Goal: Register for event/course

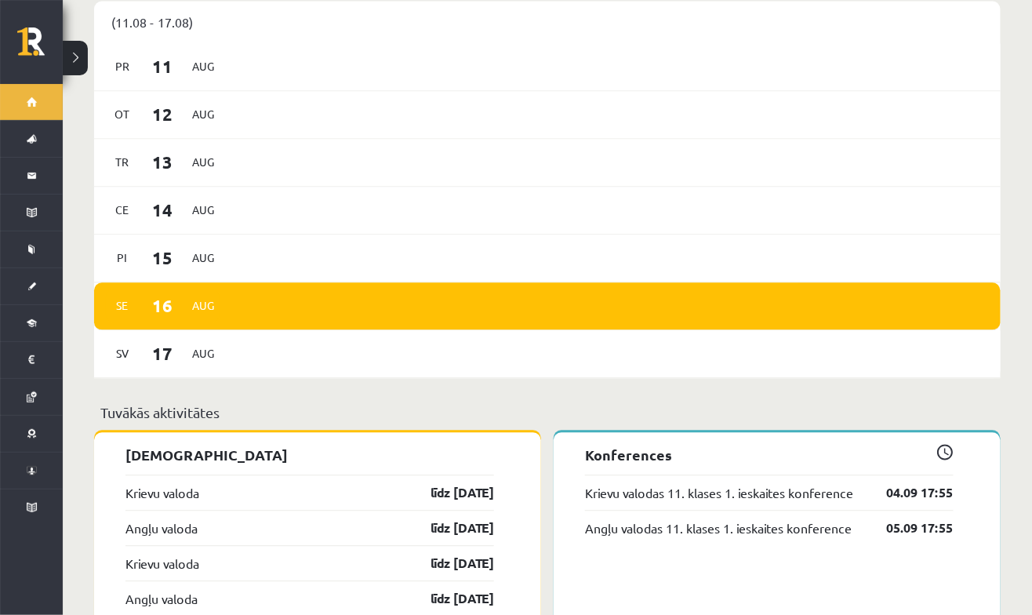
scroll to position [926, 0]
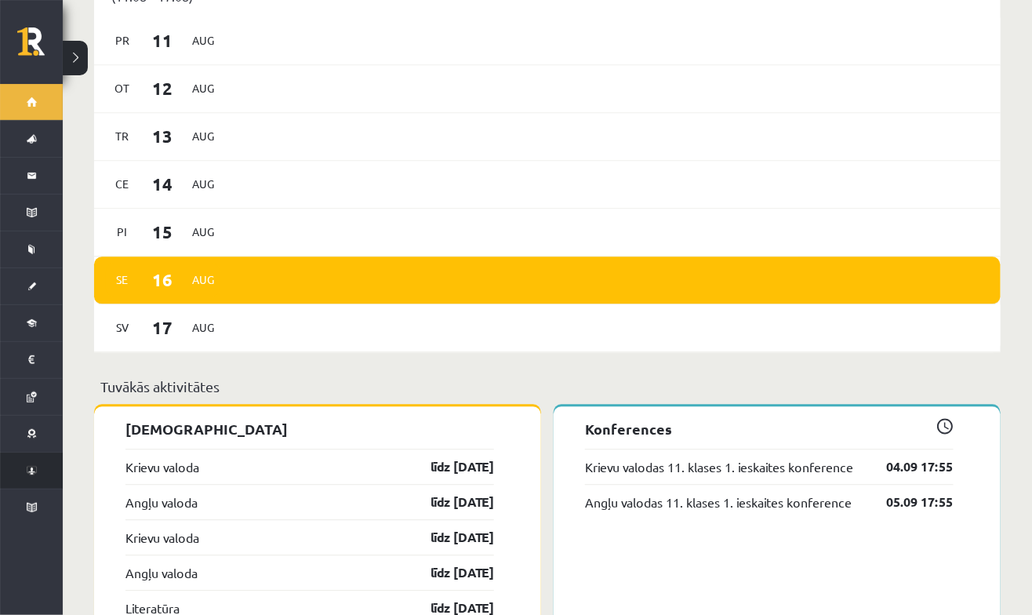
click at [20, 471] on span "Konferences" at bounding box center [20, 471] width 0 height 0
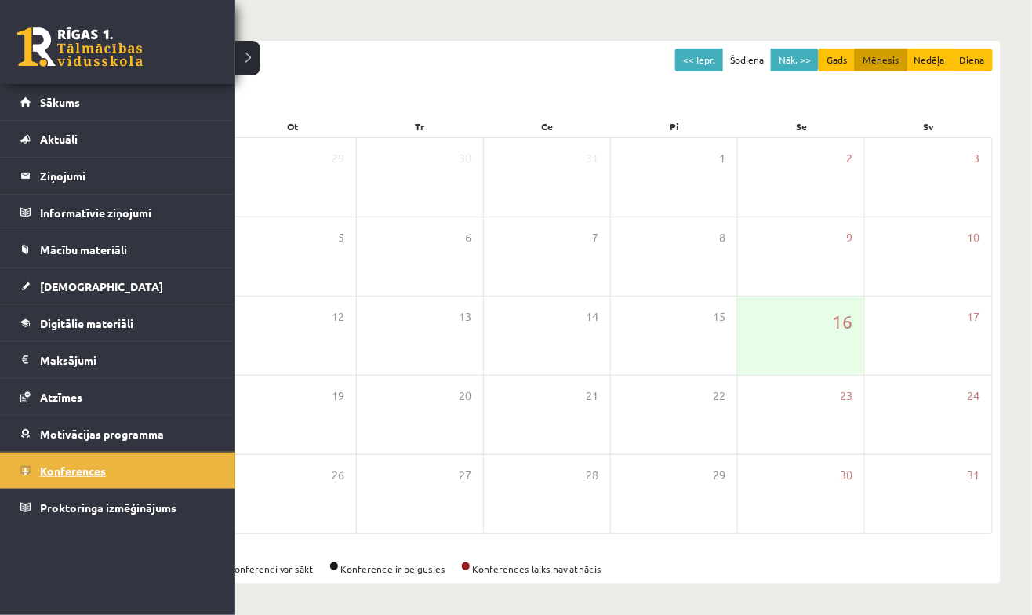
scroll to position [133, 0]
click at [802, 69] on button "Nāk. >>" at bounding box center [795, 61] width 48 height 23
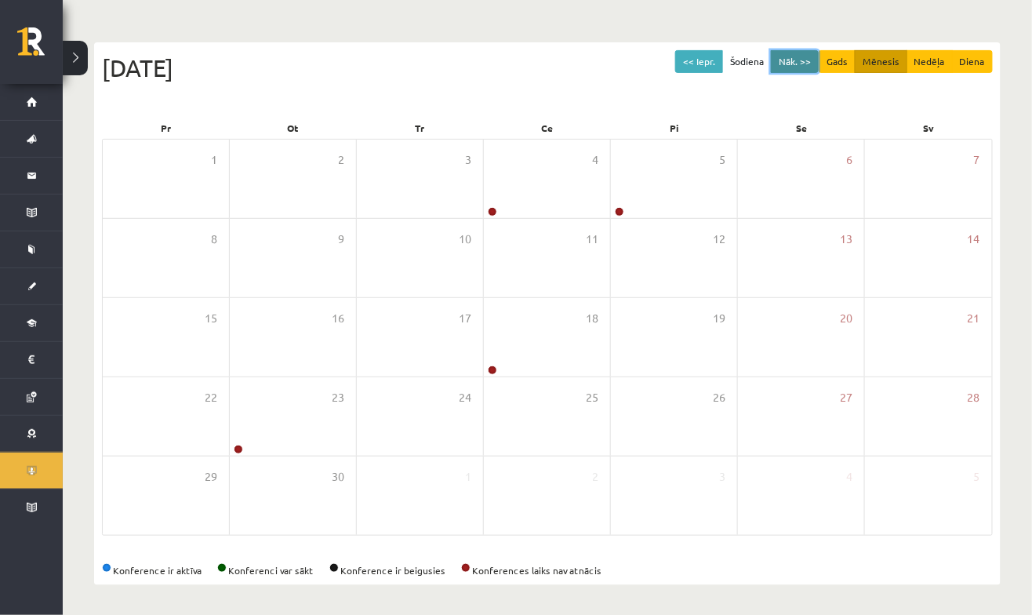
click at [797, 67] on button "Nāk. >>" at bounding box center [795, 61] width 48 height 23
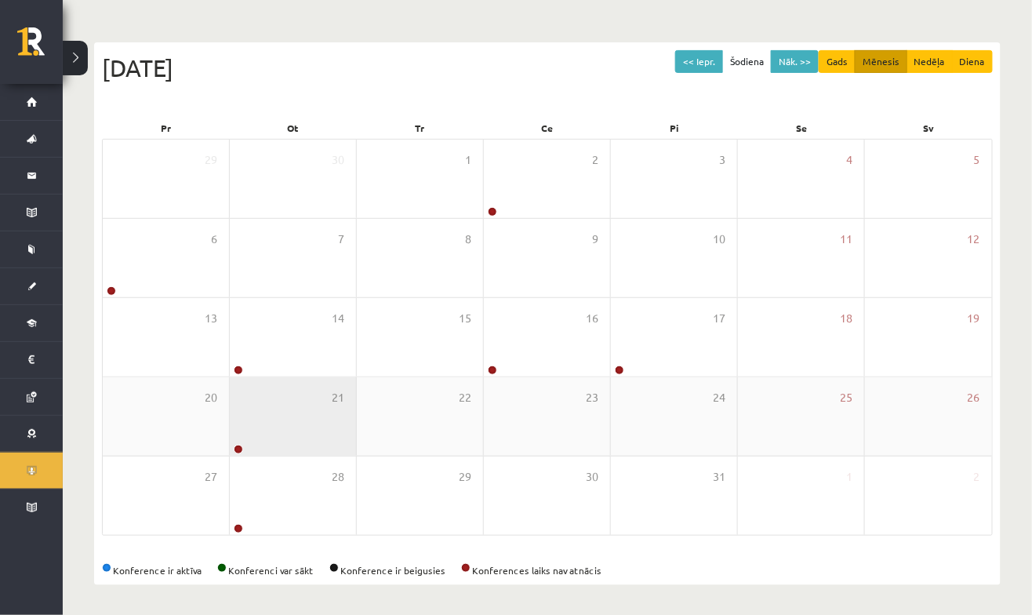
click at [239, 446] on link at bounding box center [238, 449] width 9 height 9
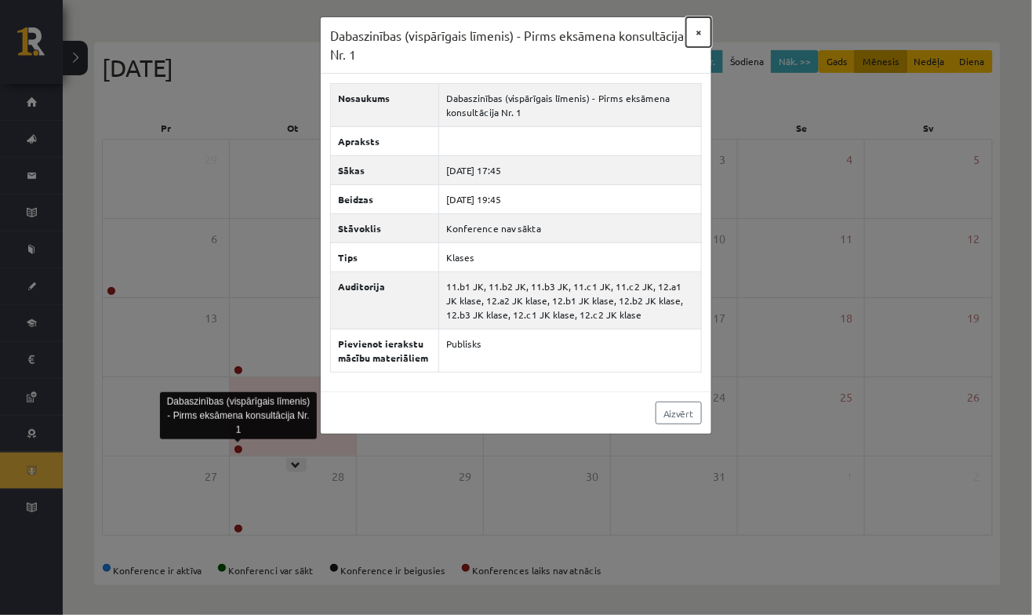
click at [701, 37] on button "×" at bounding box center [698, 32] width 25 height 30
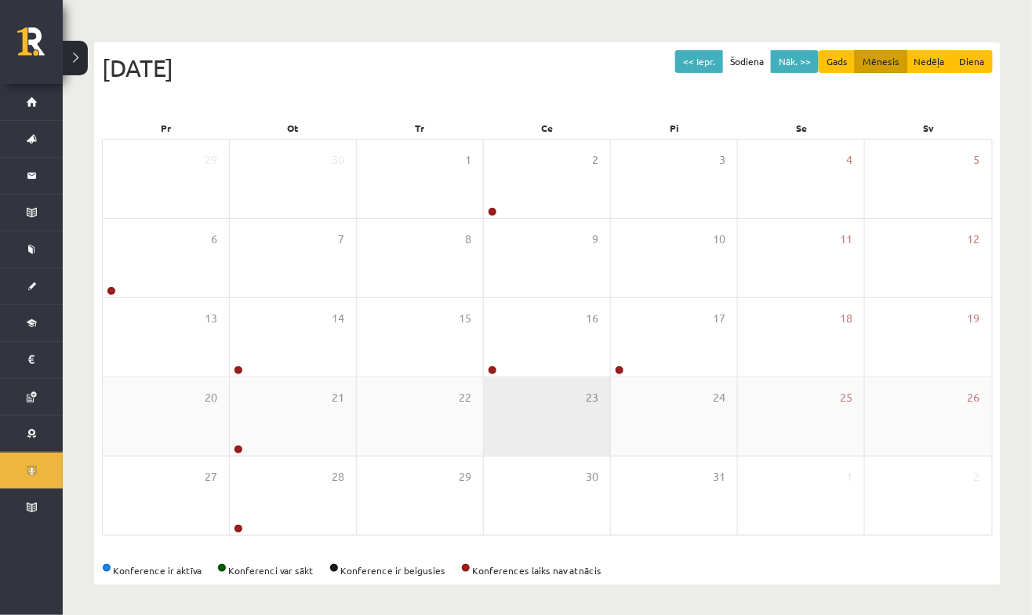
click at [487, 379] on div "23" at bounding box center [547, 416] width 126 height 78
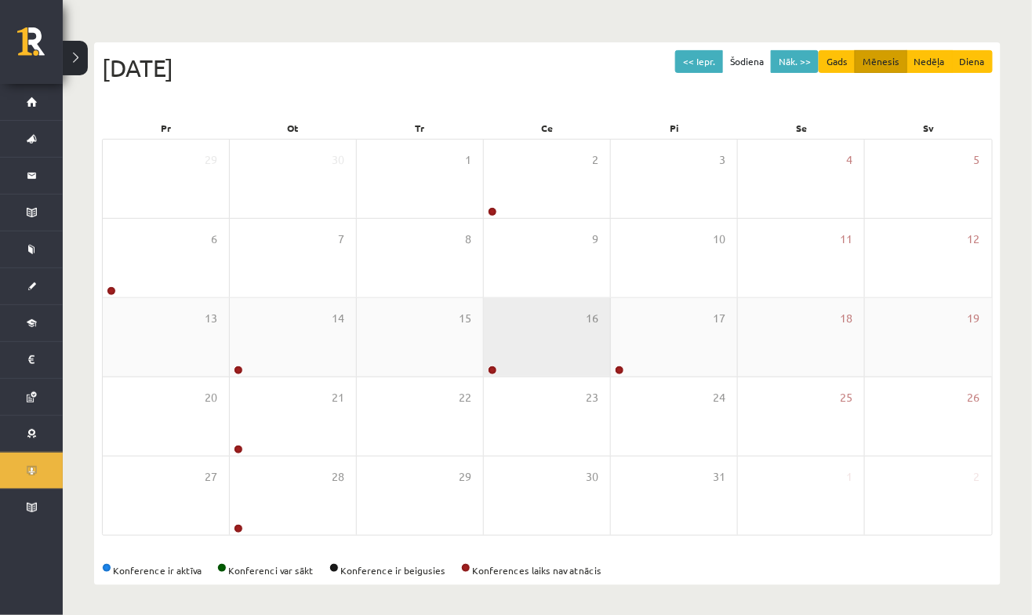
click at [493, 366] on link at bounding box center [492, 370] width 9 height 9
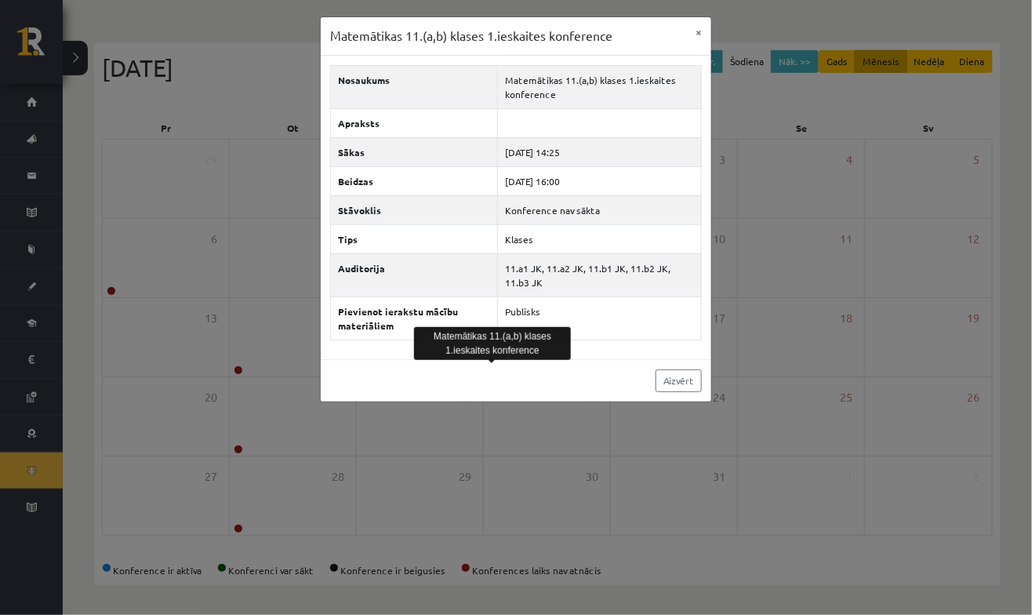
click at [677, 473] on div "Matemātikas 11.(a,b) klases 1.ieskaites konference × Nosaukums Matemātikas 11.(…" at bounding box center [516, 307] width 1032 height 615
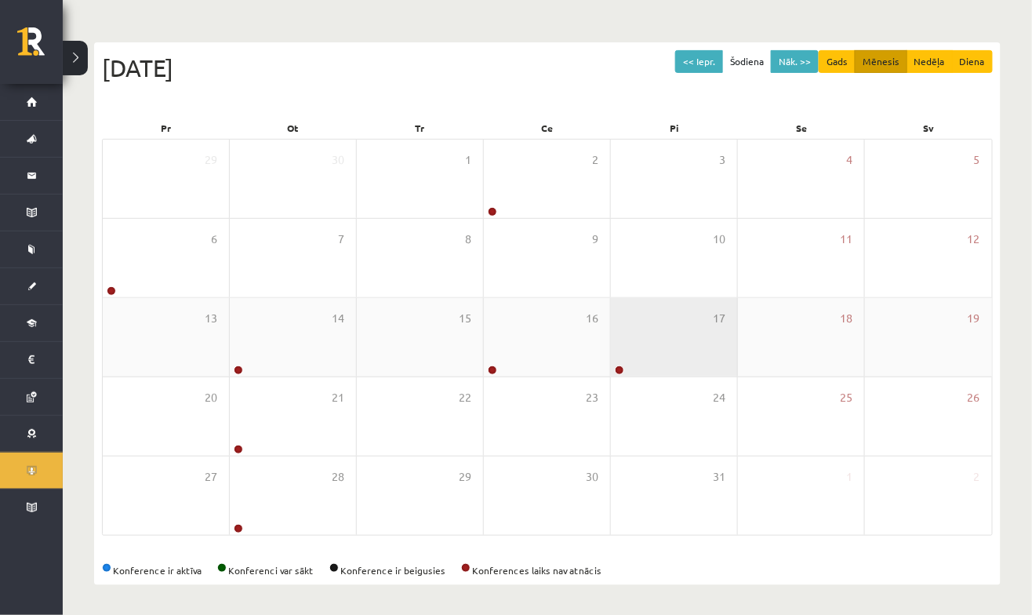
click at [619, 368] on link at bounding box center [619, 370] width 9 height 9
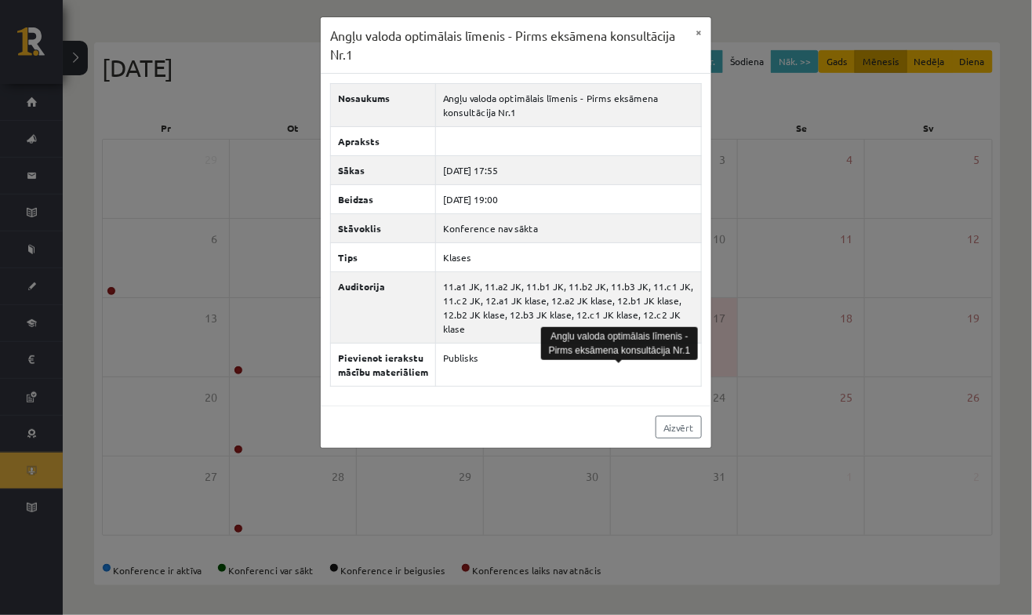
click at [814, 308] on div "Angļu valoda optimālais līmenis - Pirms eksāmena konsultācija Nr.1 × Nosaukums …" at bounding box center [516, 307] width 1032 height 615
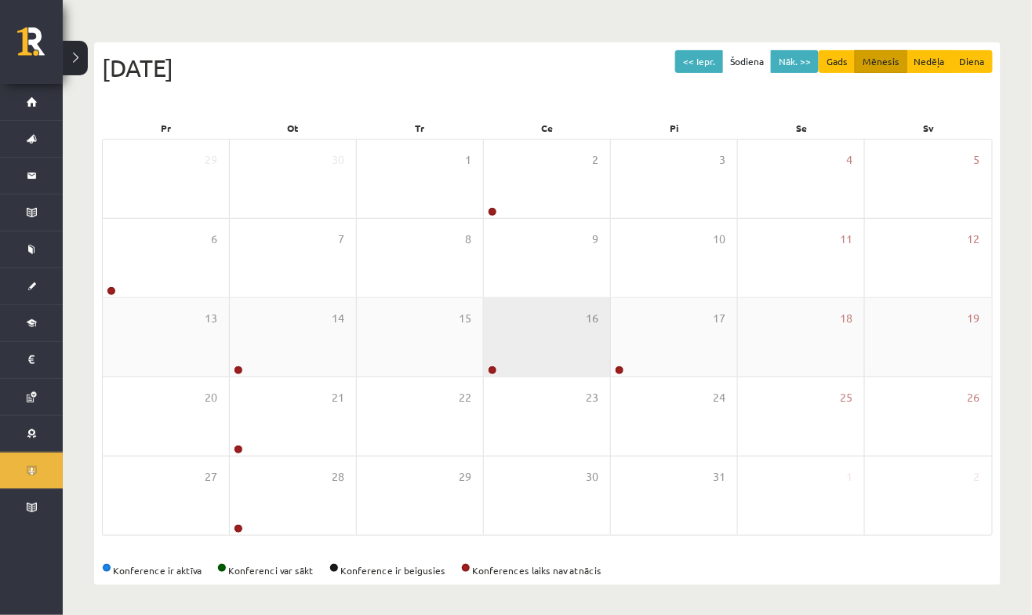
click at [491, 369] on link at bounding box center [492, 370] width 9 height 9
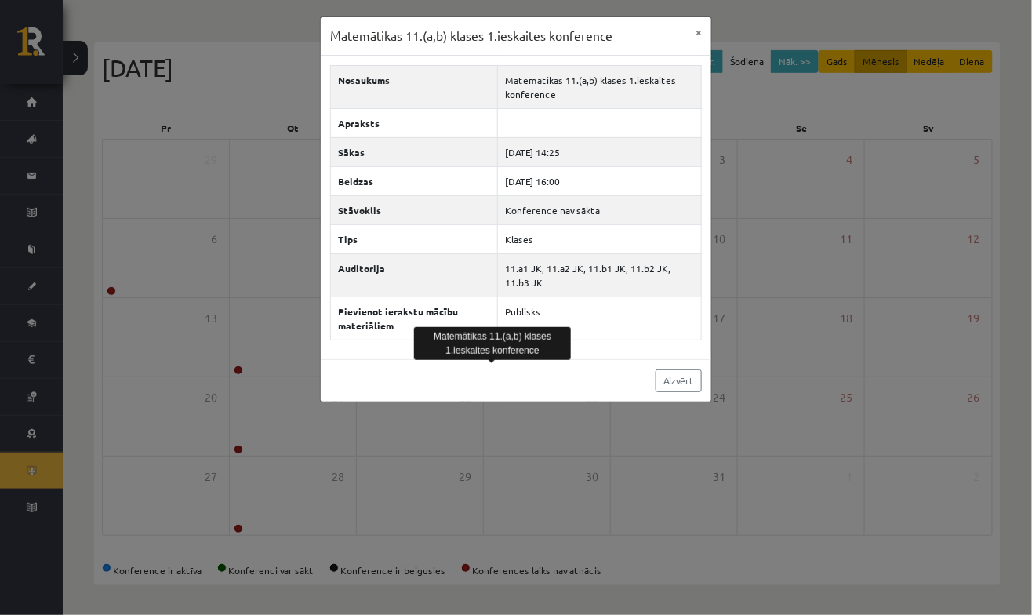
click at [778, 323] on div "Matemātikas 11.(a,b) klases 1.ieskaites konference × Nosaukums Matemātikas 11.(…" at bounding box center [516, 307] width 1032 height 615
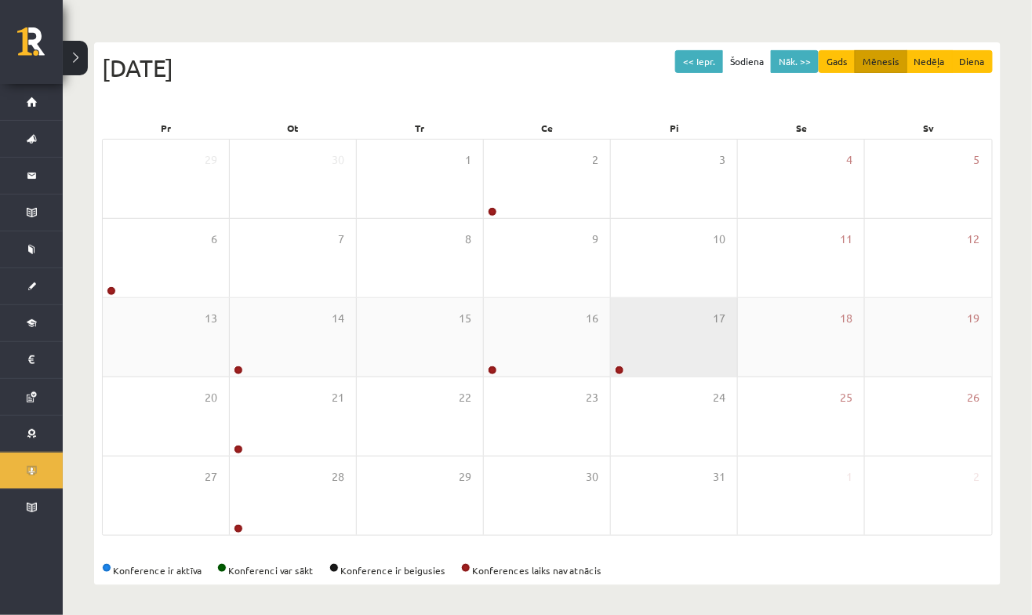
click at [617, 372] on div at bounding box center [618, 371] width 15 height 11
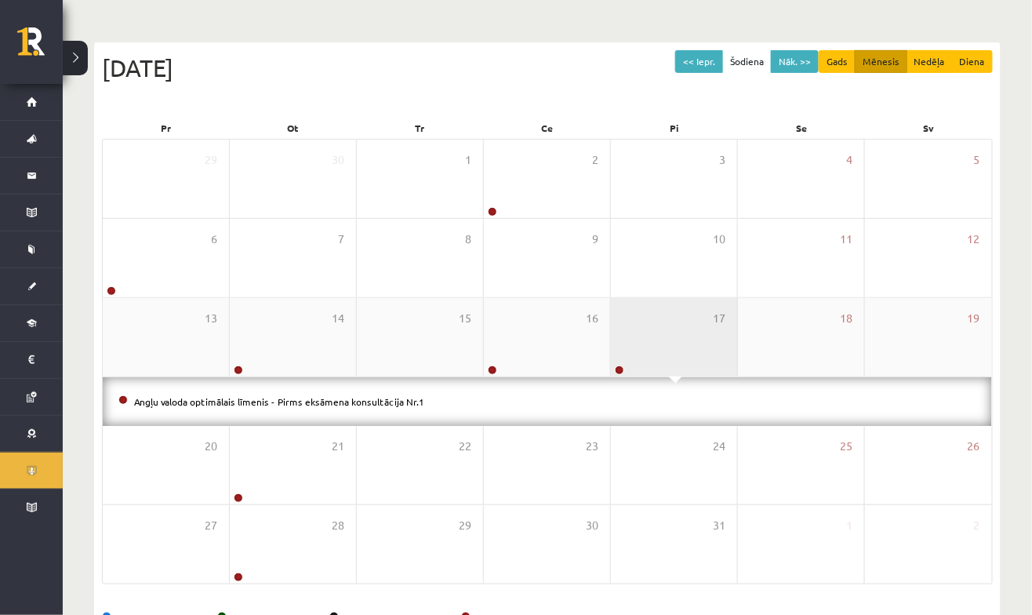
click at [657, 326] on div "17" at bounding box center [674, 337] width 126 height 78
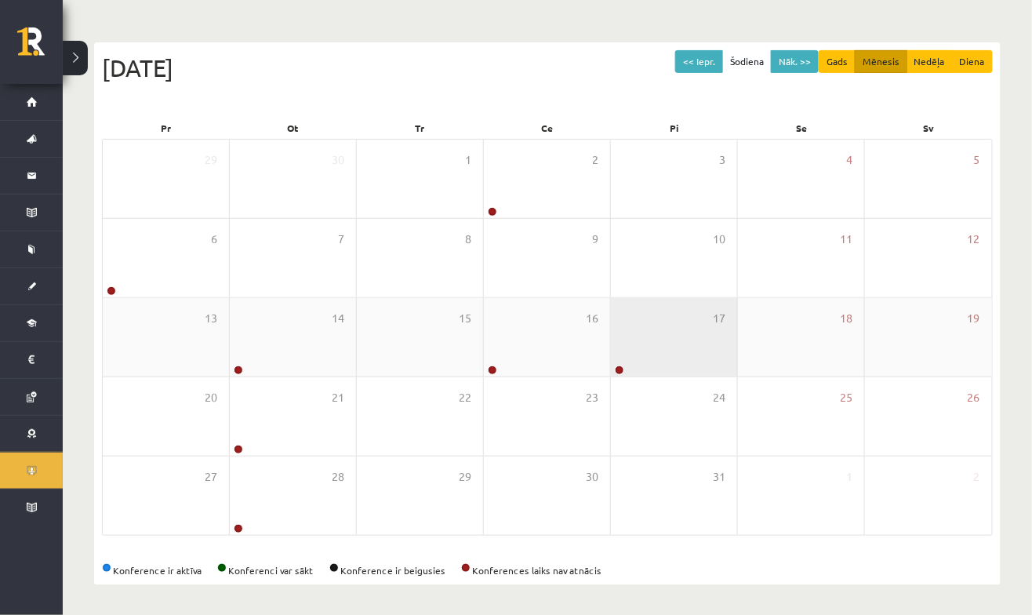
click at [682, 323] on div "17" at bounding box center [674, 337] width 126 height 78
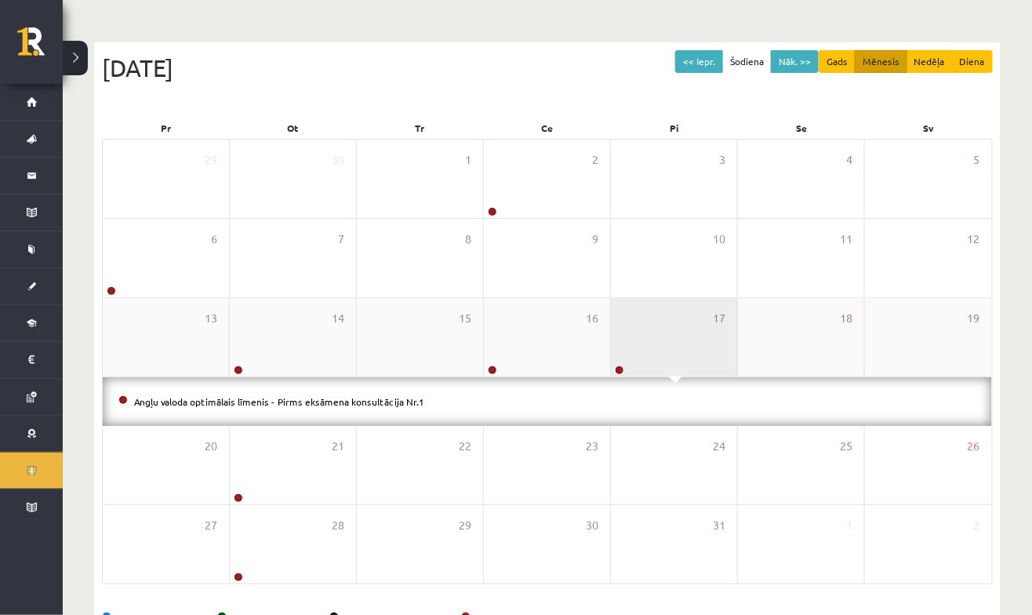
click at [676, 313] on div "17" at bounding box center [674, 337] width 126 height 78
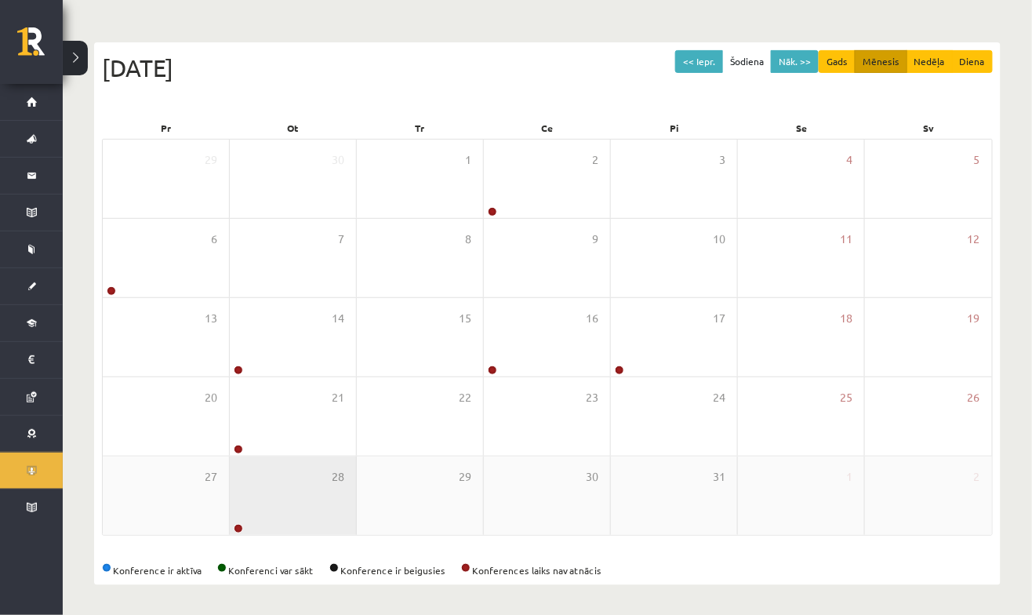
click at [240, 531] on div at bounding box center [237, 529] width 15 height 11
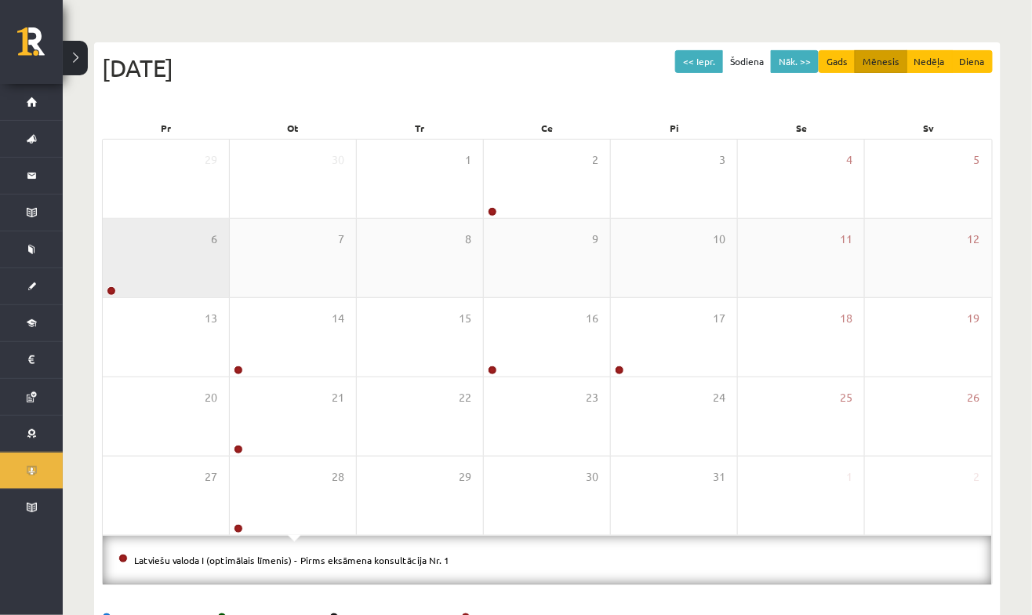
click at [200, 270] on div "6" at bounding box center [166, 258] width 126 height 78
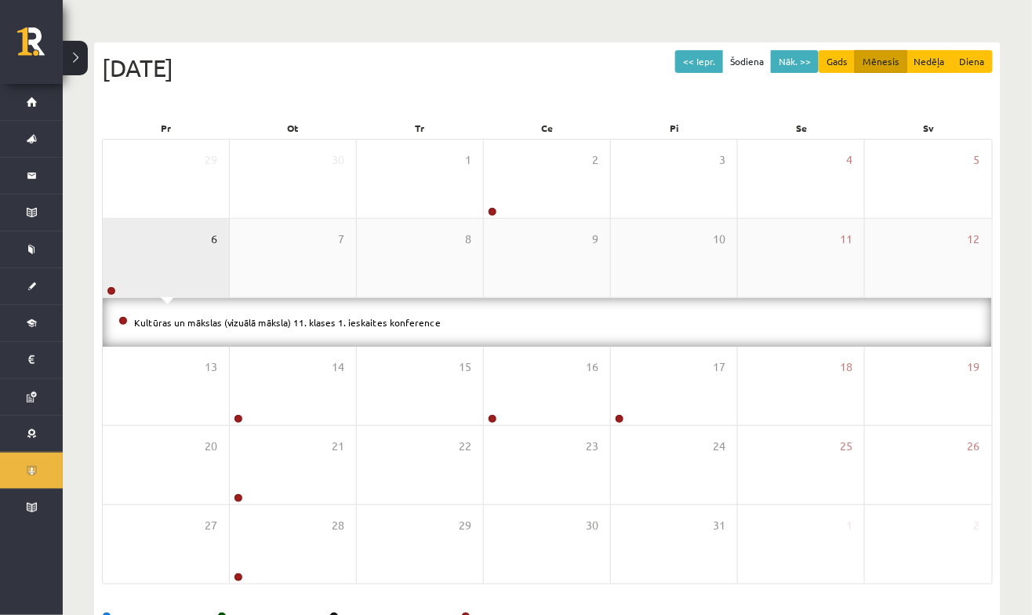
click at [211, 245] on span "6" at bounding box center [214, 239] width 6 height 17
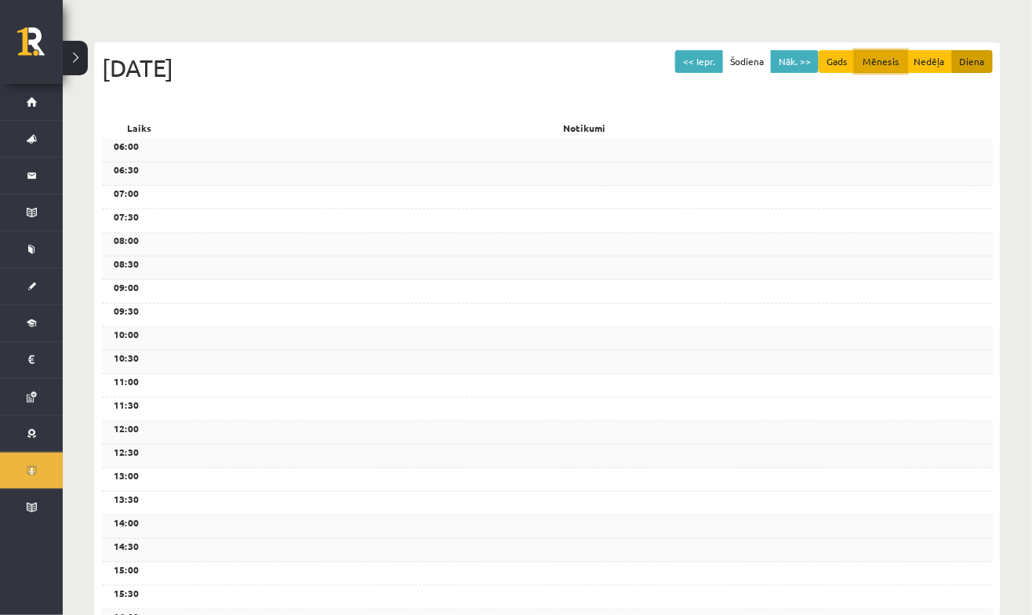
click at [861, 61] on button "Mēnesis" at bounding box center [881, 61] width 53 height 23
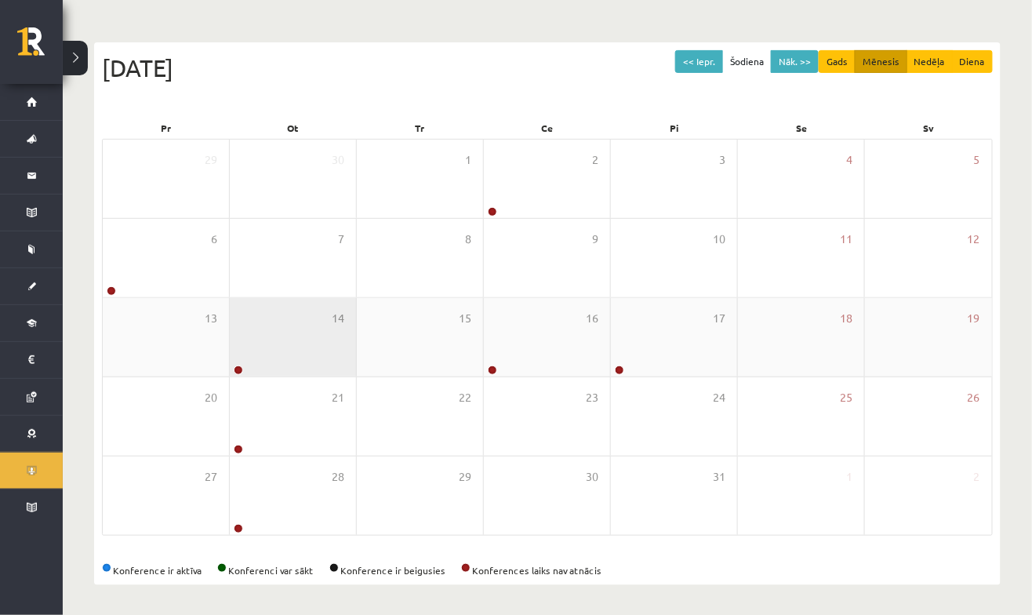
click at [239, 368] on link at bounding box center [238, 370] width 9 height 9
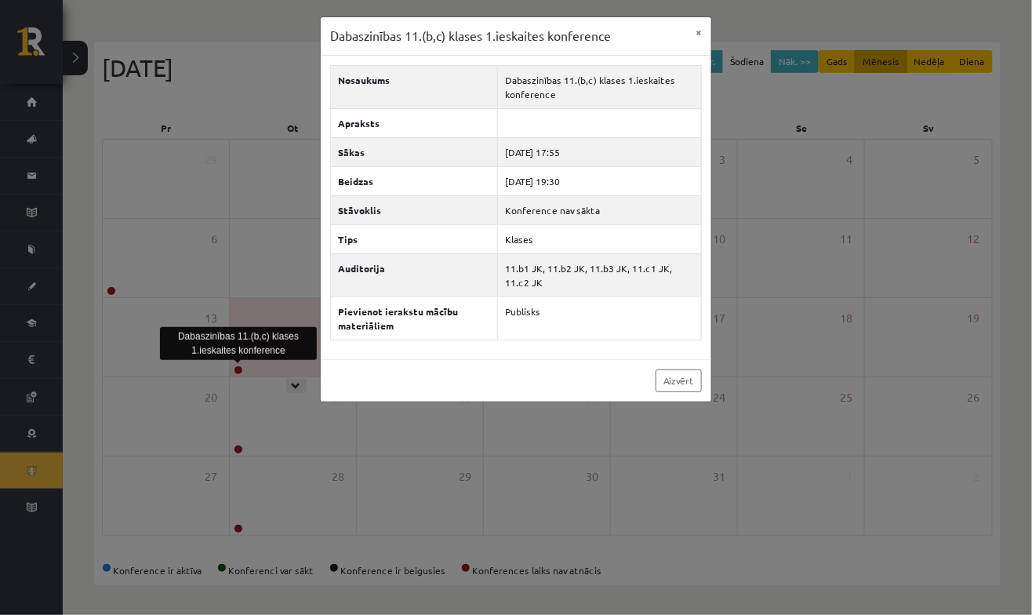
click at [772, 383] on div "Dabaszinības 11.(b,c) klases 1.ieskaites konference × Nosaukums Dabaszinības 11…" at bounding box center [516, 307] width 1032 height 615
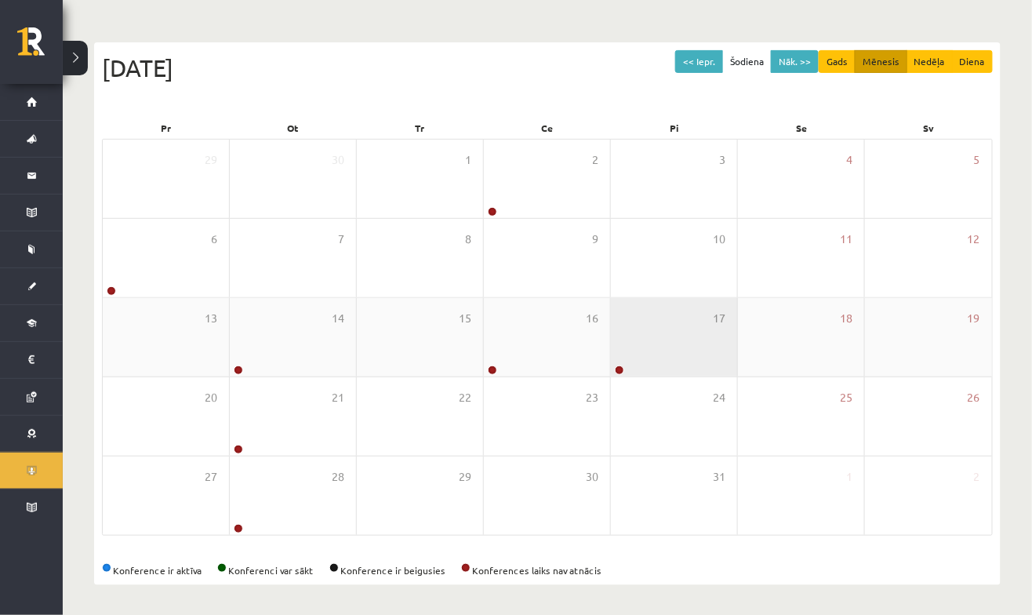
click at [620, 371] on link at bounding box center [619, 370] width 9 height 9
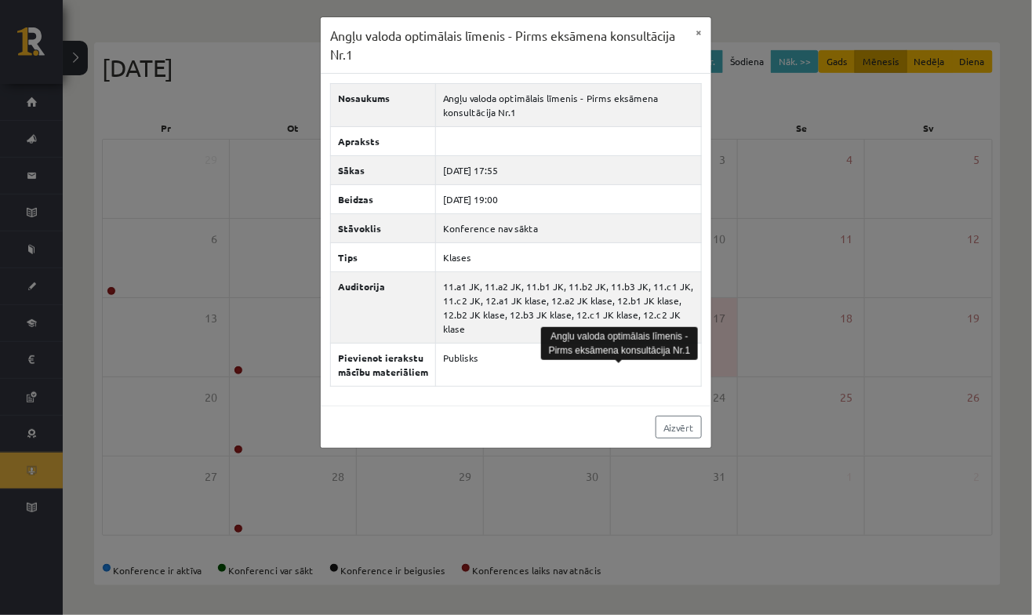
click at [683, 506] on div "Angļu valoda optimālais līmenis - Pirms eksāmena konsultācija Nr.1 × Nosaukums …" at bounding box center [516, 307] width 1032 height 615
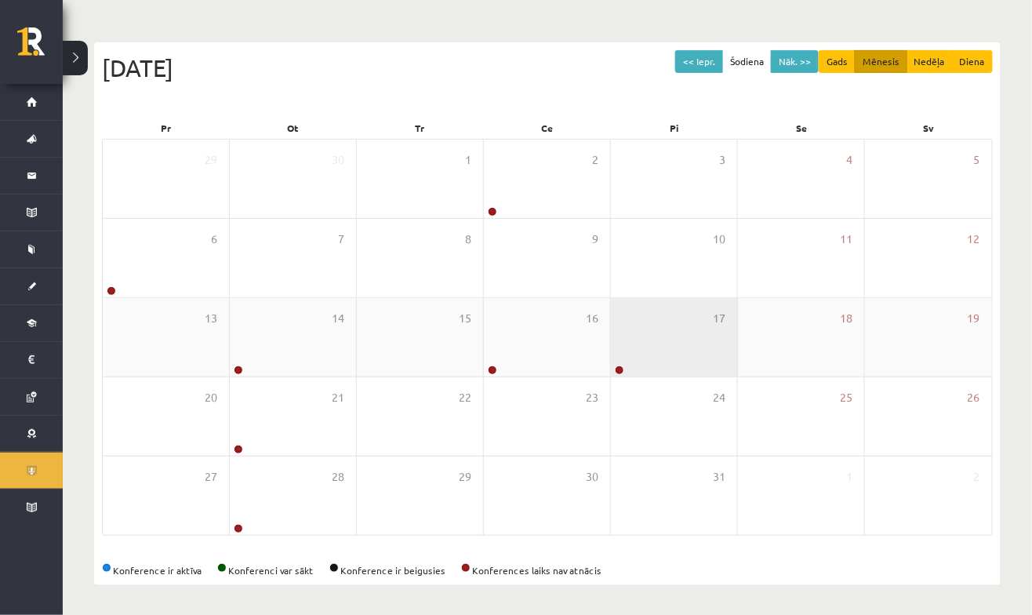
click at [618, 369] on link at bounding box center [619, 370] width 9 height 9
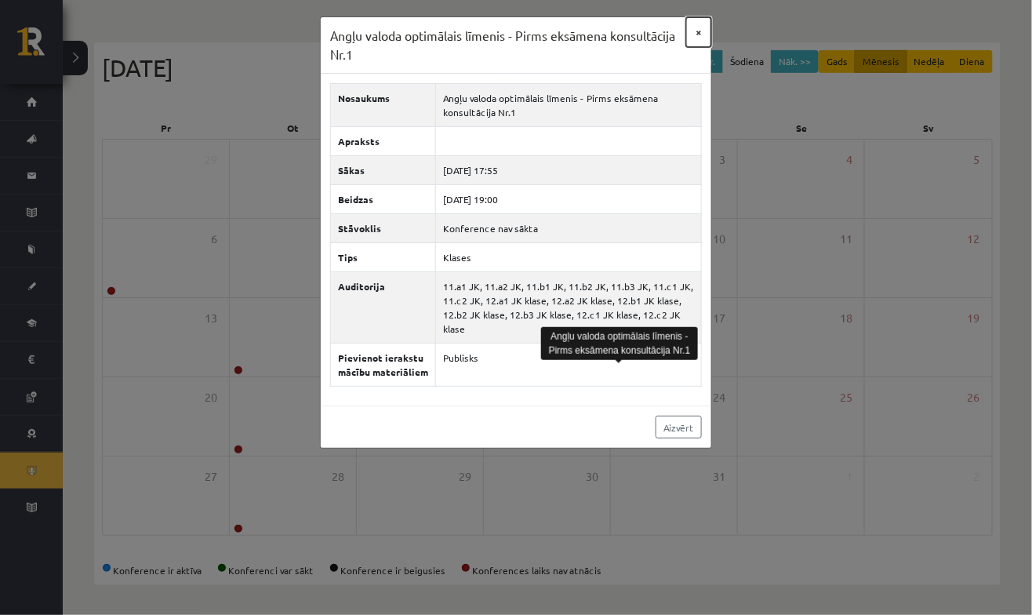
click at [693, 38] on button "×" at bounding box center [698, 32] width 25 height 30
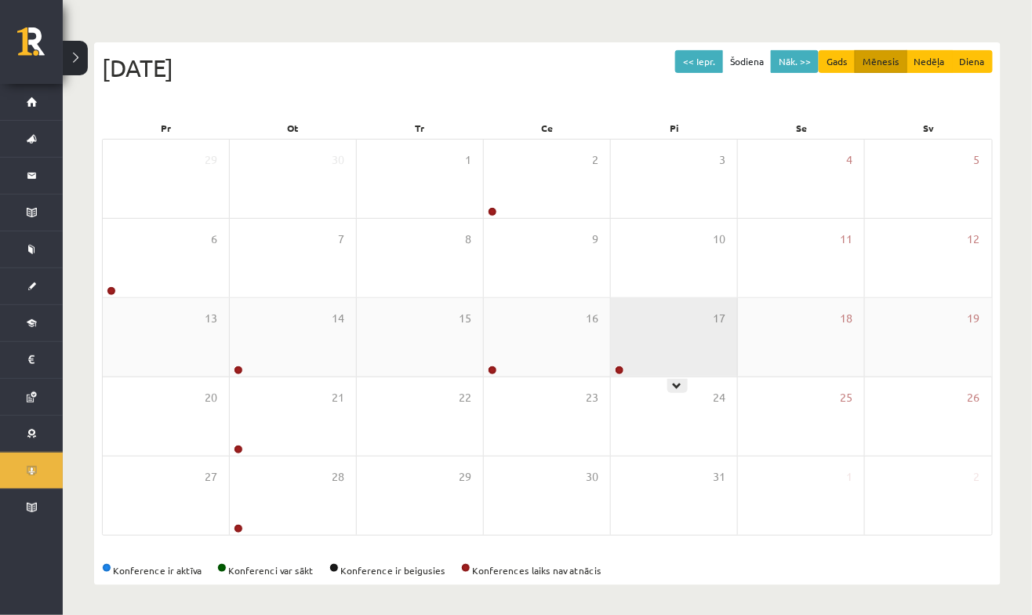
click at [619, 372] on link at bounding box center [619, 370] width 9 height 9
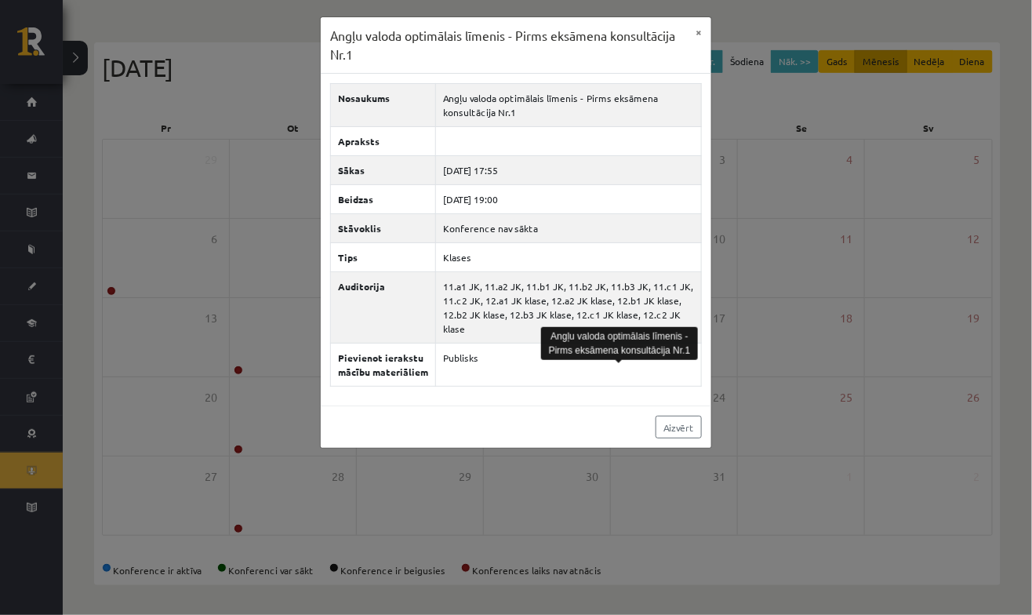
click at [559, 539] on div "Angļu valoda optimālais līmenis - Pirms eksāmena konsultācija Nr.1 × Nosaukums …" at bounding box center [516, 307] width 1032 height 615
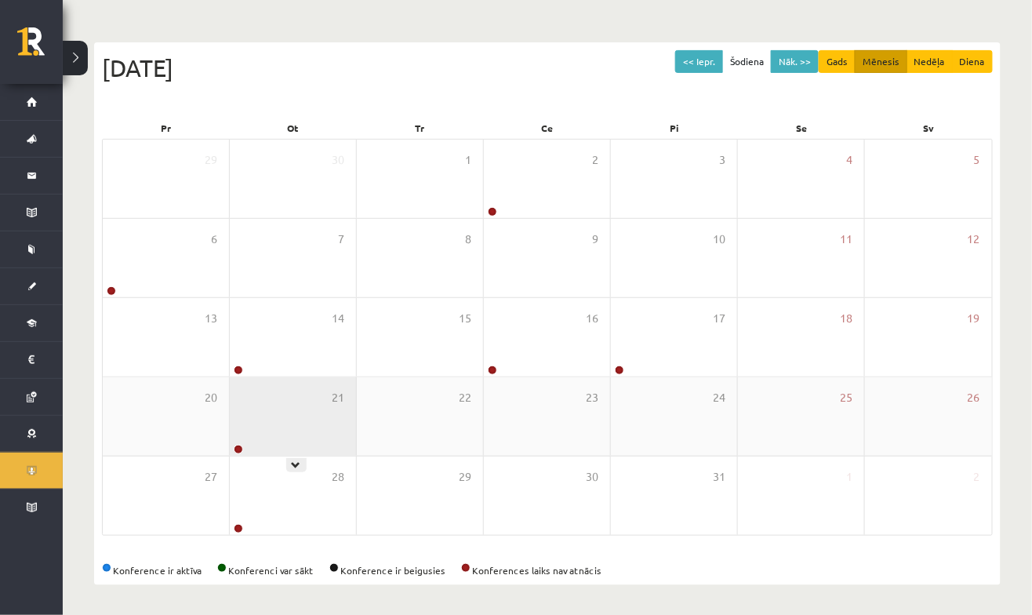
click at [234, 450] on div at bounding box center [237, 450] width 15 height 11
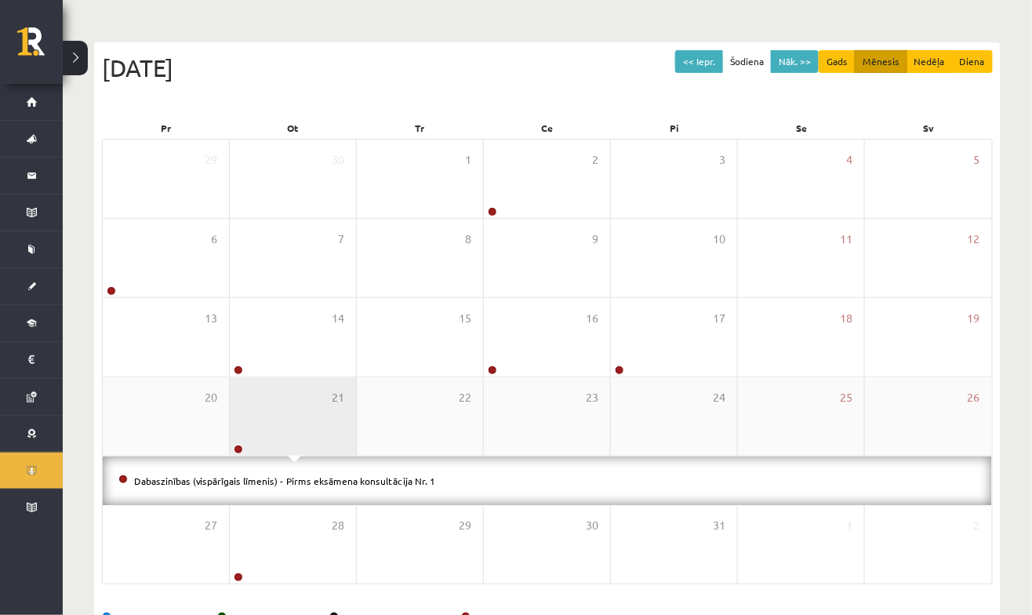
click at [301, 421] on div "21" at bounding box center [293, 416] width 126 height 78
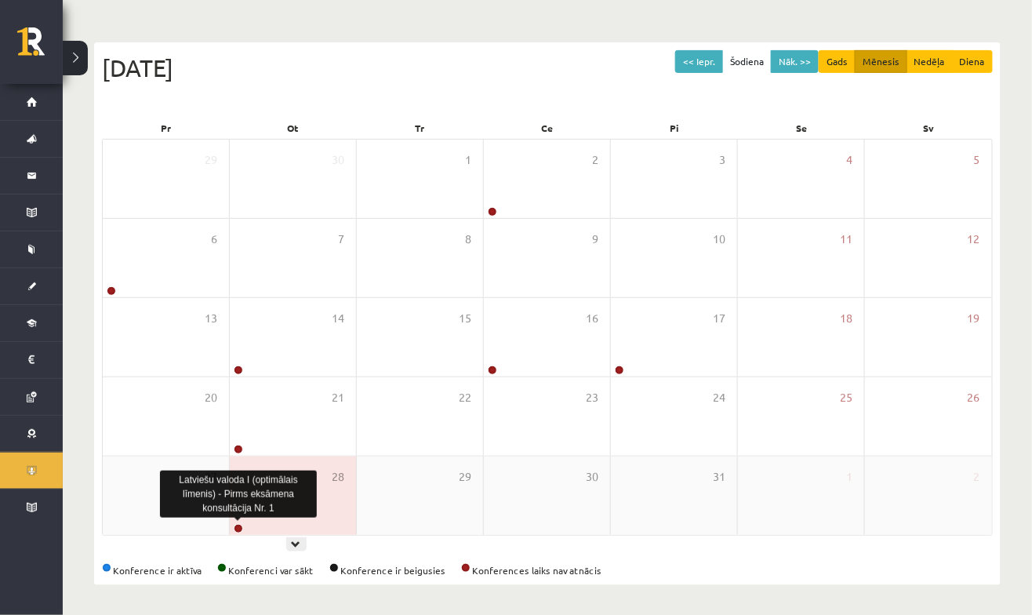
click at [243, 526] on link at bounding box center [238, 528] width 9 height 9
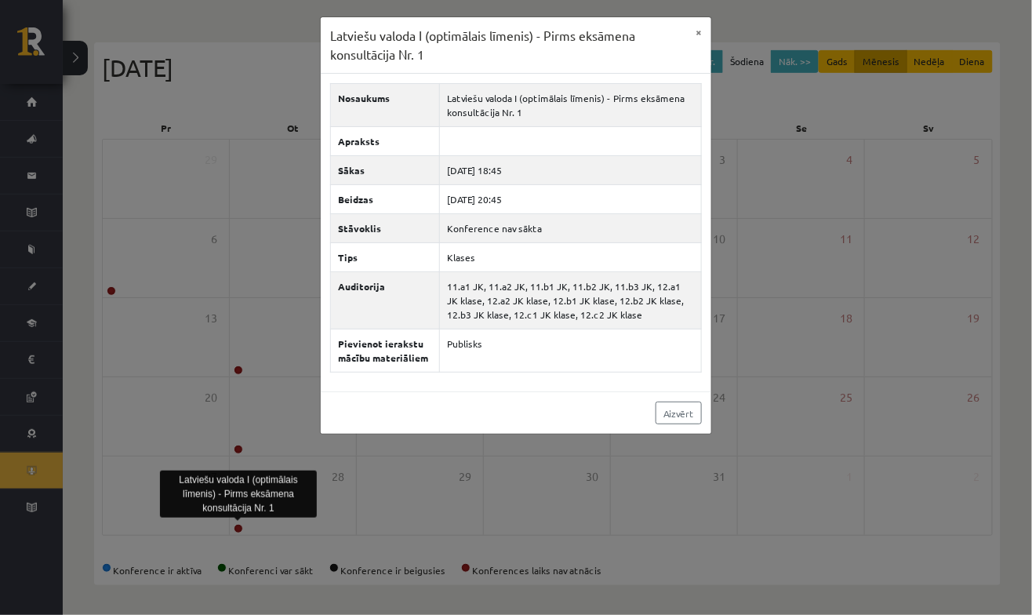
click at [428, 532] on div "Latviešu valoda I (optimālais līmenis) - Pirms eksāmena konsultācija Nr. 1 × No…" at bounding box center [516, 307] width 1032 height 615
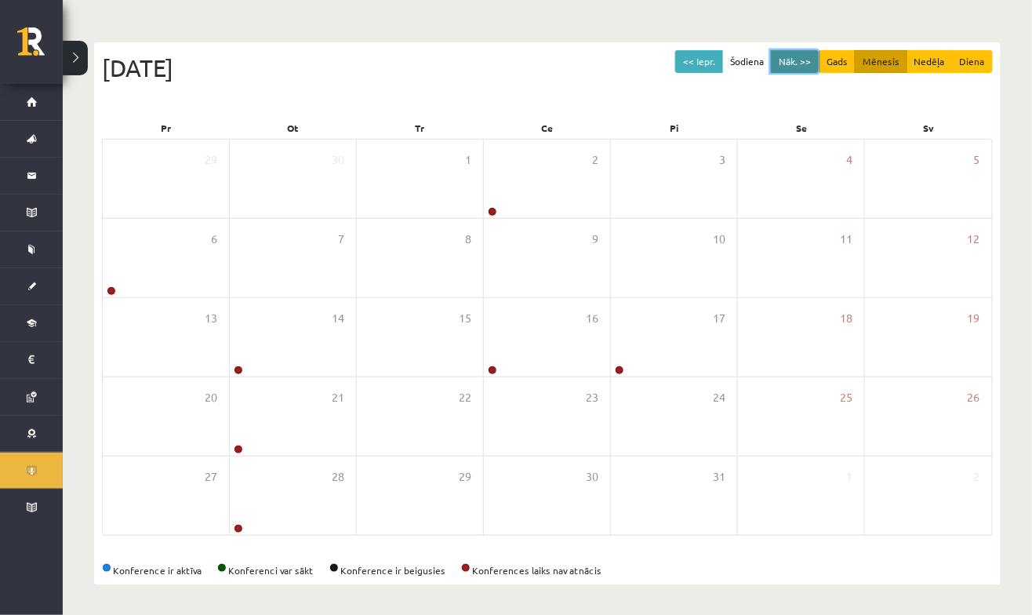
click at [806, 65] on button "Nāk. >>" at bounding box center [795, 61] width 48 height 23
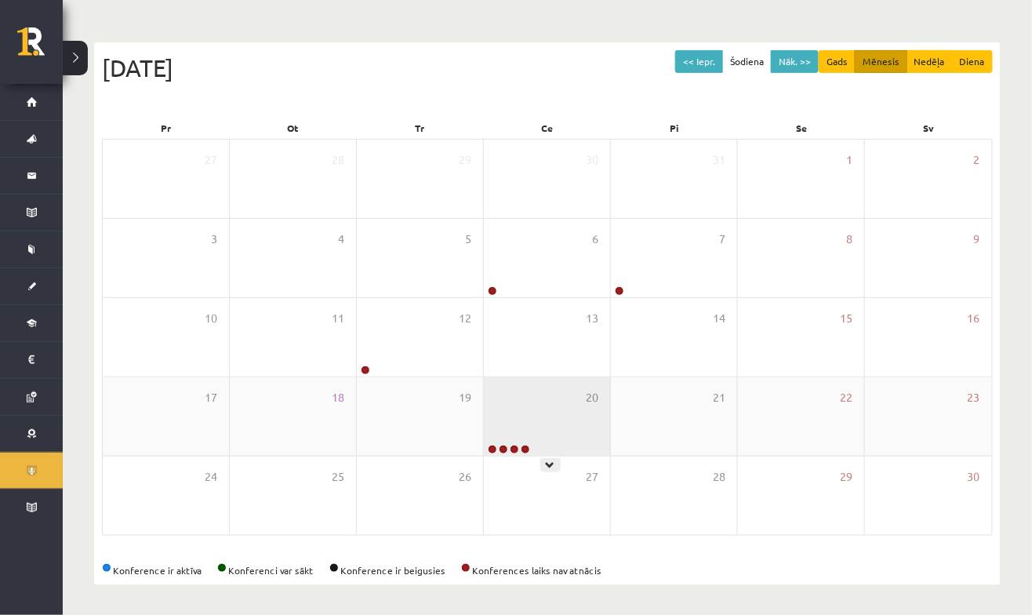
click at [563, 432] on div "20" at bounding box center [547, 416] width 126 height 78
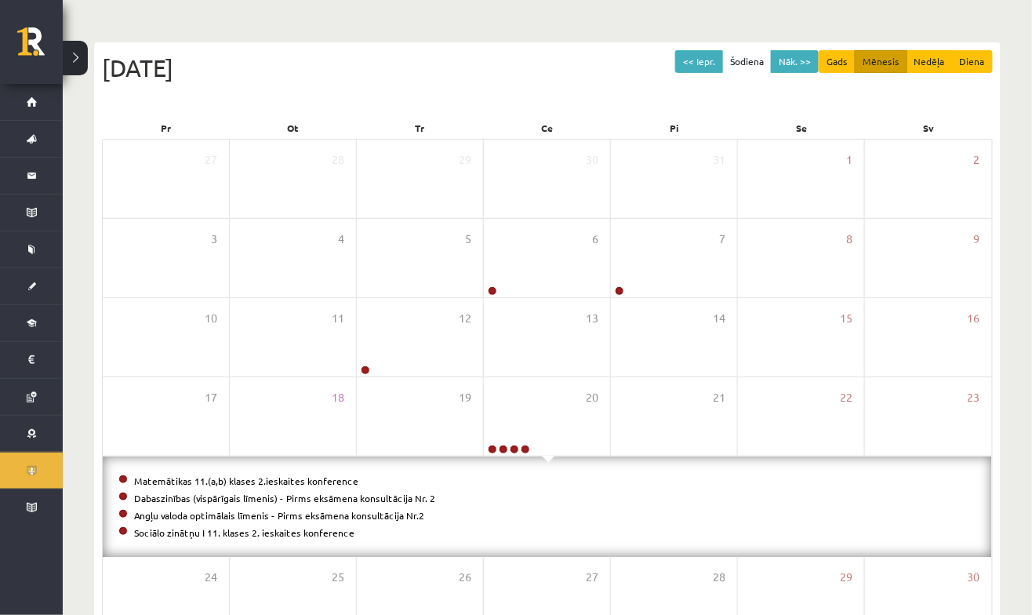
click at [290, 490] on li "Dabaszinības (vispārīgais līmenis) - Pirms eksāmena konsultācija Nr. 2" at bounding box center [547, 498] width 858 height 17
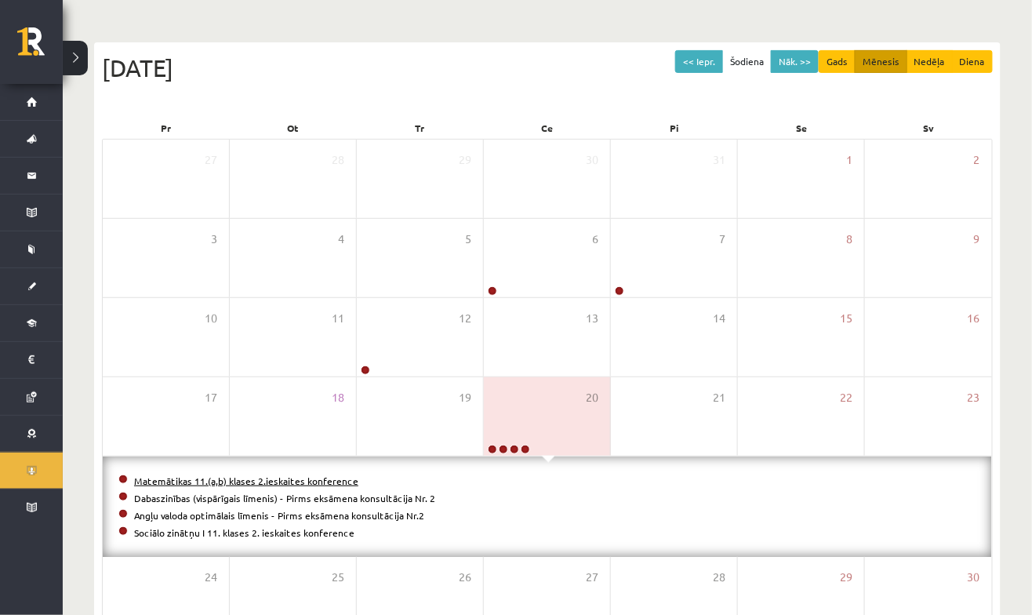
click at [333, 480] on link "Matemātikas 11.(a,b) klases 2.ieskaites konference" at bounding box center [246, 481] width 224 height 13
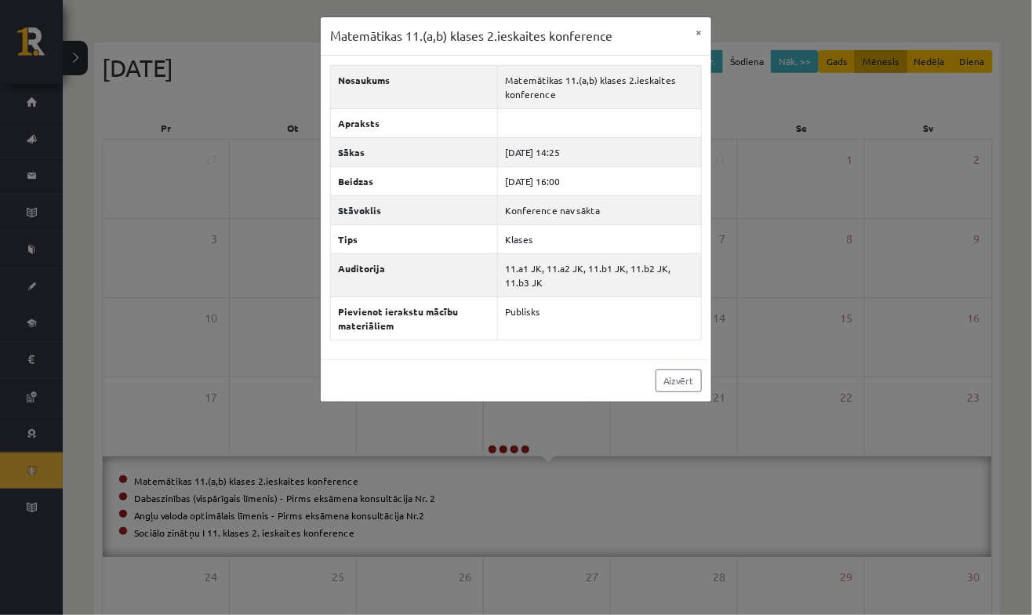
click at [811, 376] on div "Matemātikas 11.(a,b) klases 2.ieskaites konference × Nosaukums Matemātikas 11.(…" at bounding box center [516, 307] width 1032 height 615
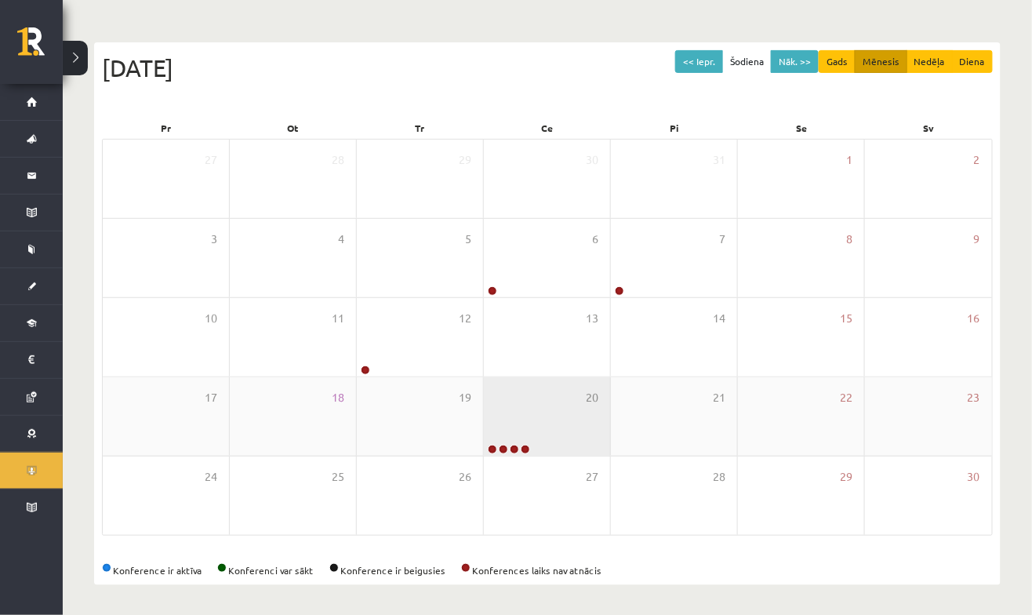
click at [533, 444] on div "20" at bounding box center [547, 416] width 126 height 78
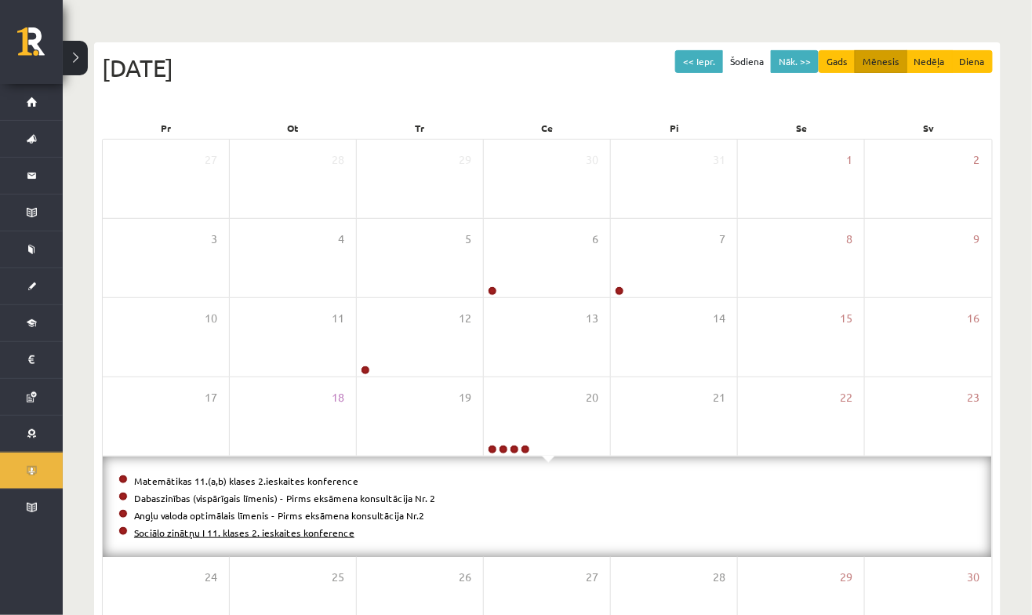
click at [295, 539] on div "Matemātikas 11.(a,b) klases 2.ieskaites konference Dabaszinības (vispārīgais lī…" at bounding box center [548, 507] width 890 height 100
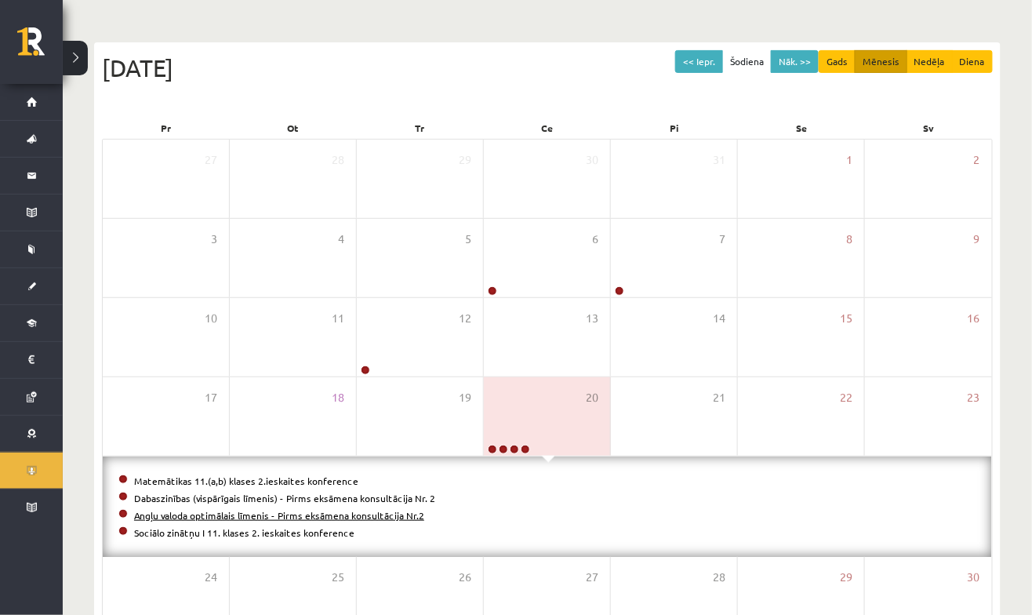
click at [361, 511] on link "Angļu valoda optimālais līmenis - Pirms eksāmena konsultācija Nr.2" at bounding box center [279, 515] width 290 height 13
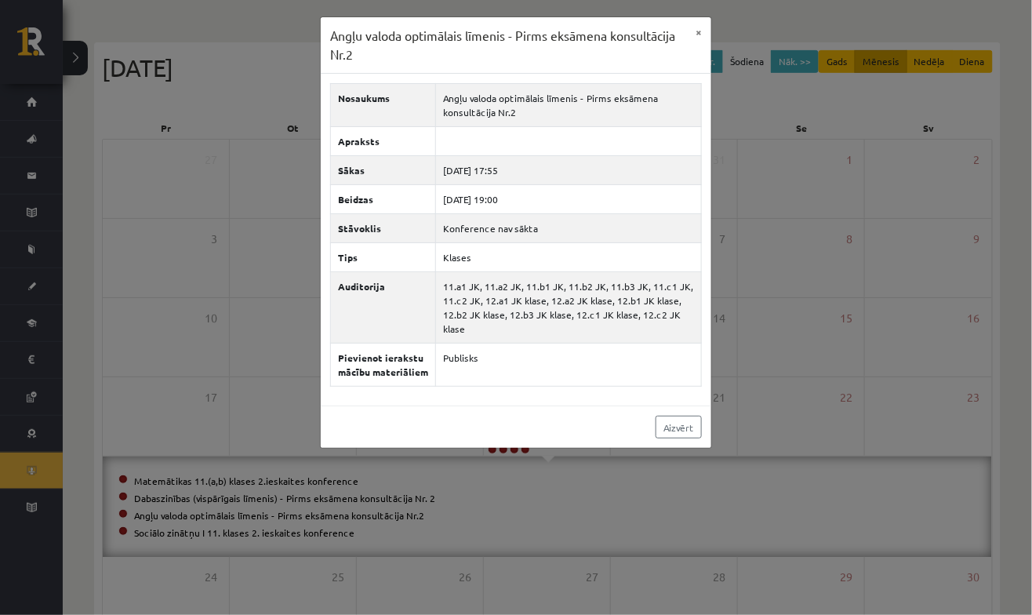
click at [782, 368] on div "Angļu valoda optimālais līmenis - Pirms eksāmena konsultācija Nr.2 × Nosaukums …" at bounding box center [516, 307] width 1032 height 615
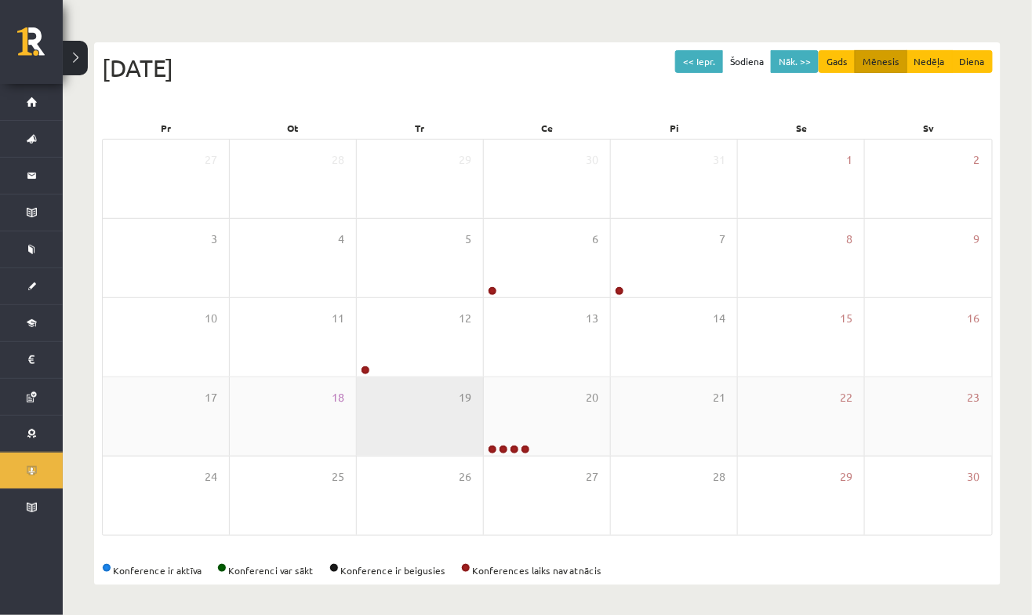
click at [525, 421] on div "20" at bounding box center [547, 416] width 126 height 78
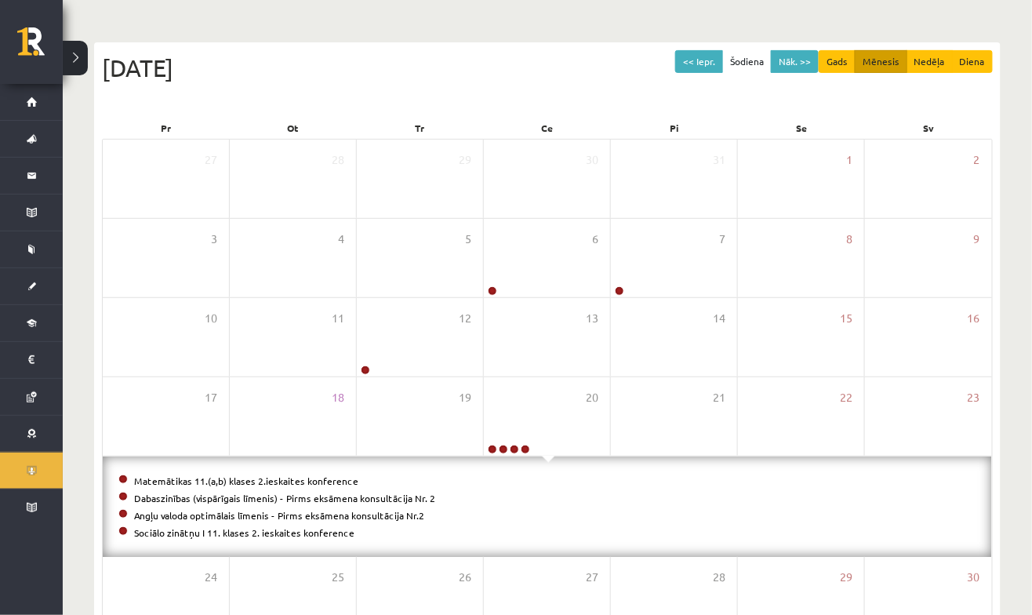
click at [290, 538] on li "Sociālo zinātņu I 11. klases 2. ieskaites konference" at bounding box center [547, 532] width 858 height 17
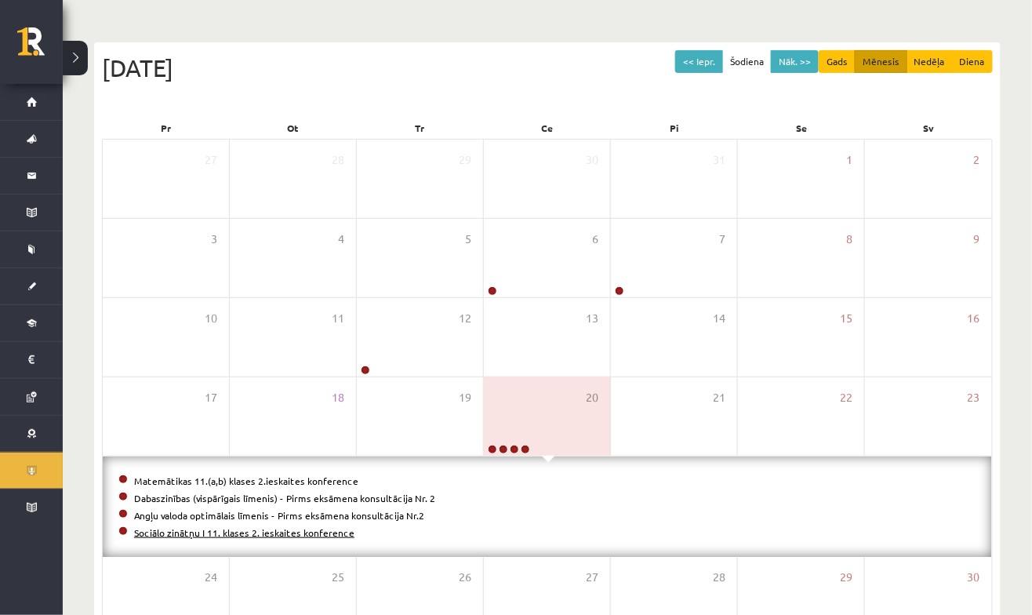
click at [319, 533] on link "Sociālo zinātņu I 11. klases 2. ieskaites konference" at bounding box center [244, 532] width 220 height 13
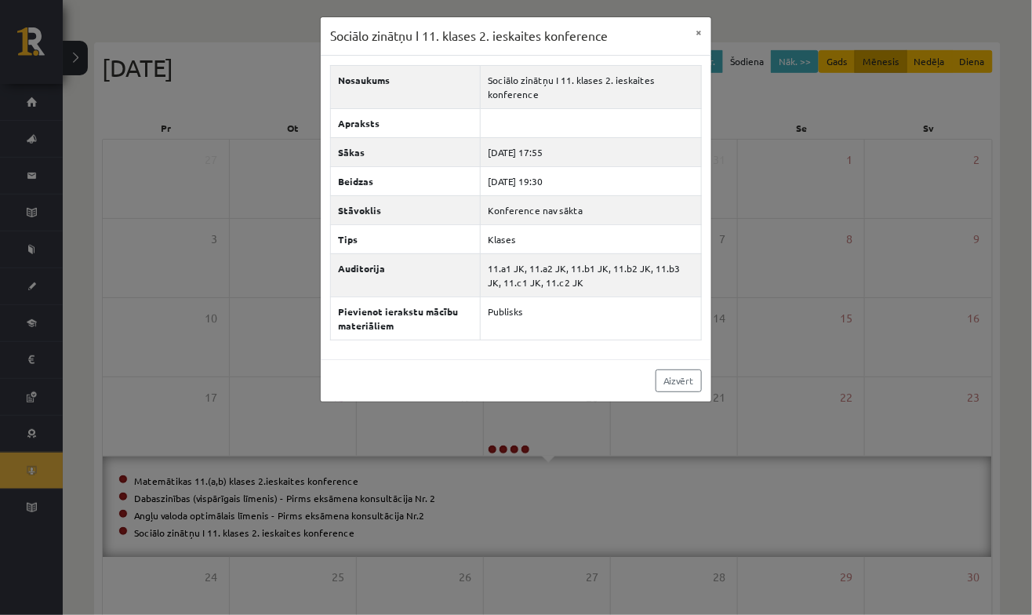
click at [643, 424] on div "Sociālo zinātņu I 11. klases 2. ieskaites konference × Nosaukums Sociālo zinātņ…" at bounding box center [516, 307] width 1032 height 615
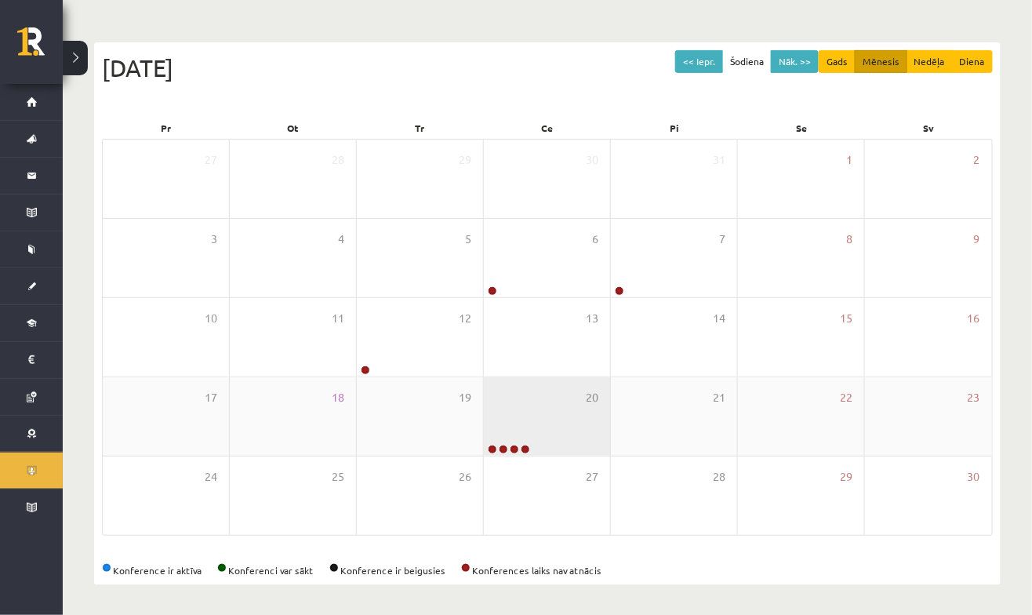
click at [559, 411] on div "20" at bounding box center [547, 416] width 126 height 78
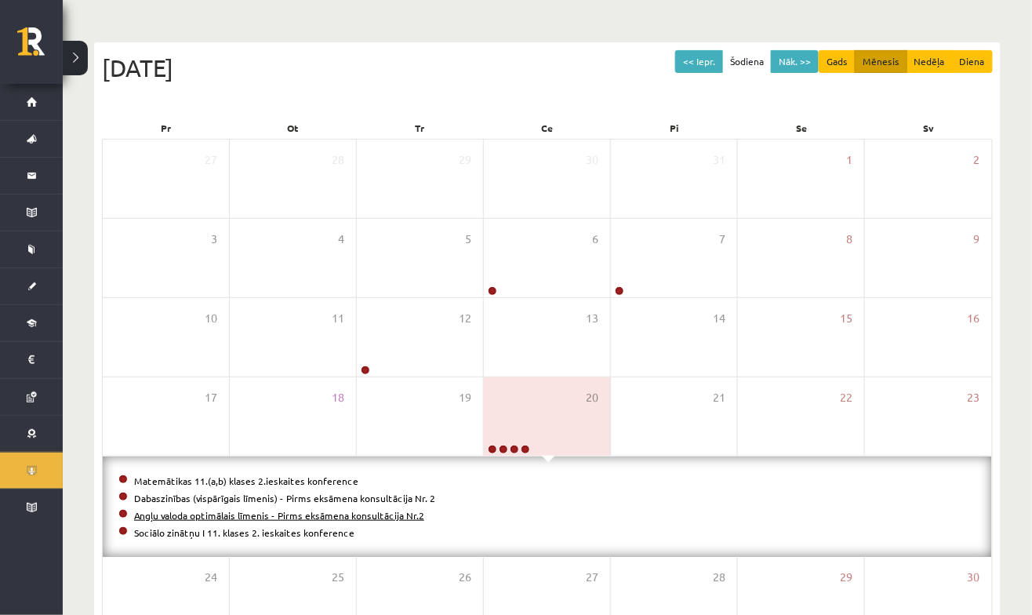
click at [315, 516] on link "Angļu valoda optimālais līmenis - Pirms eksāmena konsultācija Nr.2" at bounding box center [279, 515] width 290 height 13
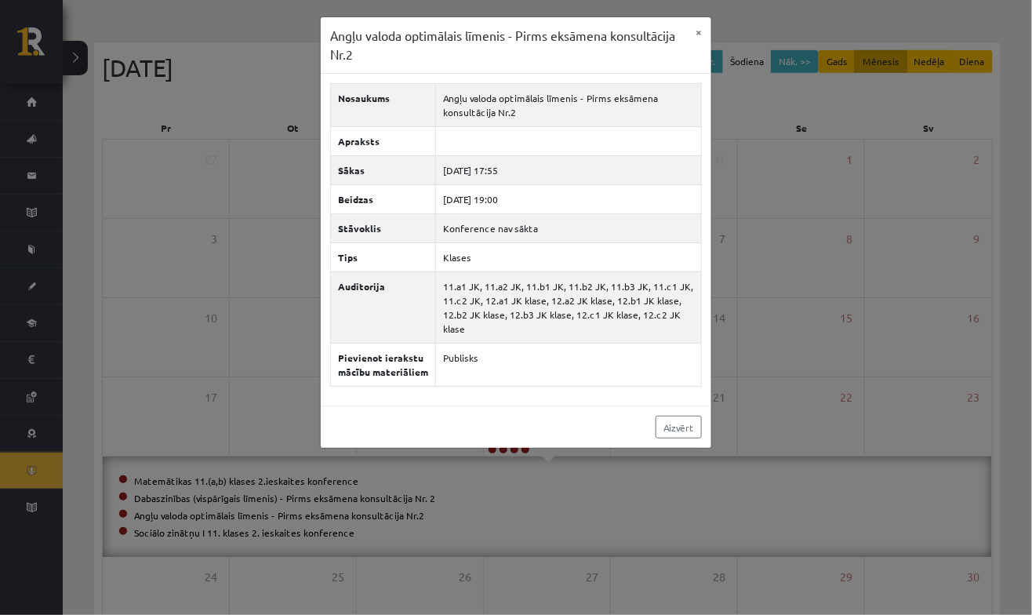
click at [273, 399] on div "Angļu valoda optimālais līmenis - Pirms eksāmena konsultācija Nr.2 × Nosaukums …" at bounding box center [516, 307] width 1032 height 615
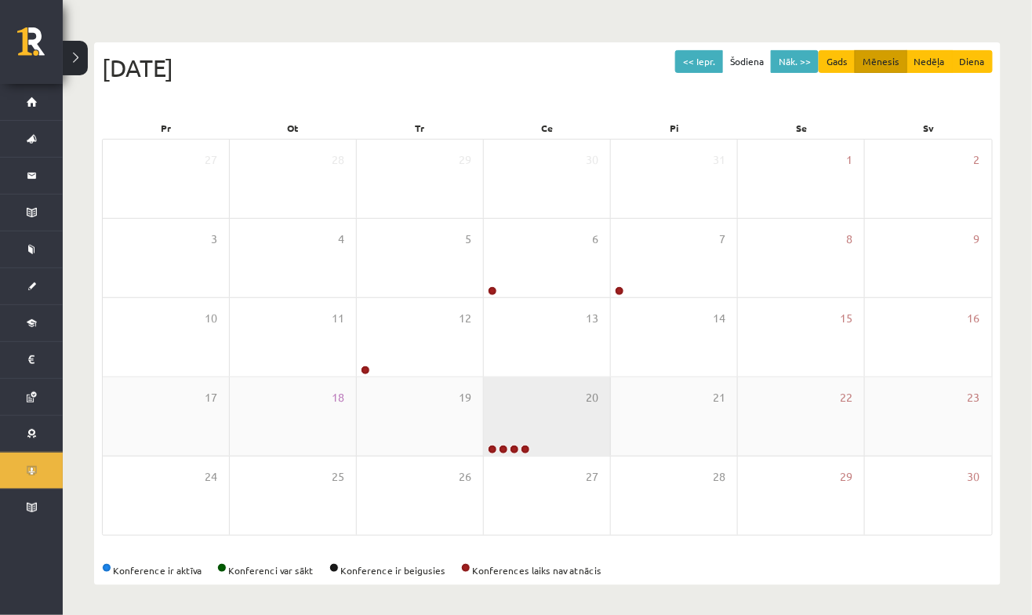
click at [525, 419] on div "Dabaszinības (vispārīgais līmenis) - Pirms eksāmena konsultācija Nr. 2" at bounding box center [503, 415] width 157 height 47
click at [513, 428] on div "20" at bounding box center [547, 416] width 126 height 78
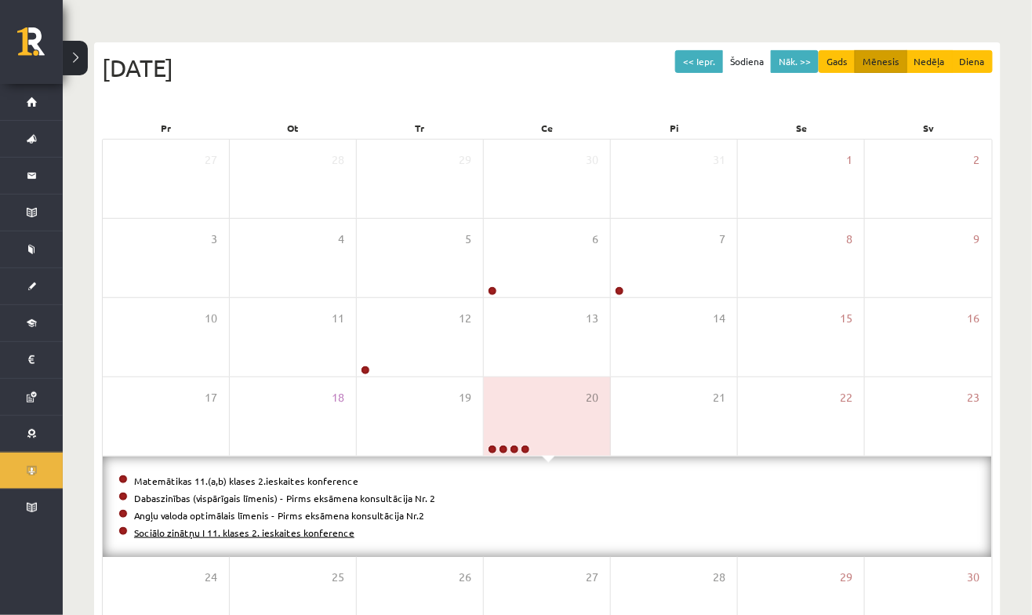
click at [301, 538] on li "Sociālo zinātņu I 11. klases 2. ieskaites konference" at bounding box center [547, 532] width 858 height 17
click at [337, 531] on link "Sociālo zinātņu I 11. klases 2. ieskaites konference" at bounding box center [244, 532] width 220 height 13
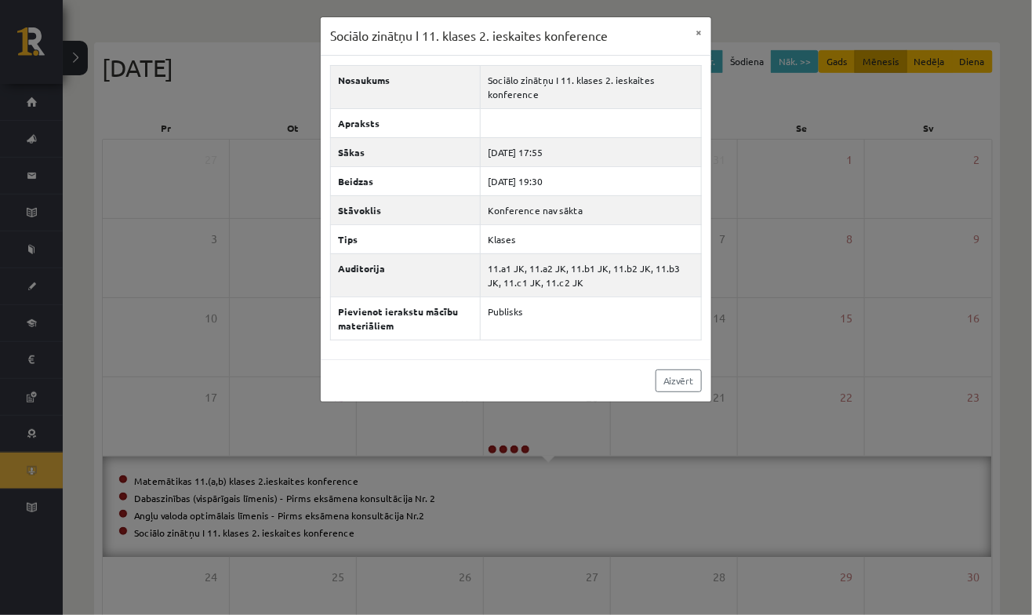
click at [236, 400] on div "Sociālo zinātņu I 11. klases 2. ieskaites konference × Nosaukums Sociālo zinātņ…" at bounding box center [516, 307] width 1032 height 615
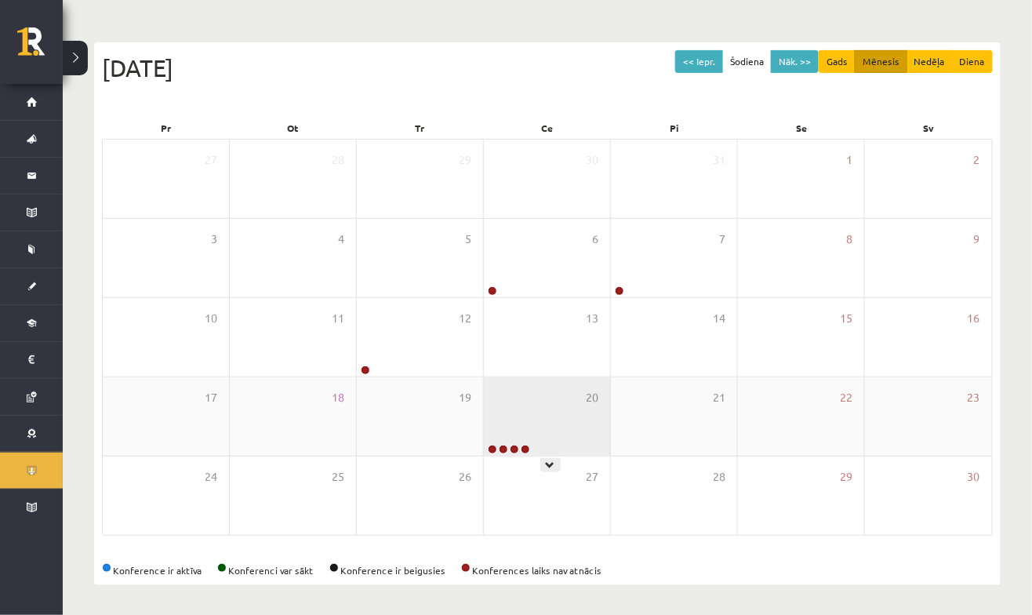
click at [544, 404] on div "20" at bounding box center [547, 416] width 126 height 78
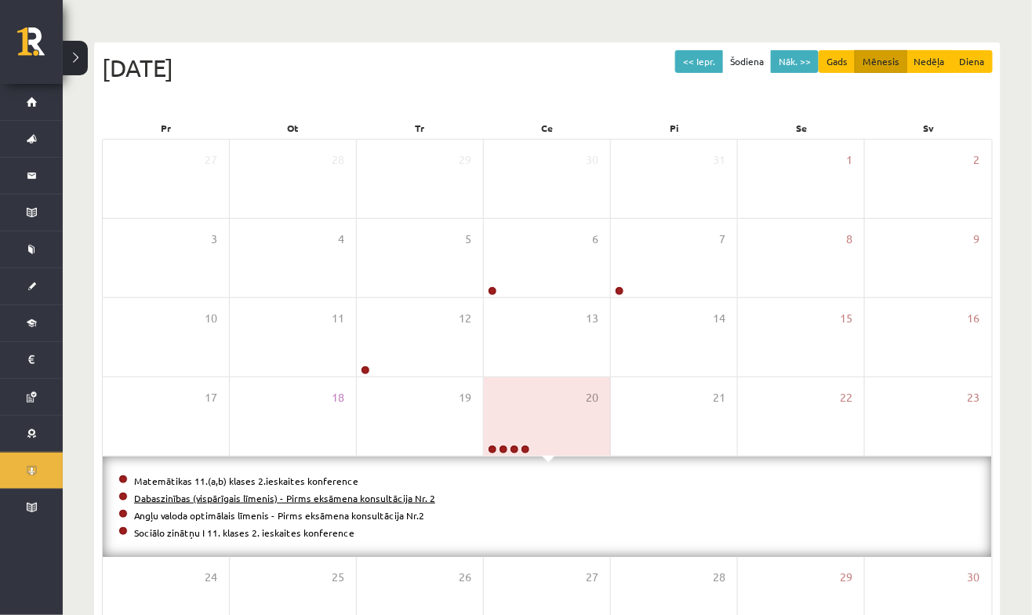
click at [381, 498] on link "Dabaszinības (vispārīgais līmenis) - Pirms eksāmena konsultācija Nr. 2" at bounding box center [284, 498] width 301 height 13
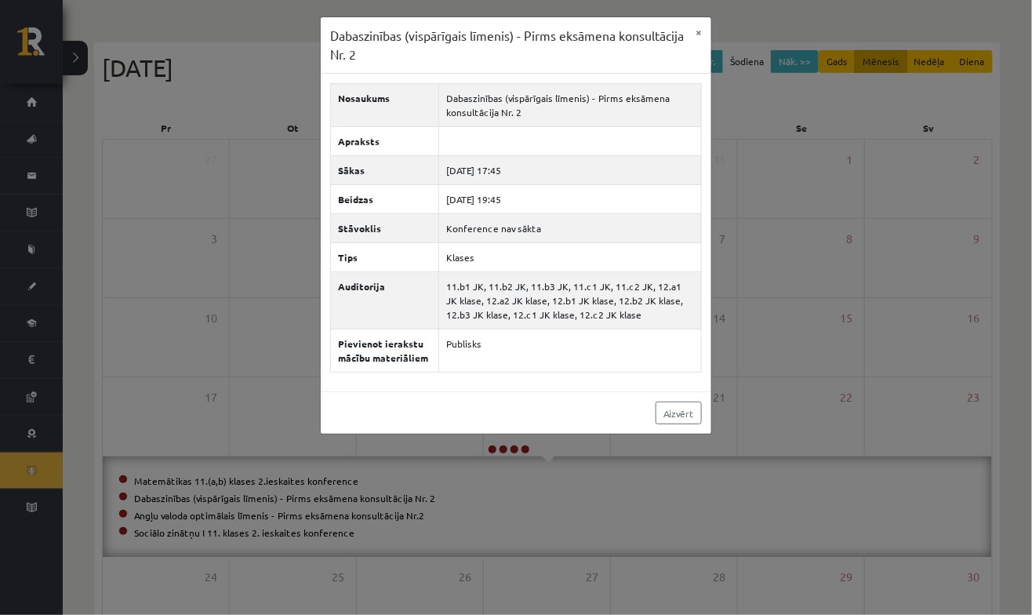
click at [829, 359] on div "Dabaszinības (vispārīgais līmenis) - Pirms eksāmena konsultācija Nr. 2 × Nosauk…" at bounding box center [516, 307] width 1032 height 615
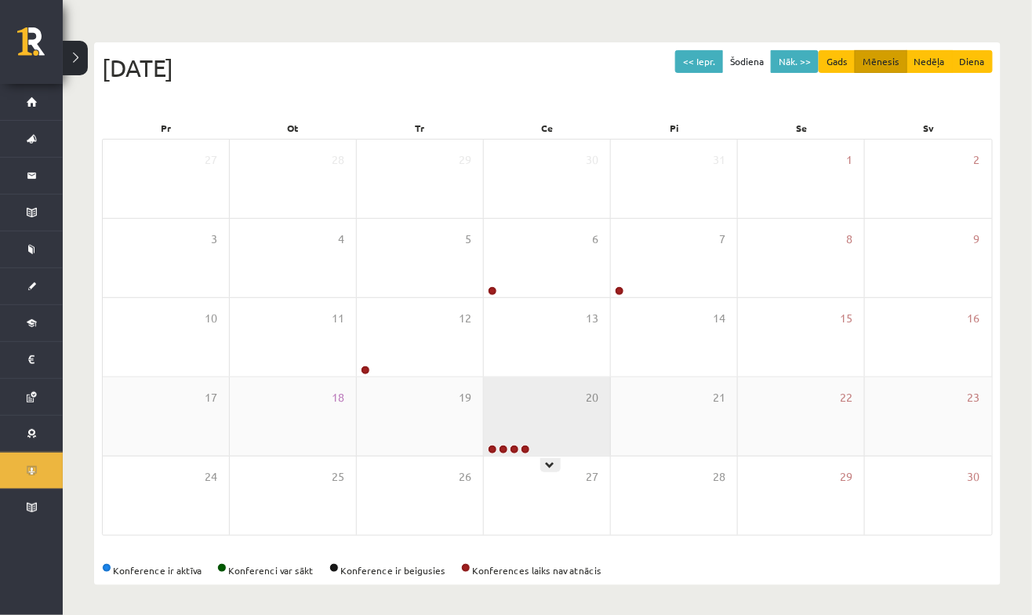
click at [577, 417] on div "20" at bounding box center [547, 416] width 126 height 78
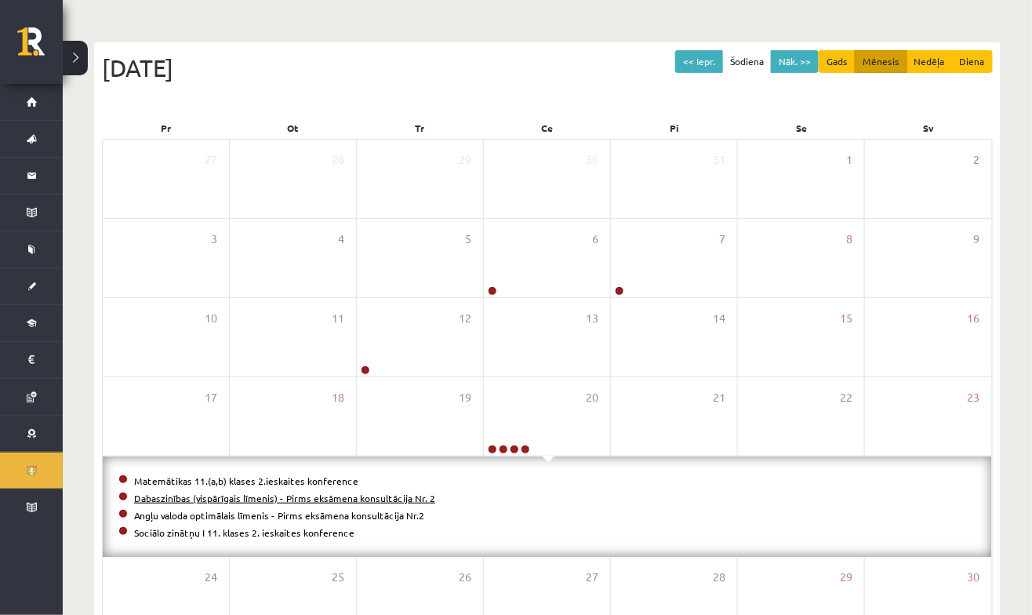
click at [399, 499] on link "Dabaszinības (vispārīgais līmenis) - Pirms eksāmena konsultācija Nr. 2" at bounding box center [284, 498] width 301 height 13
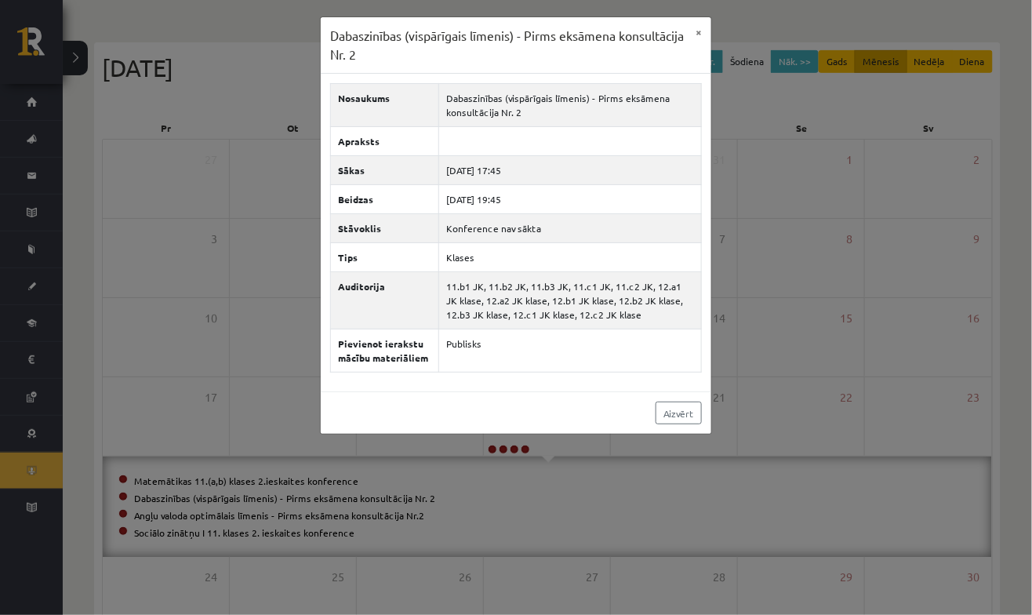
click at [657, 503] on div "Dabaszinības (vispārīgais līmenis) - Pirms eksāmena konsultācija Nr. 2 × Nosauk…" at bounding box center [516, 307] width 1032 height 615
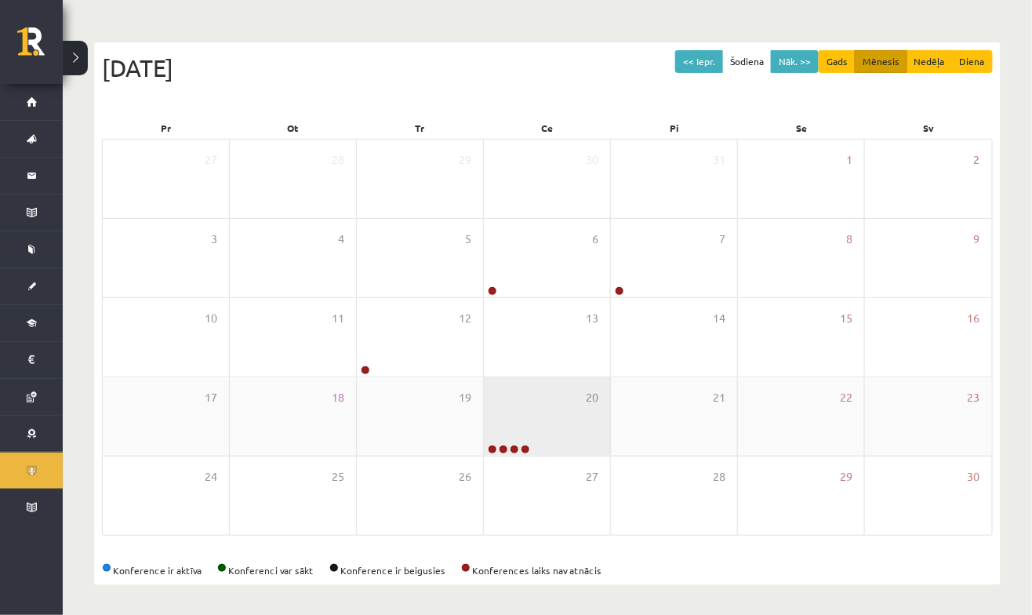
click at [512, 424] on div "20" at bounding box center [547, 416] width 126 height 78
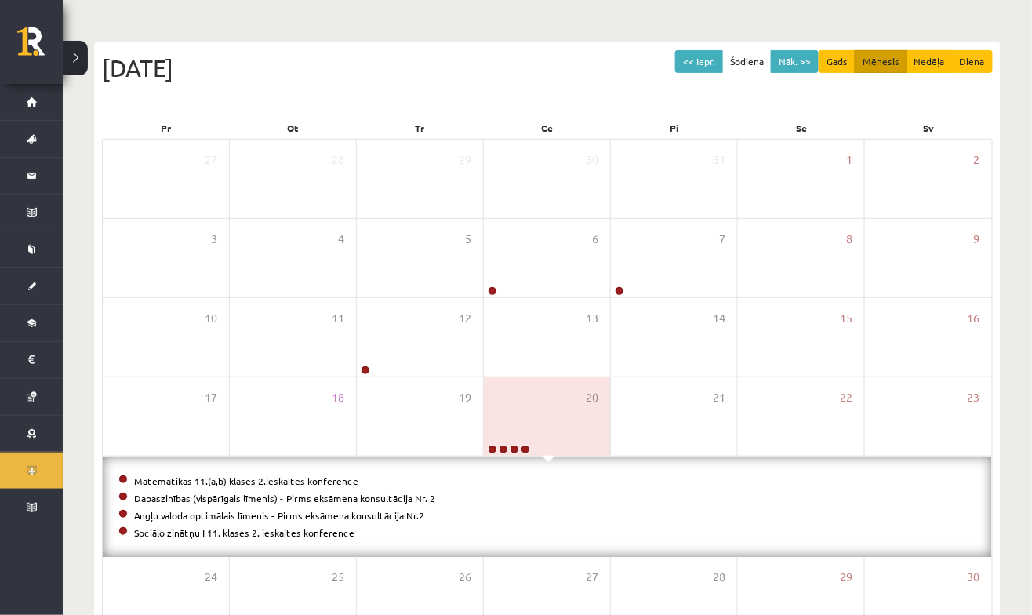
click at [255, 485] on li "Matemātikas 11.(a,b) klases 2.ieskaites konference" at bounding box center [547, 480] width 858 height 17
click at [295, 485] on li "Matemātikas 11.(a,b) klases 2.ieskaites konference" at bounding box center [547, 480] width 858 height 17
click at [315, 483] on link "Matemātikas 11.(a,b) klases 2.ieskaites konference" at bounding box center [246, 481] width 224 height 13
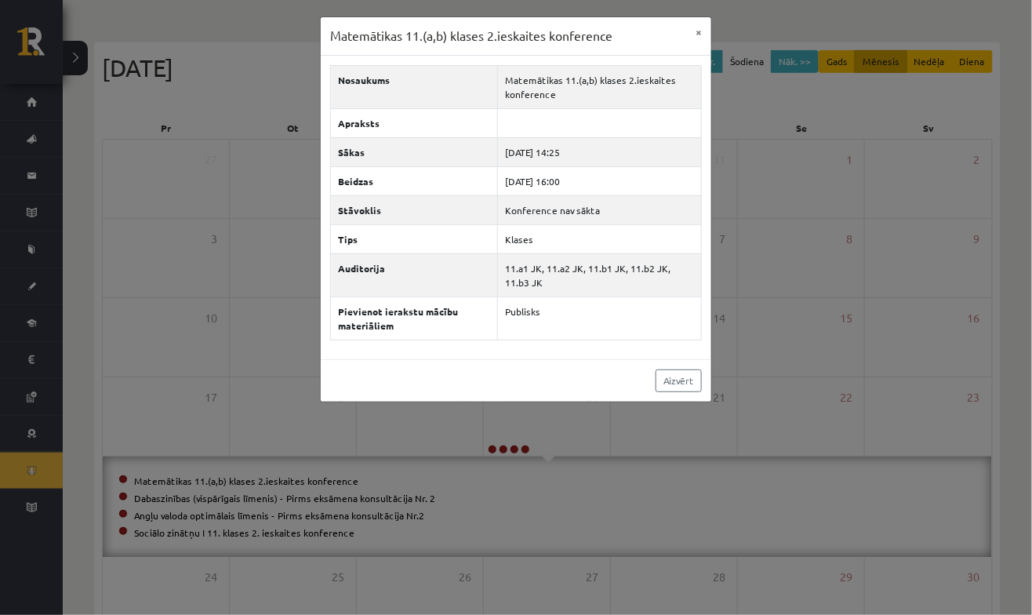
click at [236, 433] on div "Matemātikas 11.(a,b) klases 2.ieskaites konference × Nosaukums Matemātikas 11.(…" at bounding box center [516, 307] width 1032 height 615
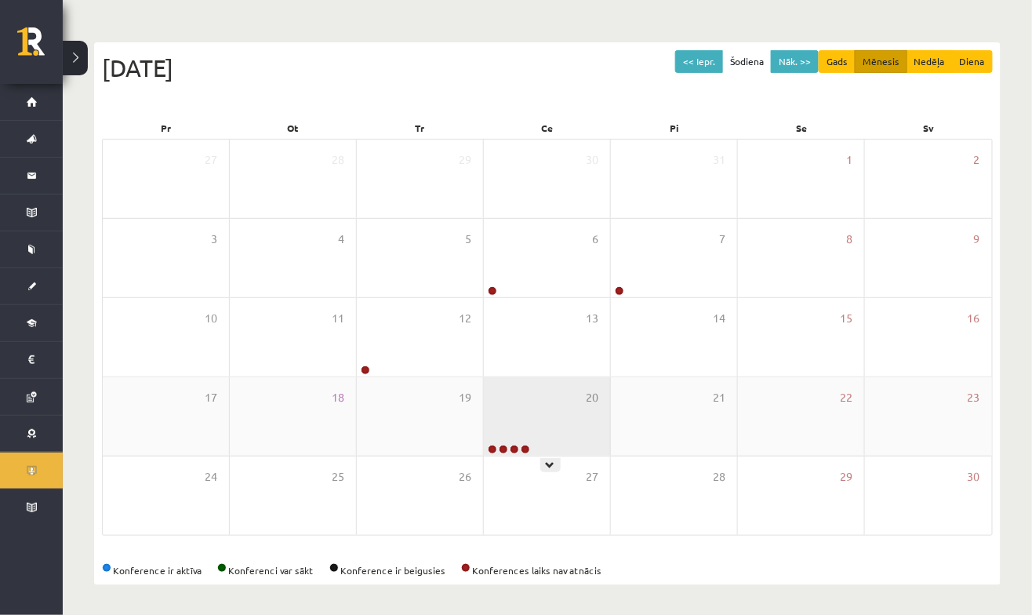
click at [515, 413] on div "20" at bounding box center [547, 416] width 126 height 78
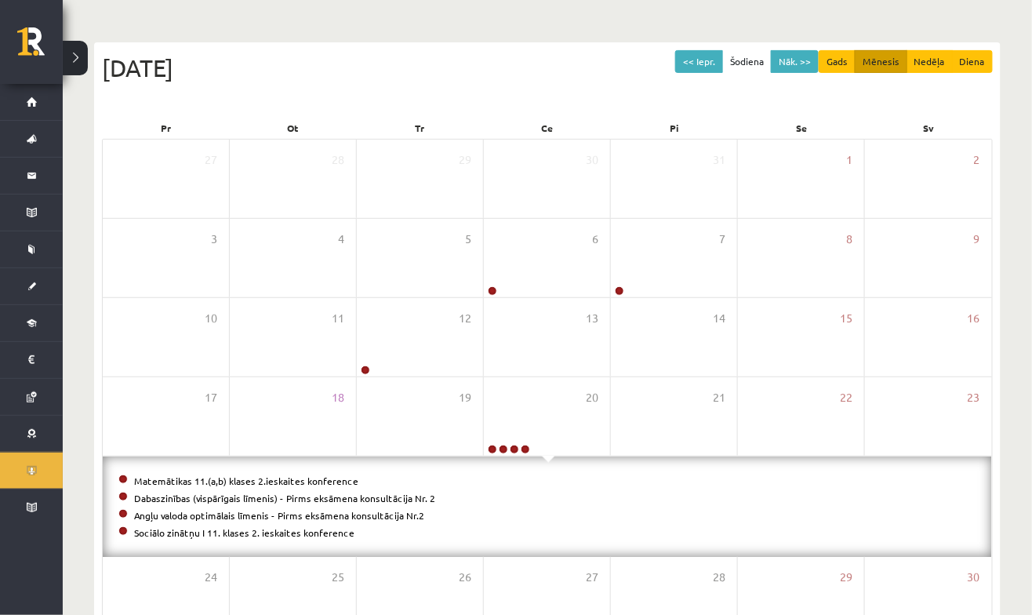
click at [268, 503] on li "Dabaszinības (vispārīgais līmenis) - Pirms eksāmena konsultācija Nr. 2" at bounding box center [547, 498] width 858 height 17
click at [397, 500] on link "Dabaszinības (vispārīgais līmenis) - Pirms eksāmena konsultācija Nr. 2" at bounding box center [284, 498] width 301 height 13
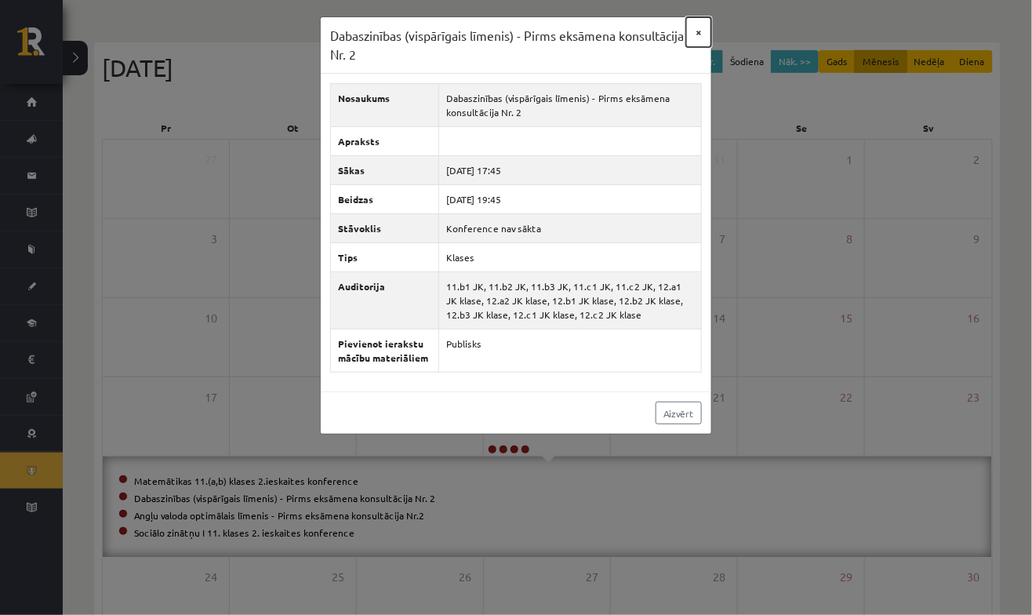
click at [701, 34] on button "×" at bounding box center [698, 32] width 25 height 30
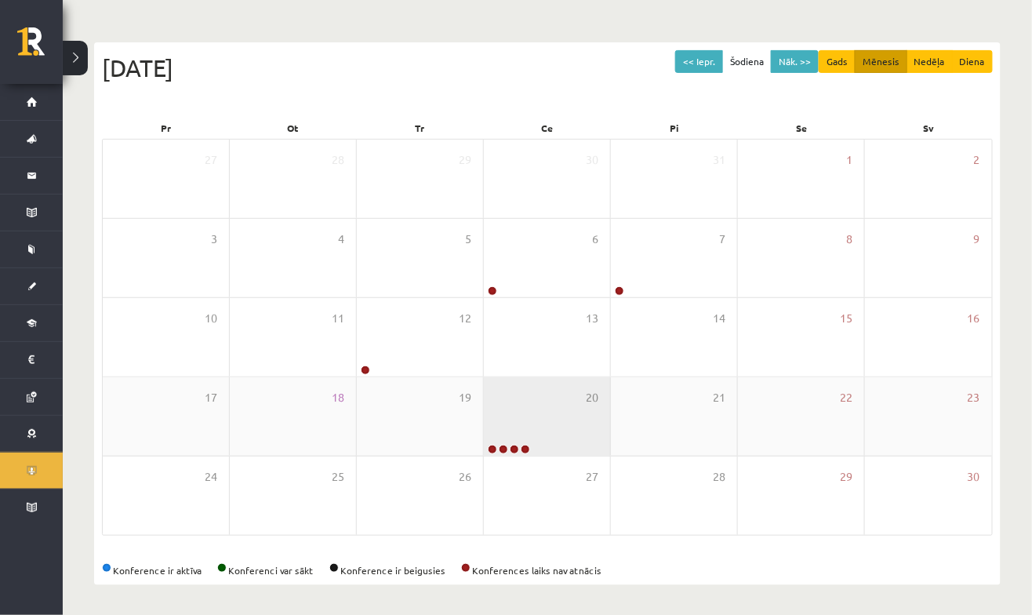
click at [532, 428] on div "20" at bounding box center [547, 416] width 126 height 78
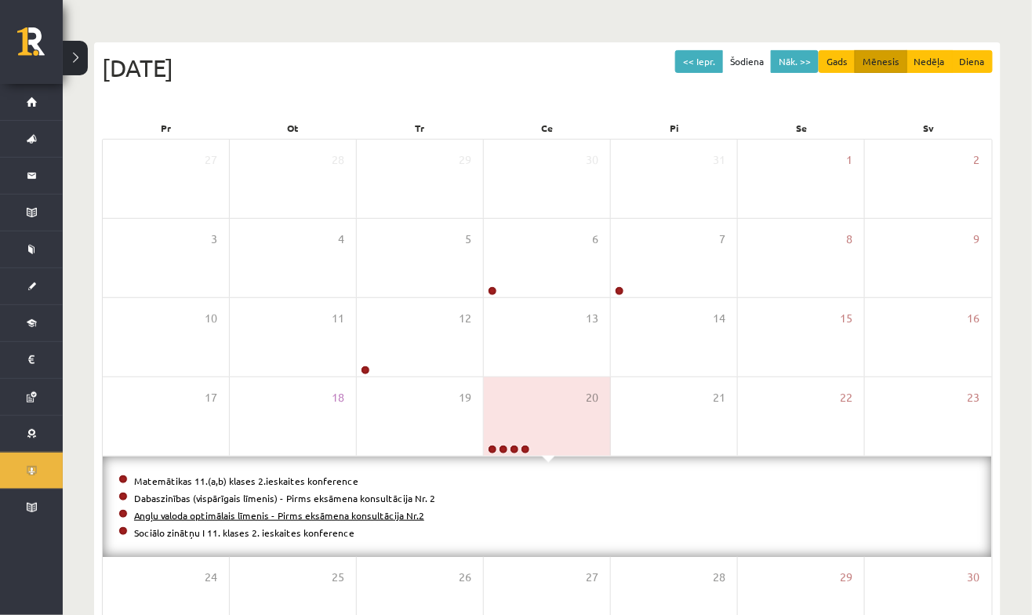
click at [280, 519] on li "Angļu valoda optimālais līmenis - Pirms eksāmena konsultācija Nr.2" at bounding box center [547, 515] width 858 height 17
click at [331, 516] on link "Angļu valoda optimālais līmenis - Pirms eksāmena konsultācija Nr.2" at bounding box center [279, 515] width 290 height 13
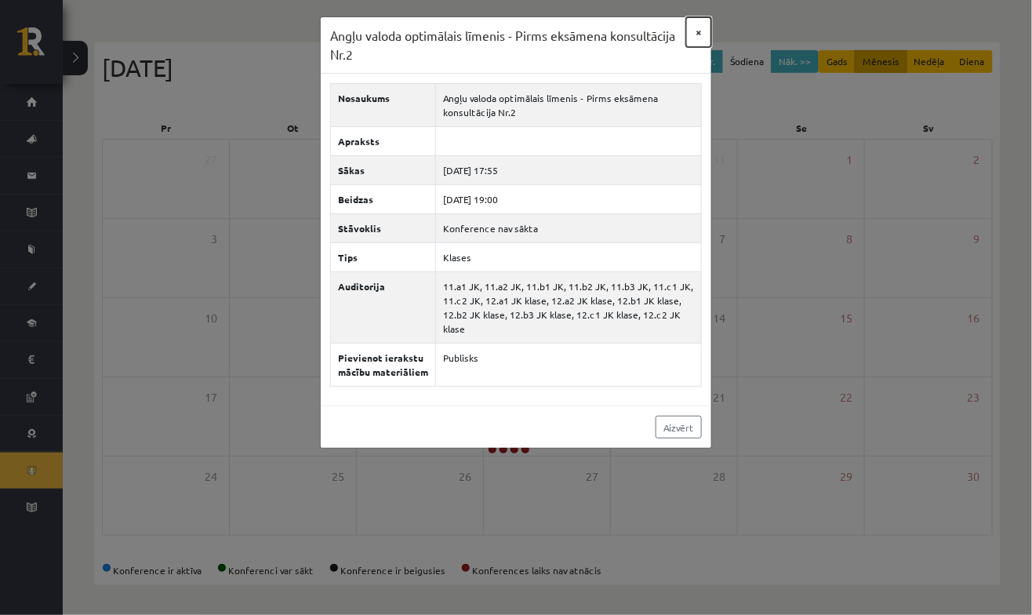
click at [697, 31] on button "×" at bounding box center [698, 32] width 25 height 30
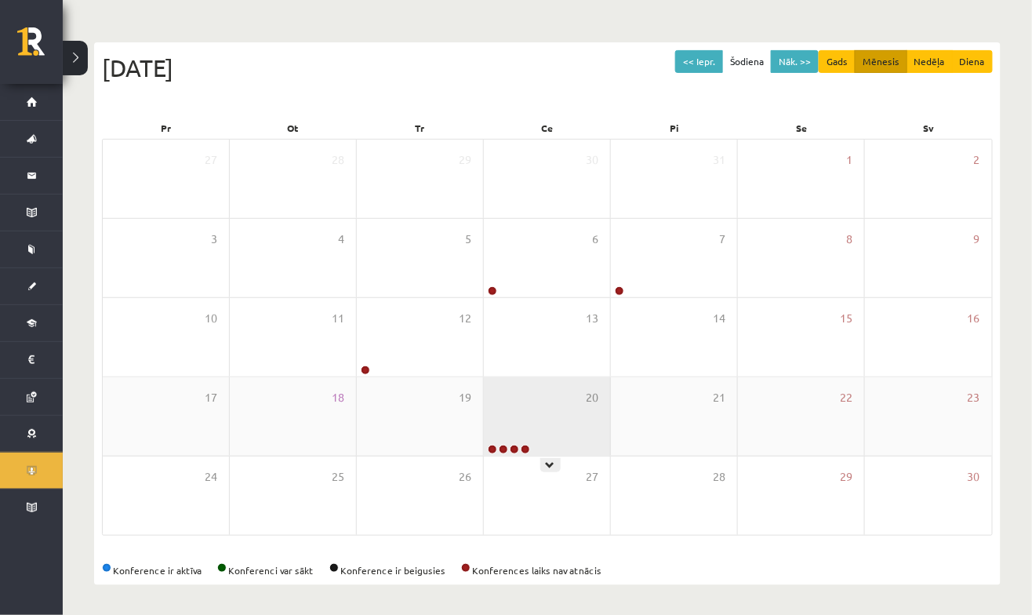
click at [559, 416] on div "20" at bounding box center [547, 416] width 126 height 78
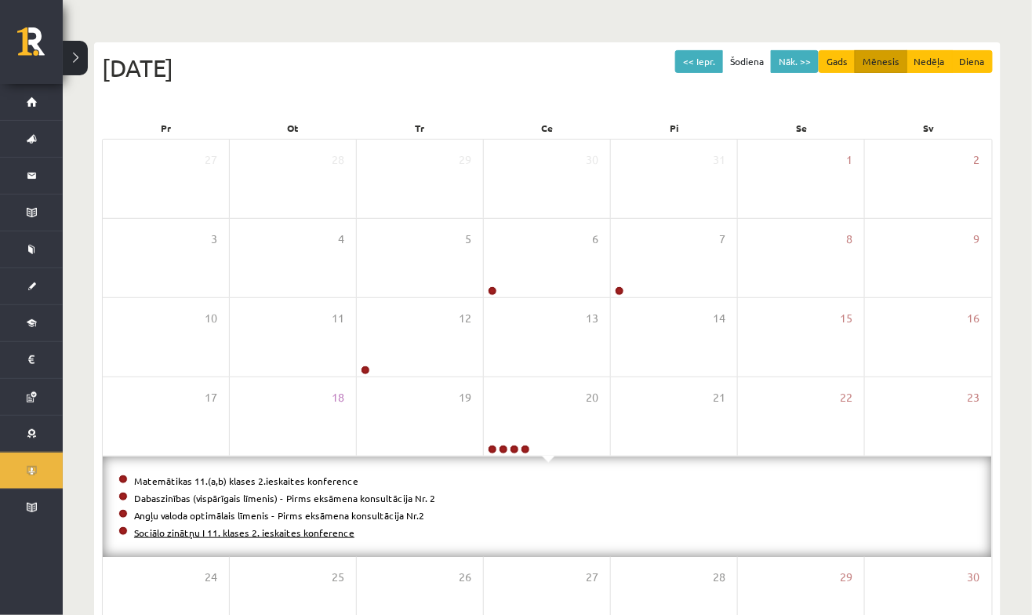
click at [271, 531] on link "Sociālo zinātņu I 11. klases 2. ieskaites konference" at bounding box center [244, 532] width 220 height 13
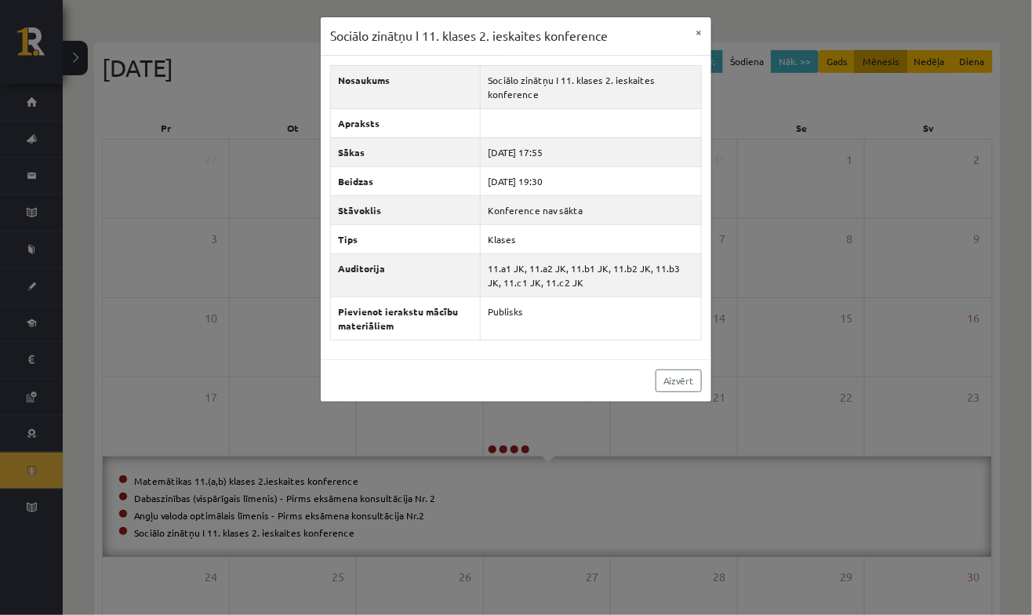
click at [890, 320] on div "Sociālo zinātņu I 11. klases 2. ieskaites konference × Nosaukums Sociālo zinātņ…" at bounding box center [516, 307] width 1032 height 615
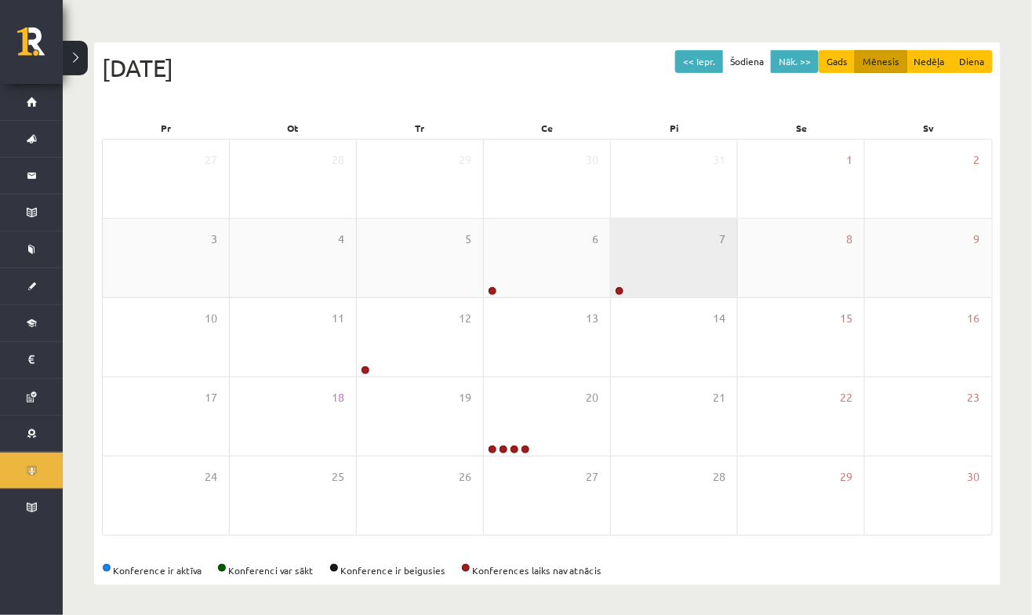
click at [647, 283] on div "7" at bounding box center [674, 258] width 126 height 78
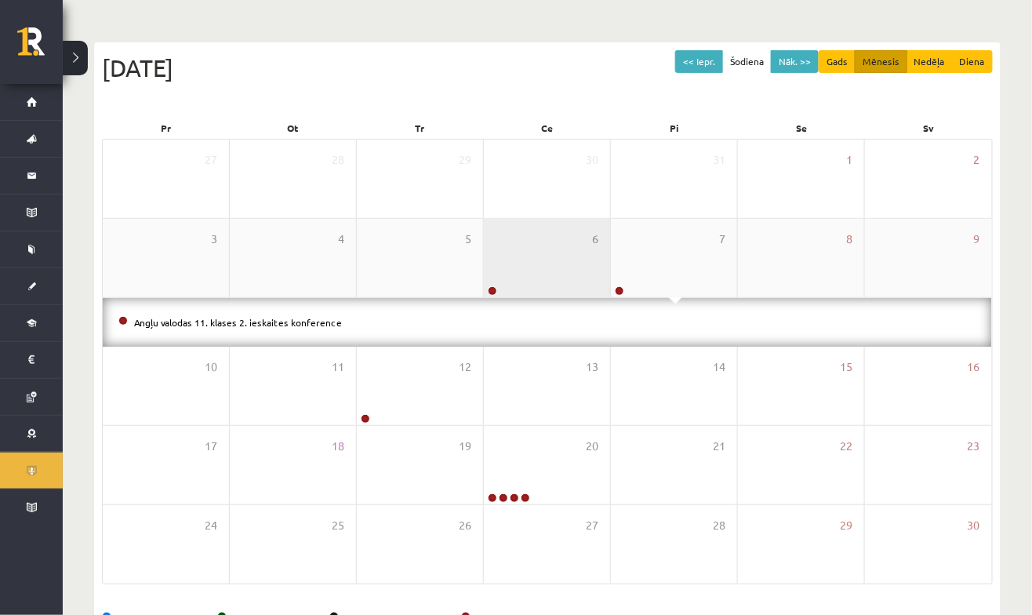
click at [544, 255] on div "6" at bounding box center [547, 258] width 126 height 78
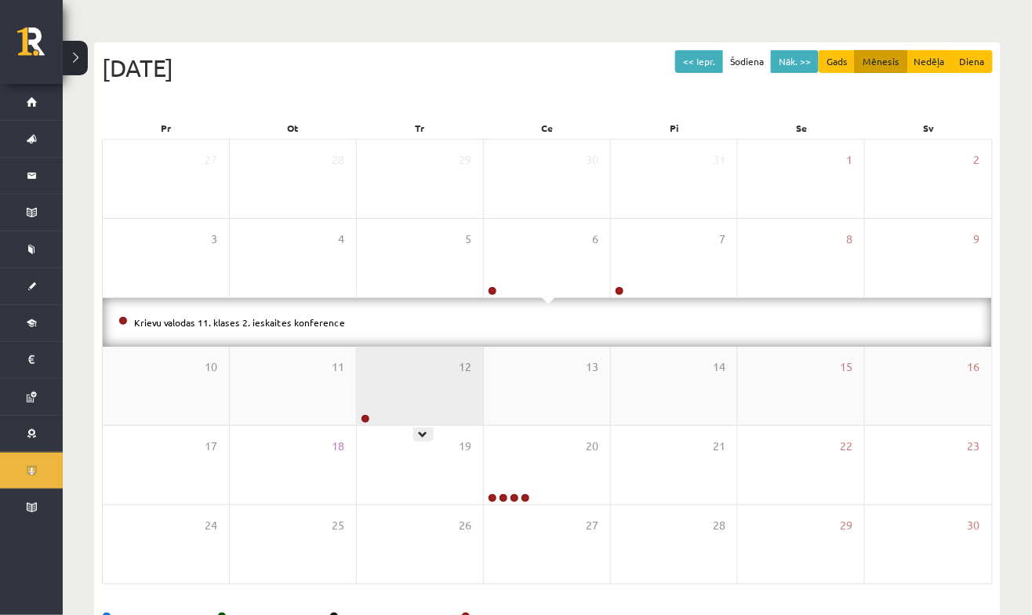
click at [412, 392] on div "12" at bounding box center [420, 386] width 126 height 78
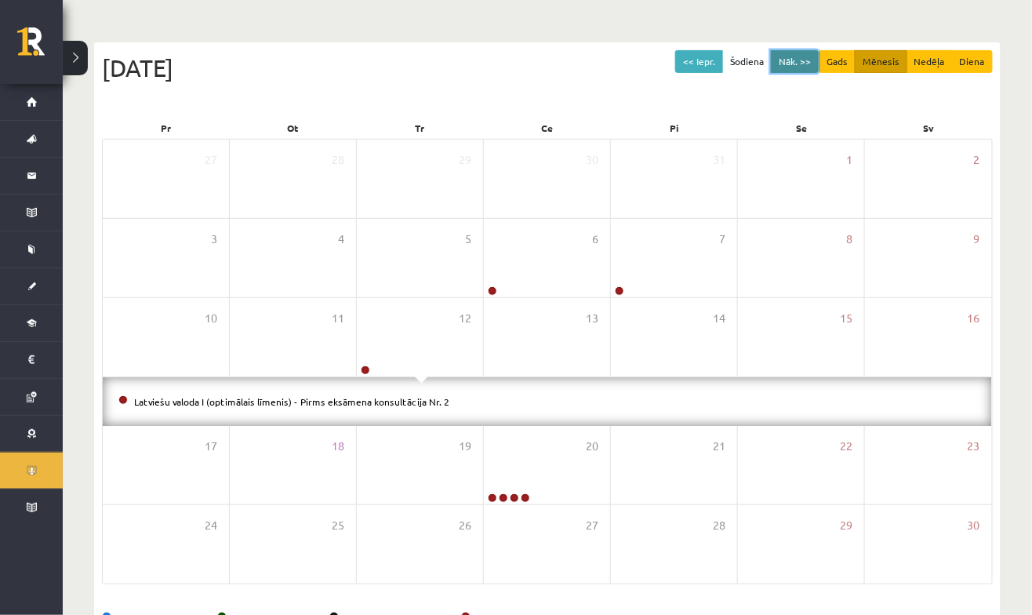
click at [802, 59] on button "Nāk. >>" at bounding box center [795, 61] width 48 height 23
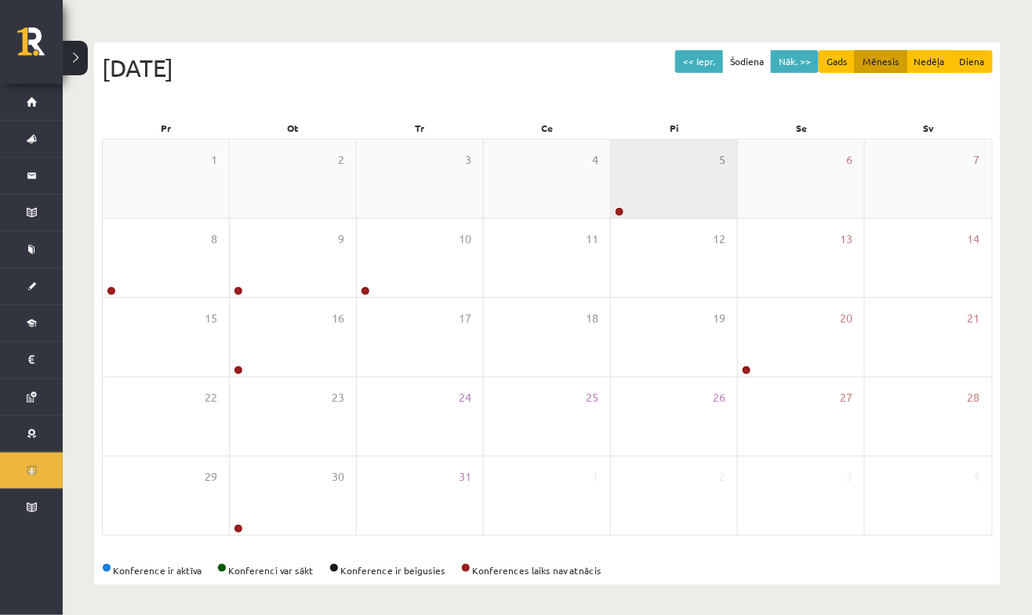
click at [687, 173] on div "5" at bounding box center [674, 179] width 126 height 78
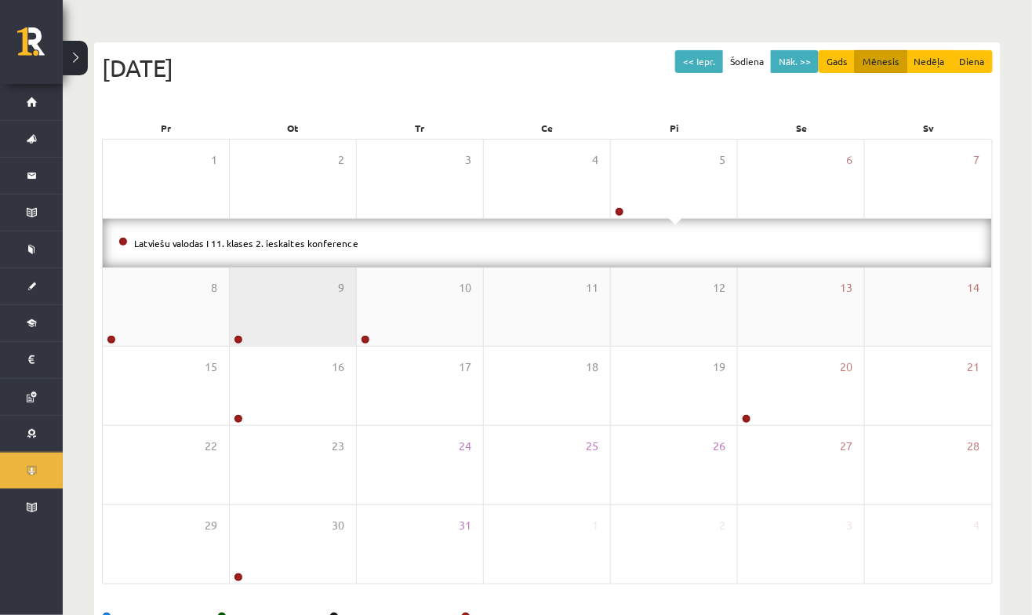
click at [292, 303] on div "9" at bounding box center [293, 307] width 126 height 78
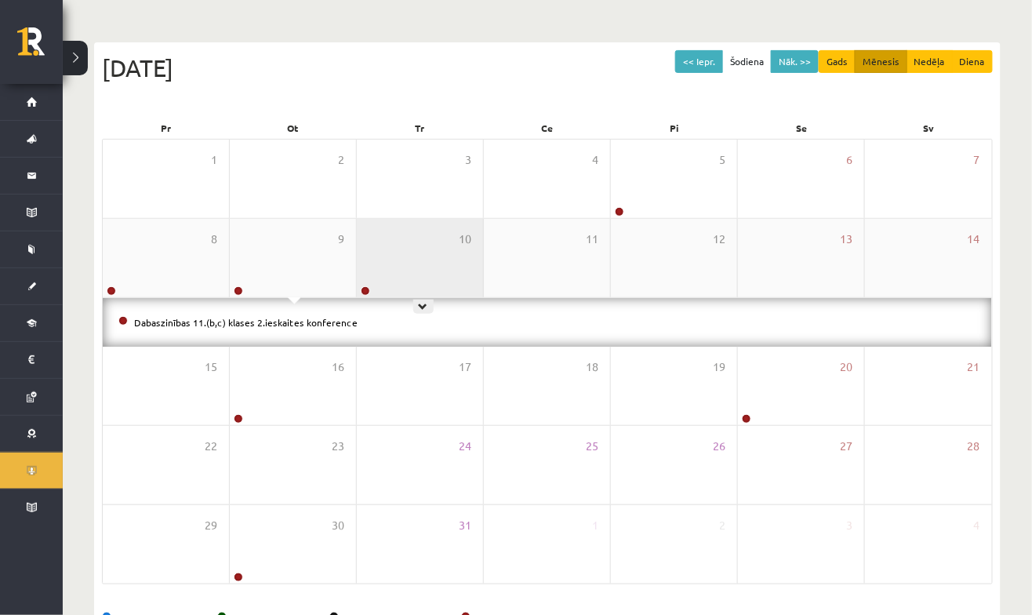
click at [399, 251] on div "10" at bounding box center [420, 258] width 126 height 78
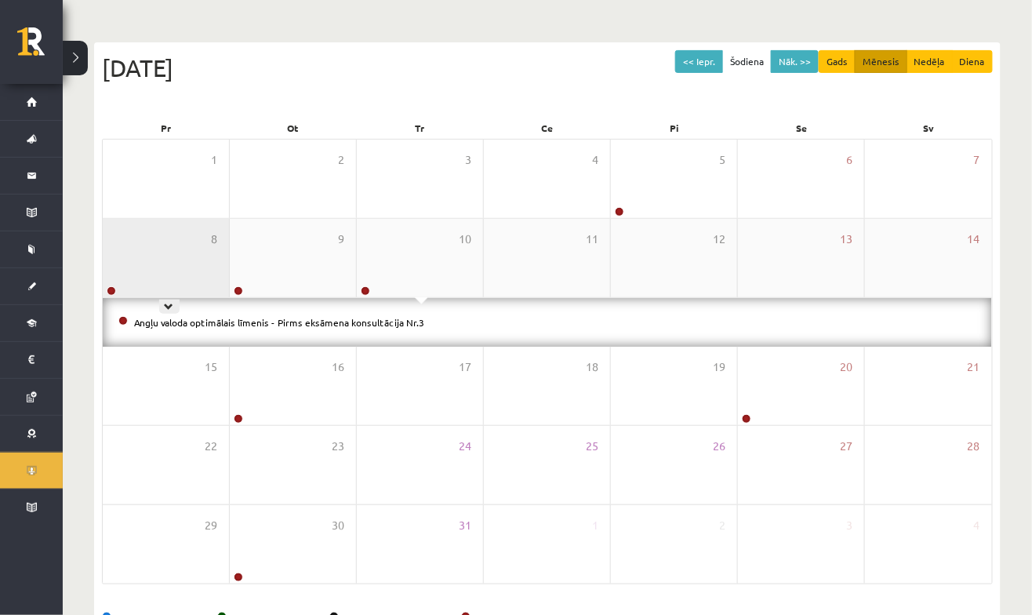
click at [183, 242] on div "8" at bounding box center [166, 258] width 126 height 78
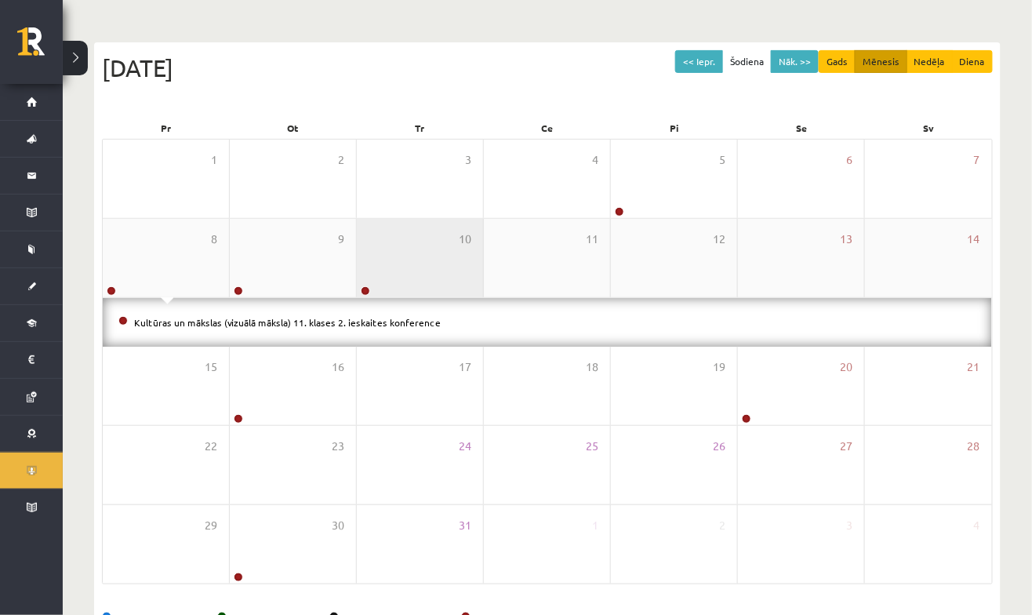
click at [454, 249] on div "10" at bounding box center [420, 258] width 126 height 78
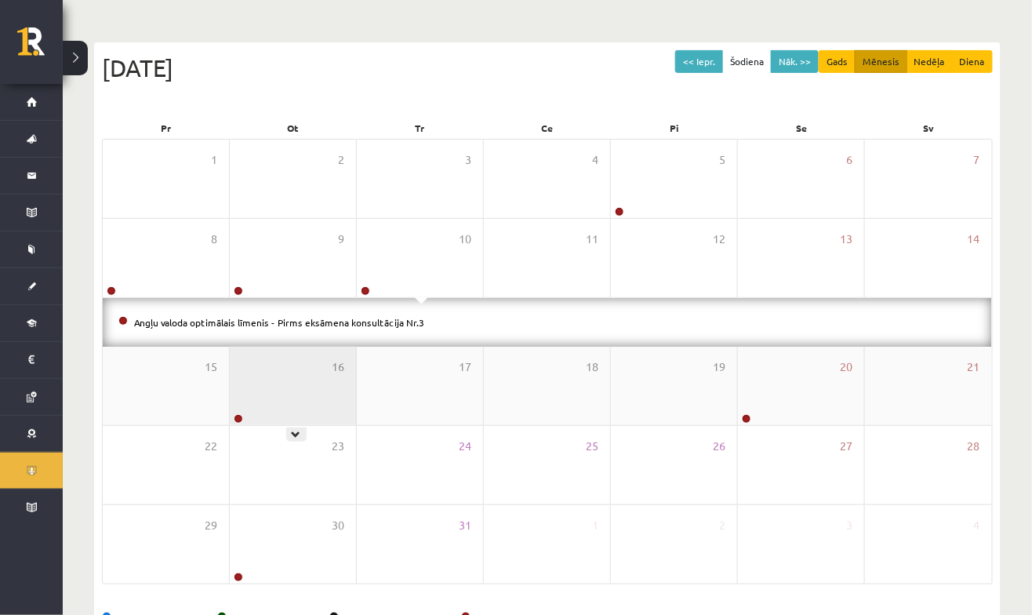
click at [319, 406] on div "16" at bounding box center [293, 386] width 126 height 78
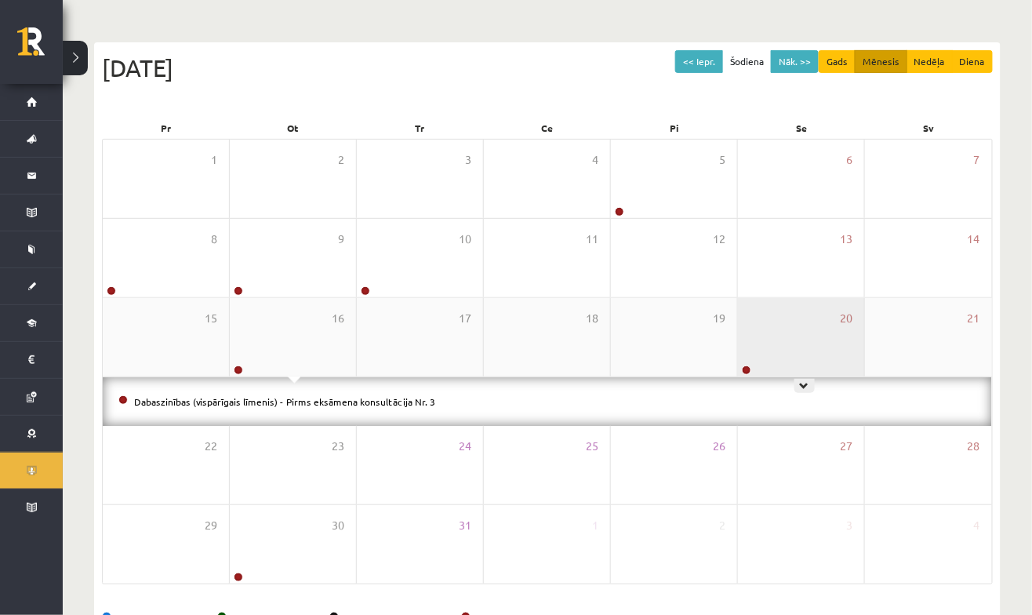
click at [807, 351] on div "20" at bounding box center [801, 337] width 126 height 78
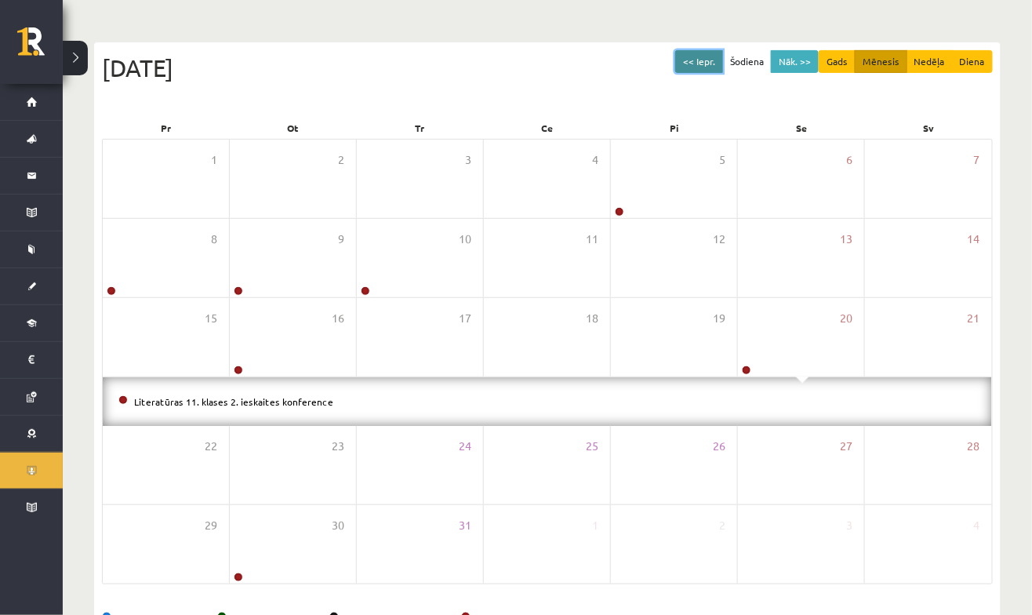
click at [709, 61] on button "<< Iepr." at bounding box center [700, 61] width 48 height 23
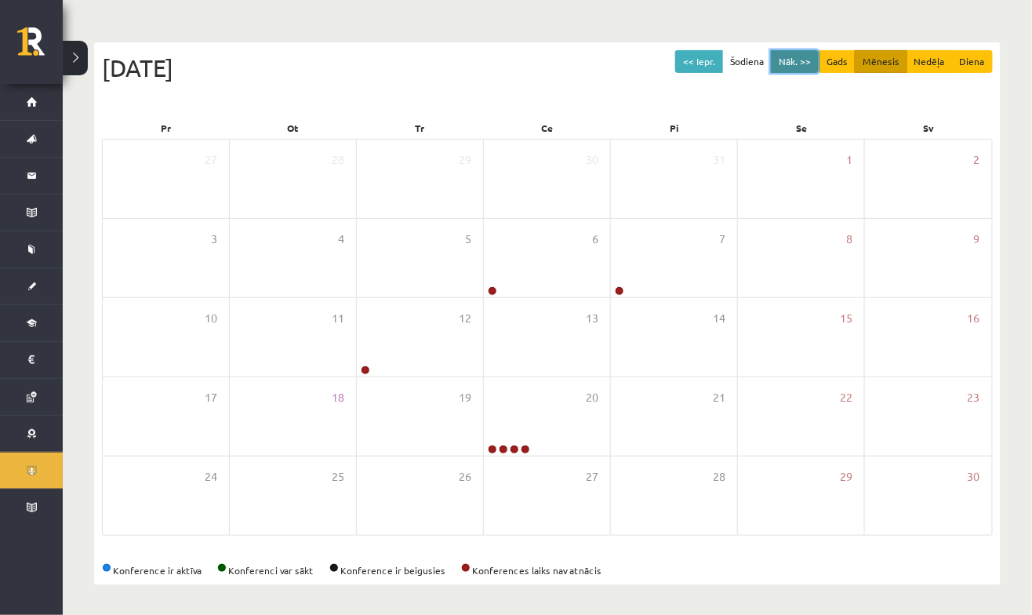
click at [799, 66] on button "Nāk. >>" at bounding box center [795, 61] width 48 height 23
click at [802, 60] on button "Nāk. >>" at bounding box center [795, 61] width 48 height 23
click at [801, 64] on button "Nāk. >>" at bounding box center [795, 61] width 48 height 23
click at [794, 61] on button "Nāk. >>" at bounding box center [795, 61] width 48 height 23
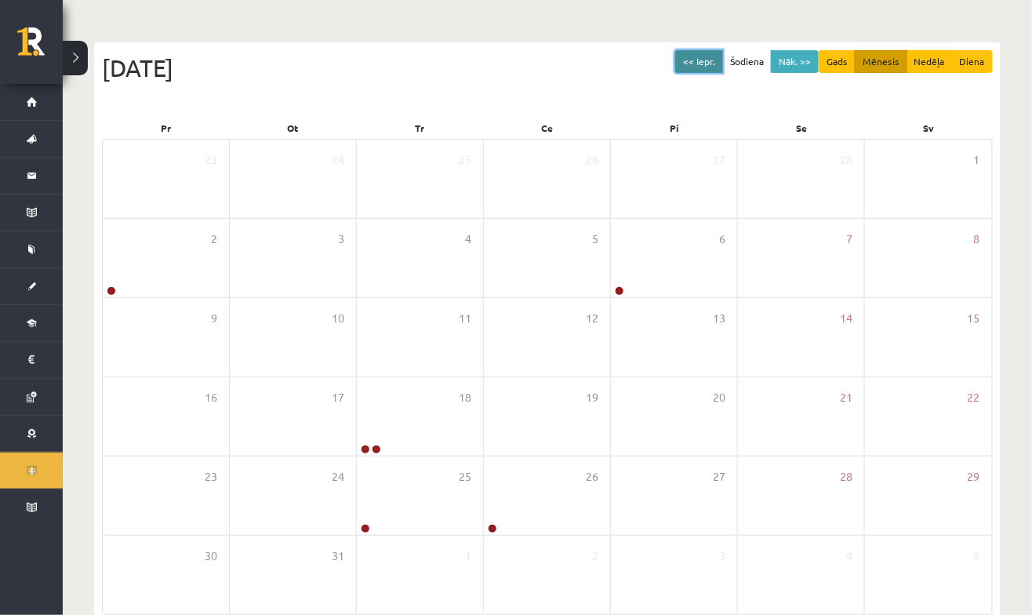
click at [709, 62] on button "<< Iepr." at bounding box center [700, 61] width 48 height 23
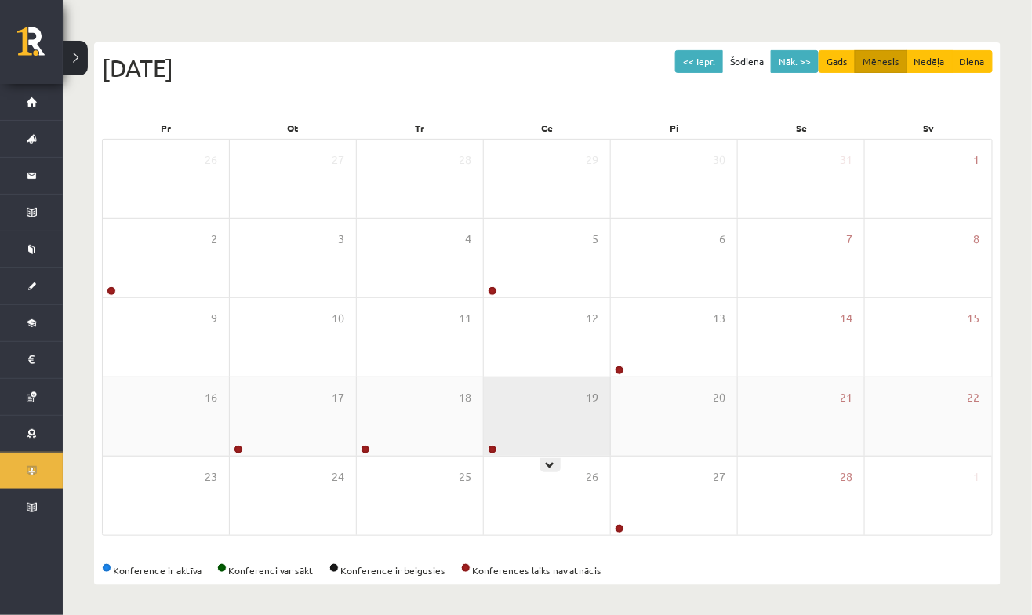
click at [549, 418] on div "19" at bounding box center [547, 416] width 126 height 78
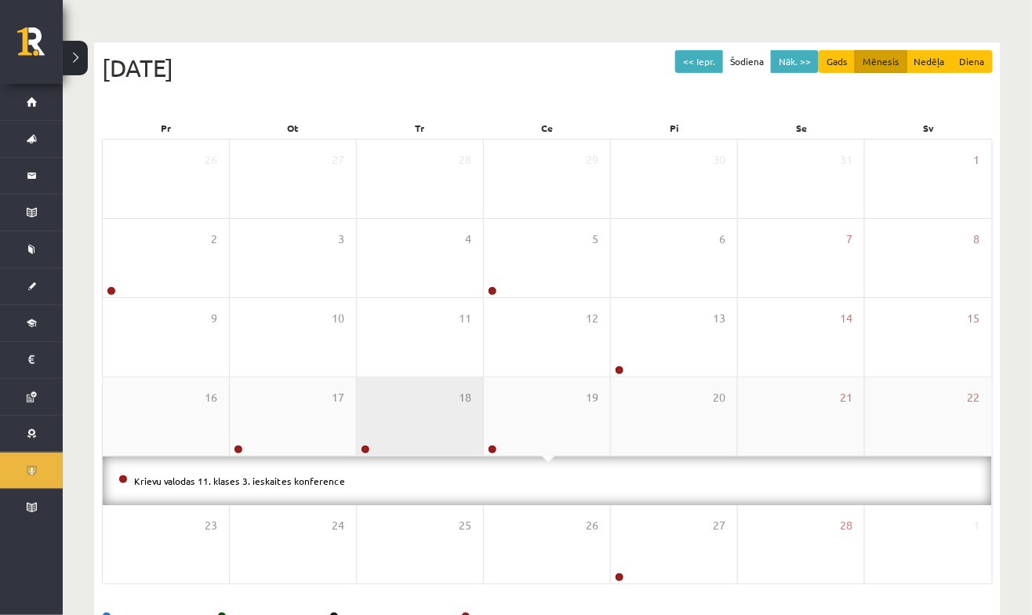
click at [414, 395] on div "18" at bounding box center [420, 416] width 126 height 78
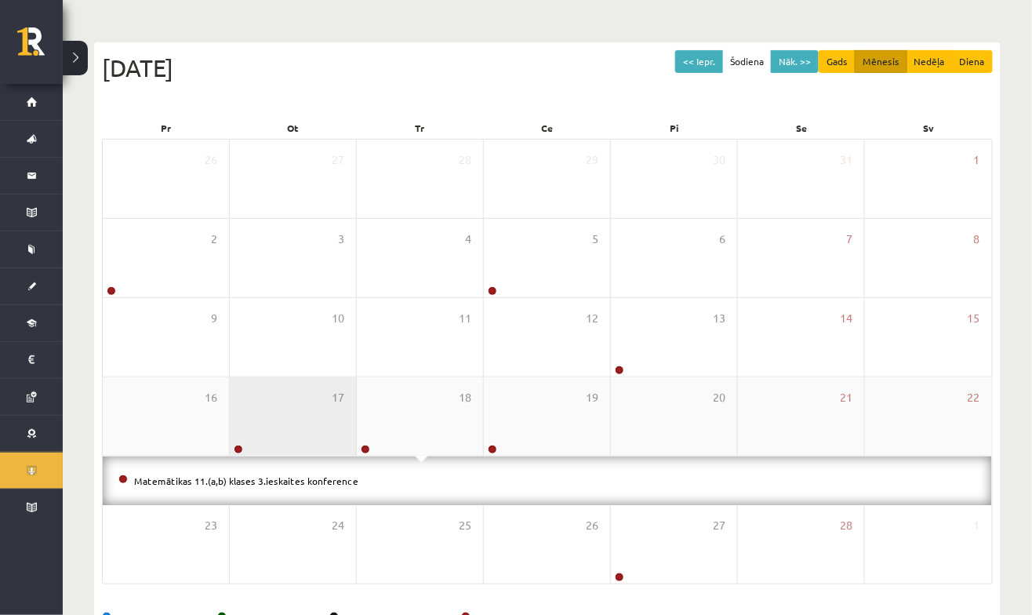
click at [278, 410] on div "17" at bounding box center [293, 416] width 126 height 78
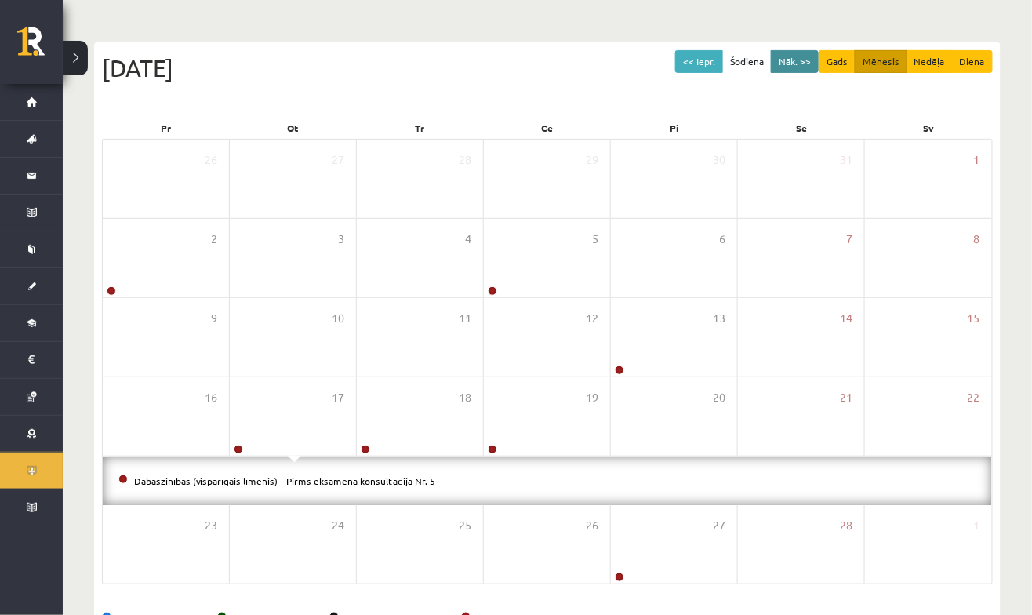
click at [812, 78] on div "[DATE]" at bounding box center [547, 67] width 891 height 35
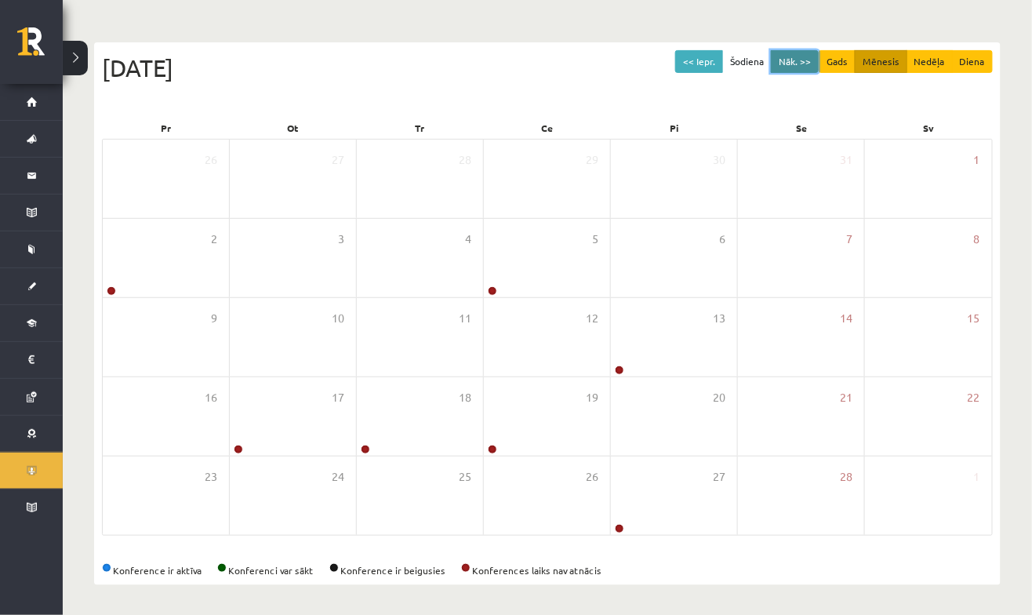
click at [793, 60] on button "Nāk. >>" at bounding box center [795, 61] width 48 height 23
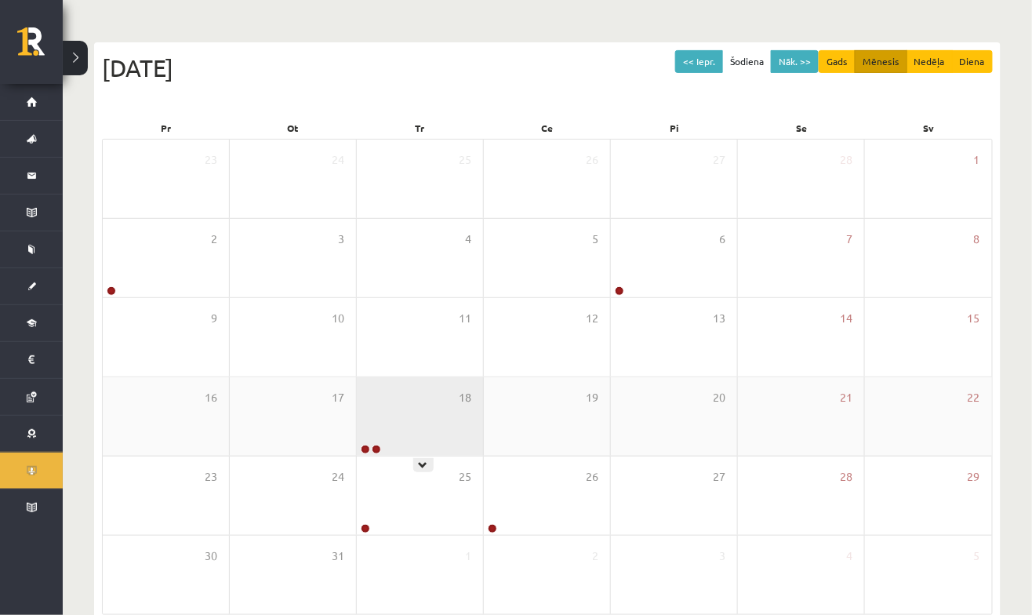
click at [458, 417] on div "18" at bounding box center [420, 416] width 126 height 78
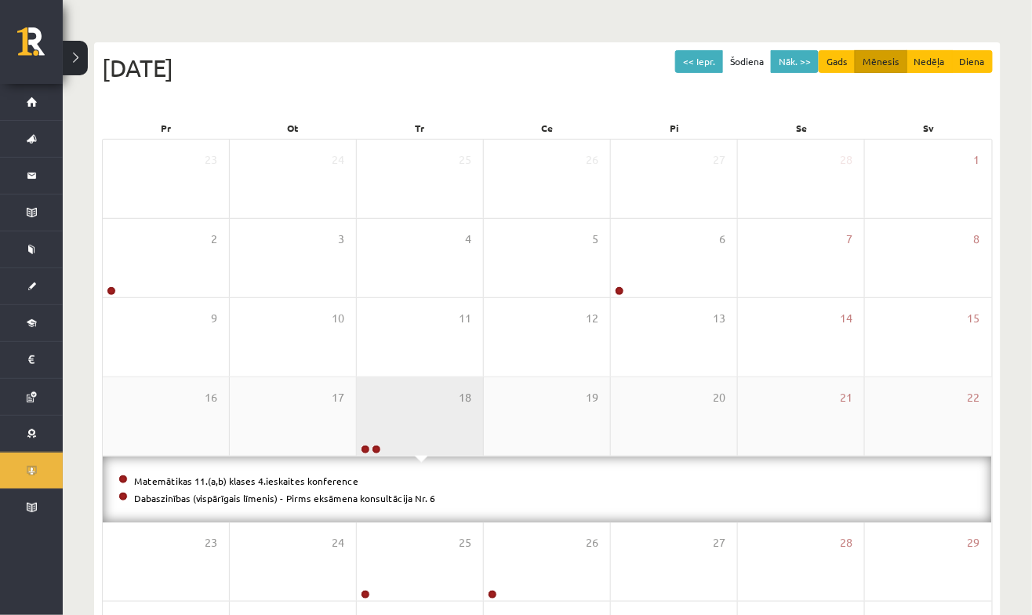
click at [434, 413] on div "18" at bounding box center [420, 416] width 126 height 78
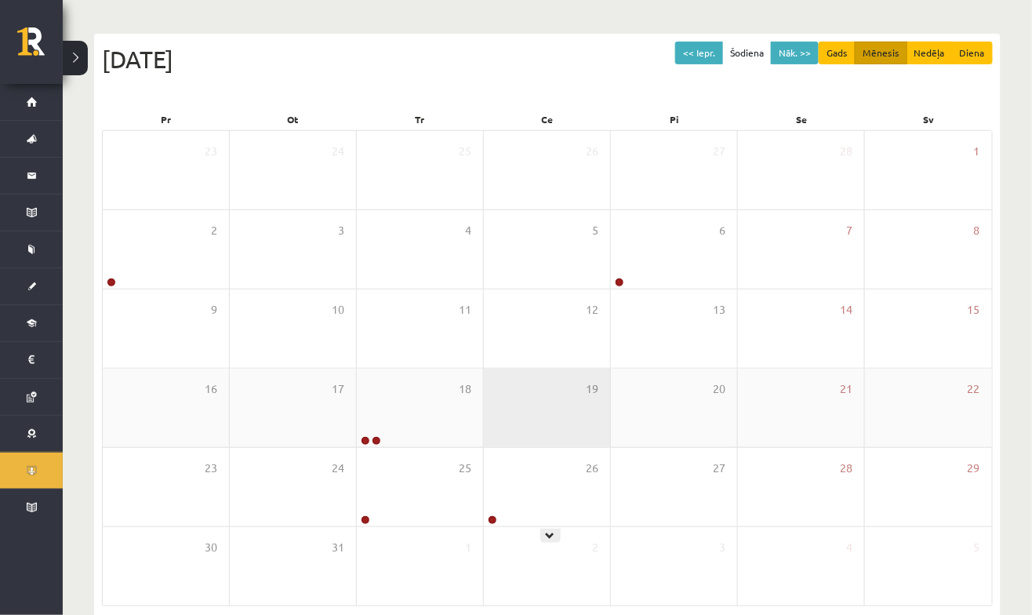
scroll to position [141, 0]
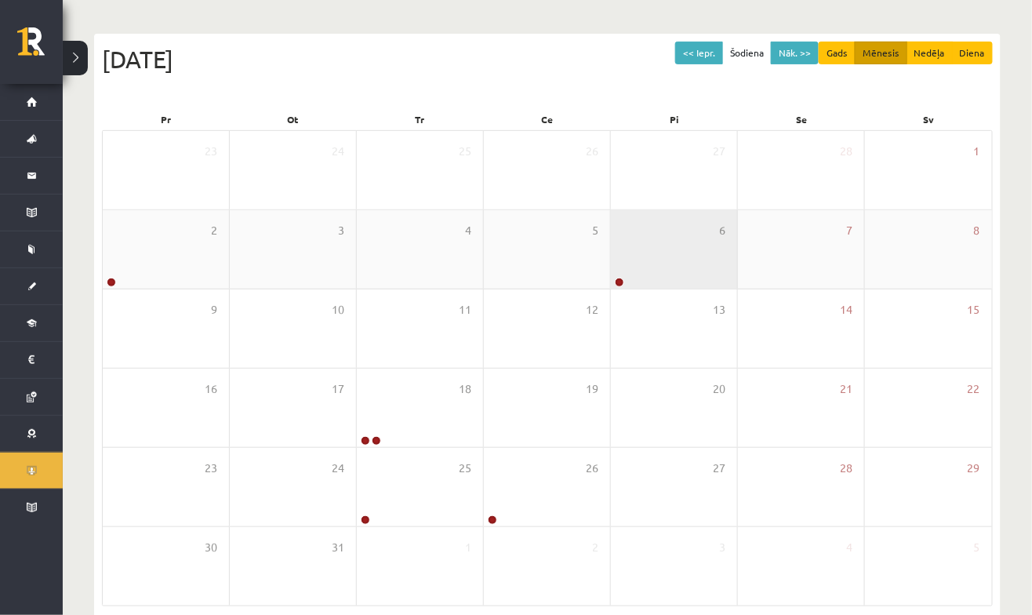
click at [672, 267] on div "6" at bounding box center [674, 249] width 126 height 78
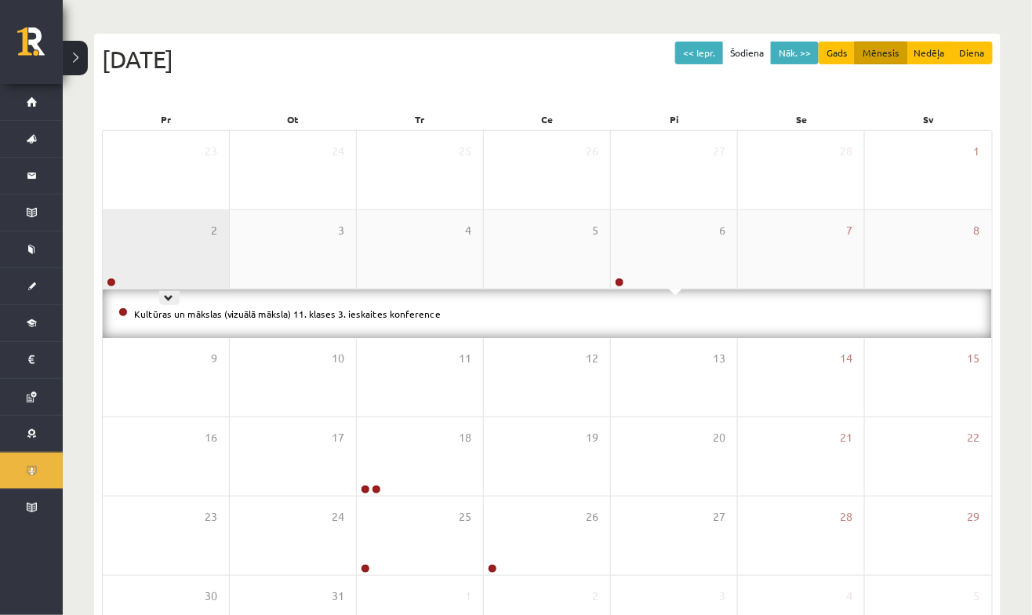
click at [204, 264] on div "2" at bounding box center [166, 249] width 126 height 78
click at [186, 231] on div "2" at bounding box center [166, 249] width 126 height 78
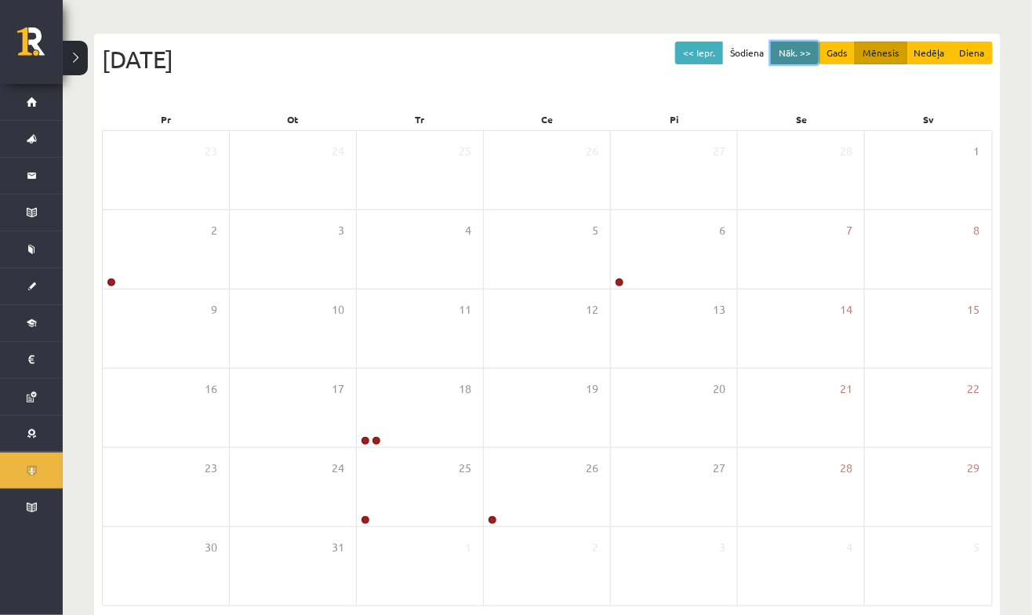
click at [805, 52] on button "Nāk. >>" at bounding box center [795, 53] width 48 height 23
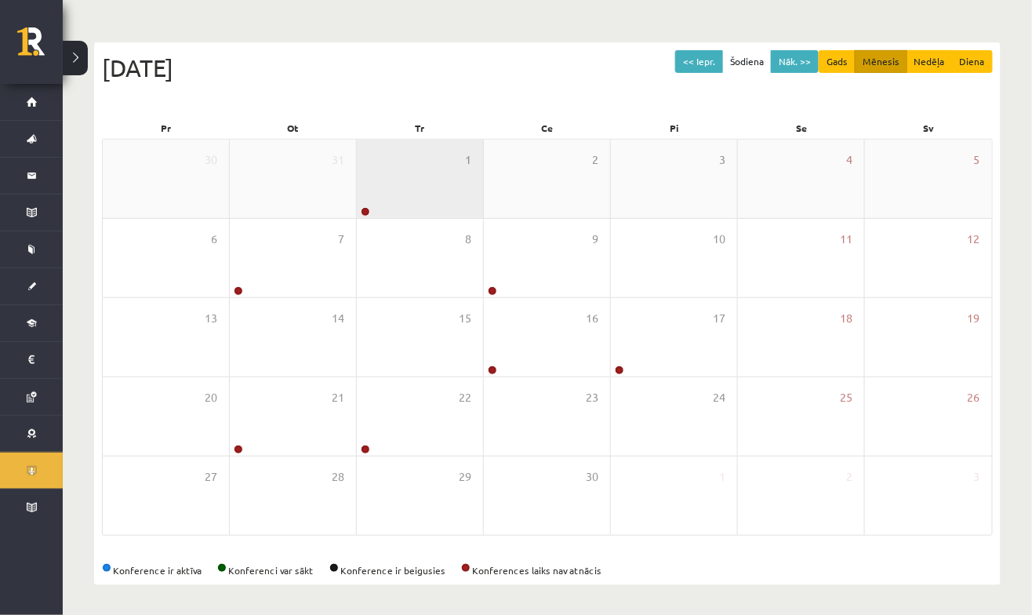
click at [429, 170] on div "1" at bounding box center [420, 179] width 126 height 78
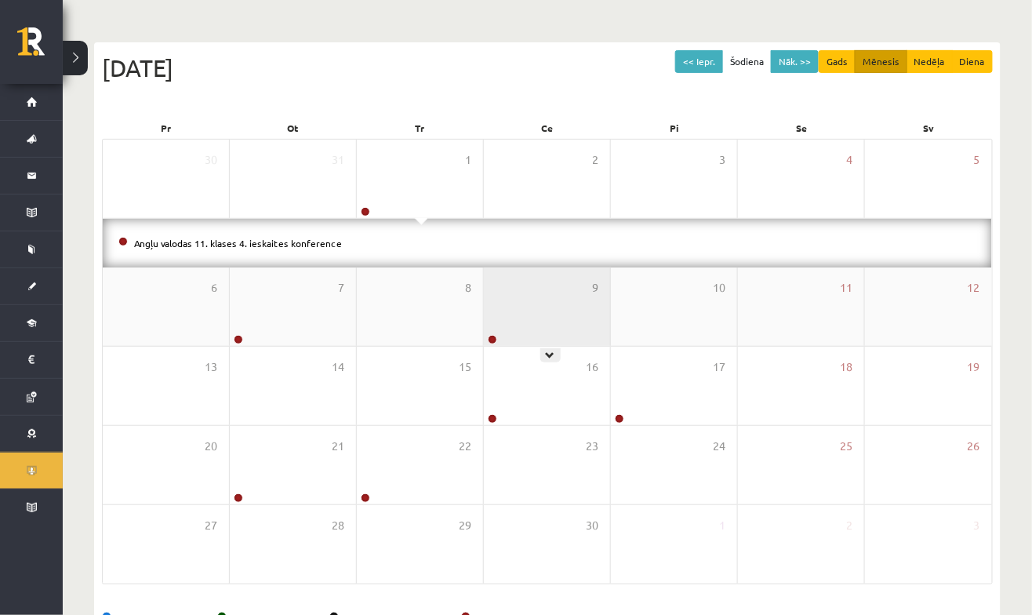
click at [565, 311] on div "9" at bounding box center [547, 307] width 126 height 78
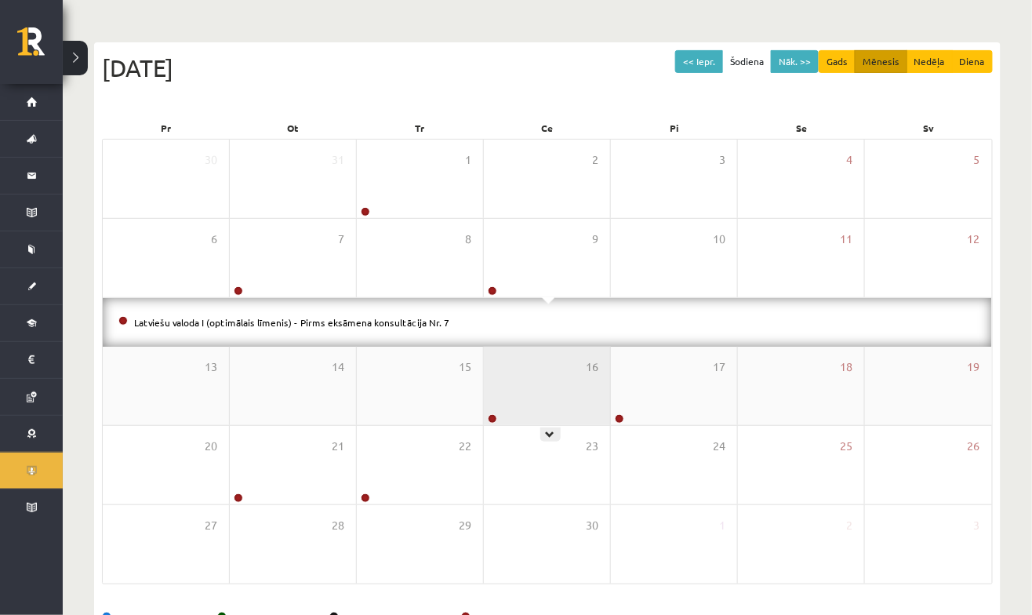
click at [570, 376] on div "16" at bounding box center [547, 386] width 126 height 78
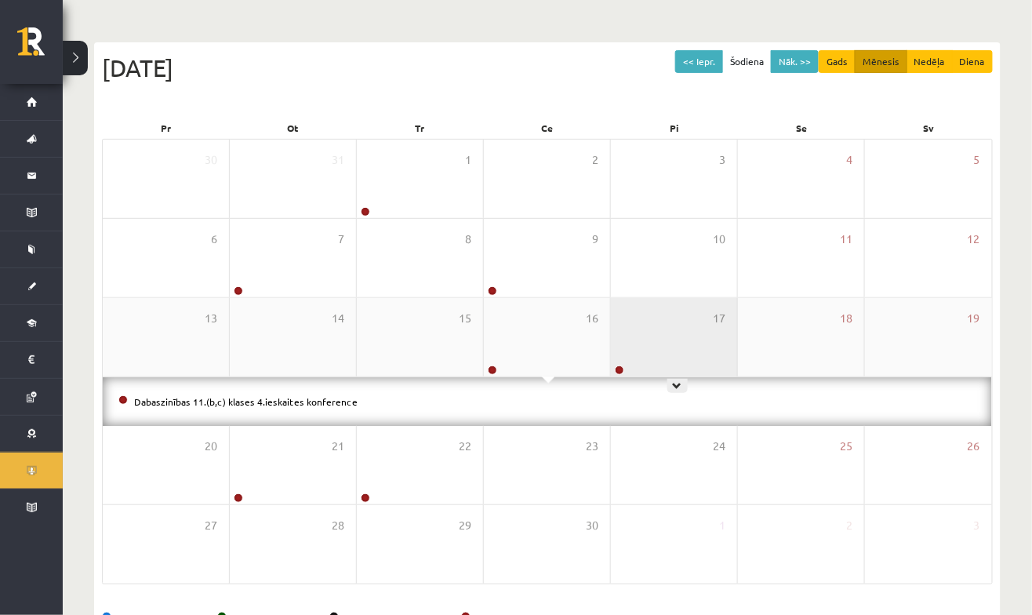
click at [698, 354] on div "17" at bounding box center [674, 337] width 126 height 78
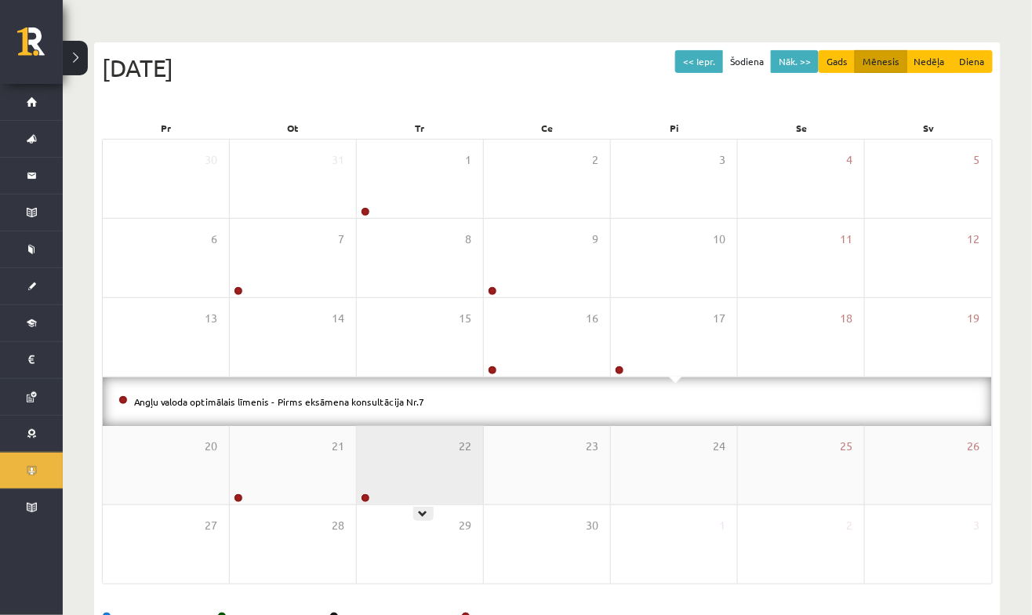
click at [453, 463] on div "22" at bounding box center [420, 465] width 126 height 78
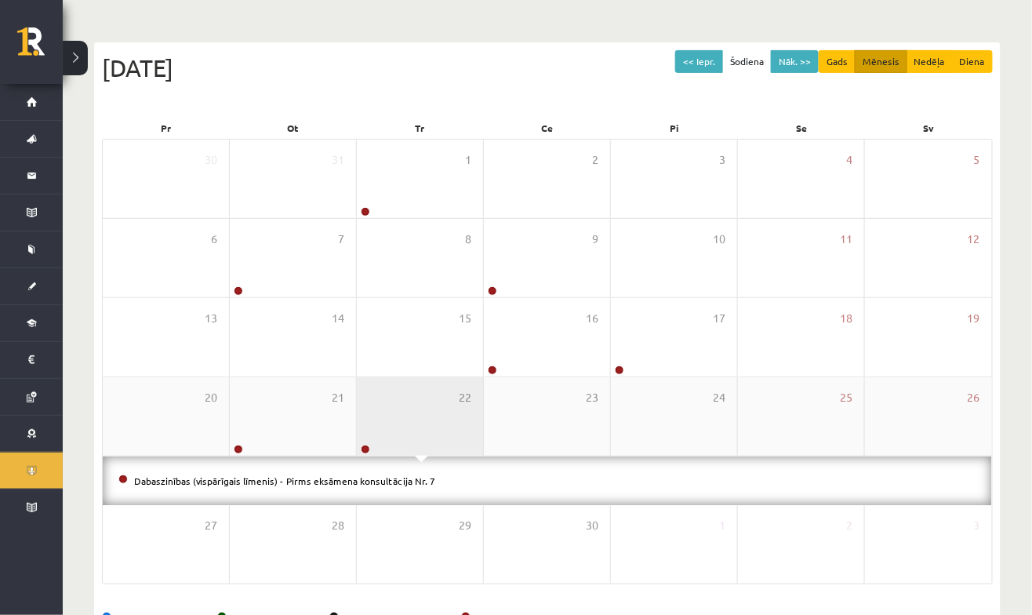
click at [453, 432] on div "22" at bounding box center [420, 416] width 126 height 78
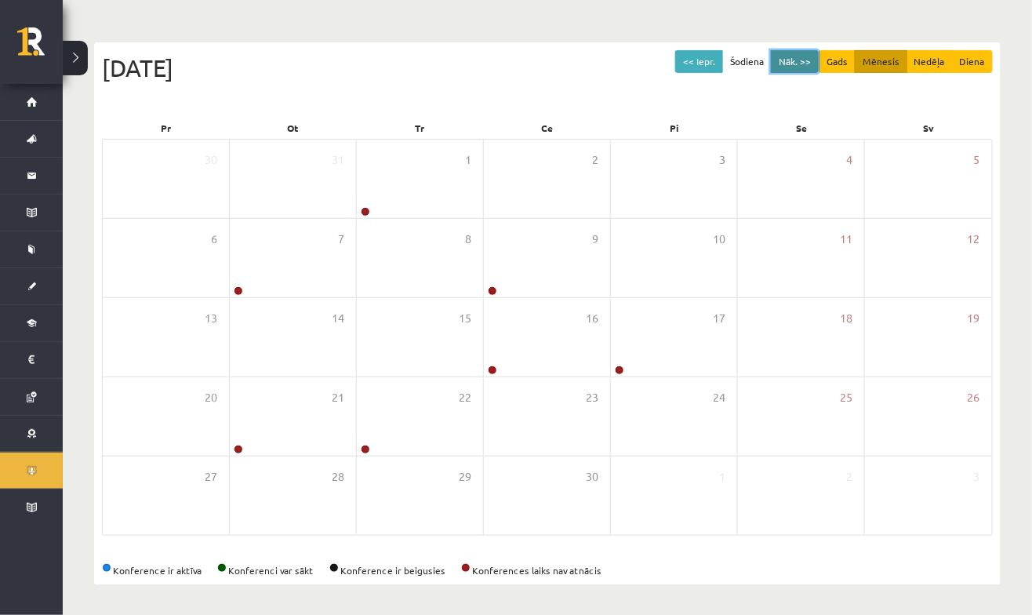
click at [808, 60] on button "Nāk. >>" at bounding box center [795, 61] width 48 height 23
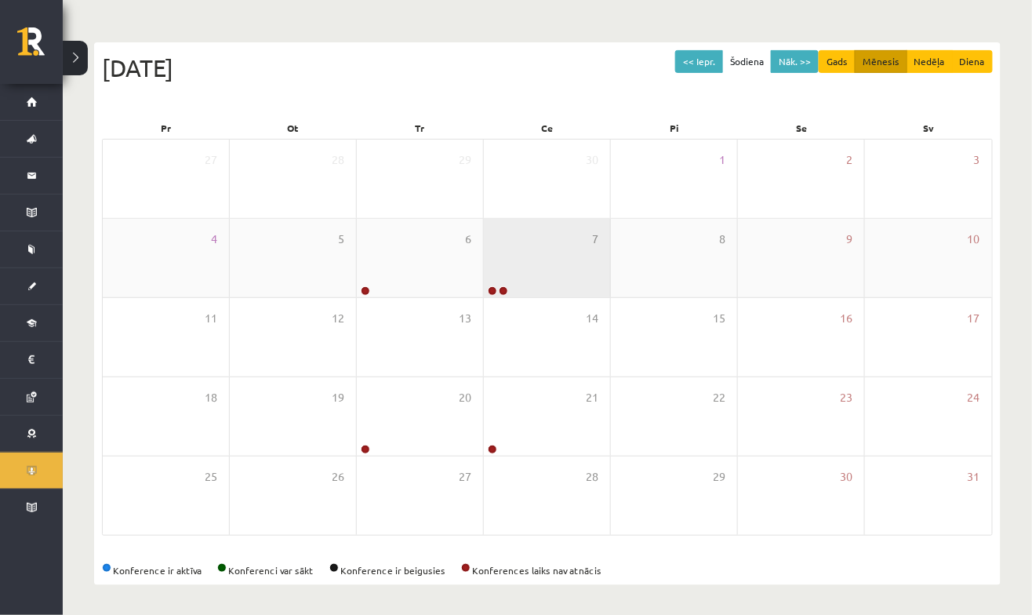
click at [554, 279] on div "7" at bounding box center [547, 258] width 126 height 78
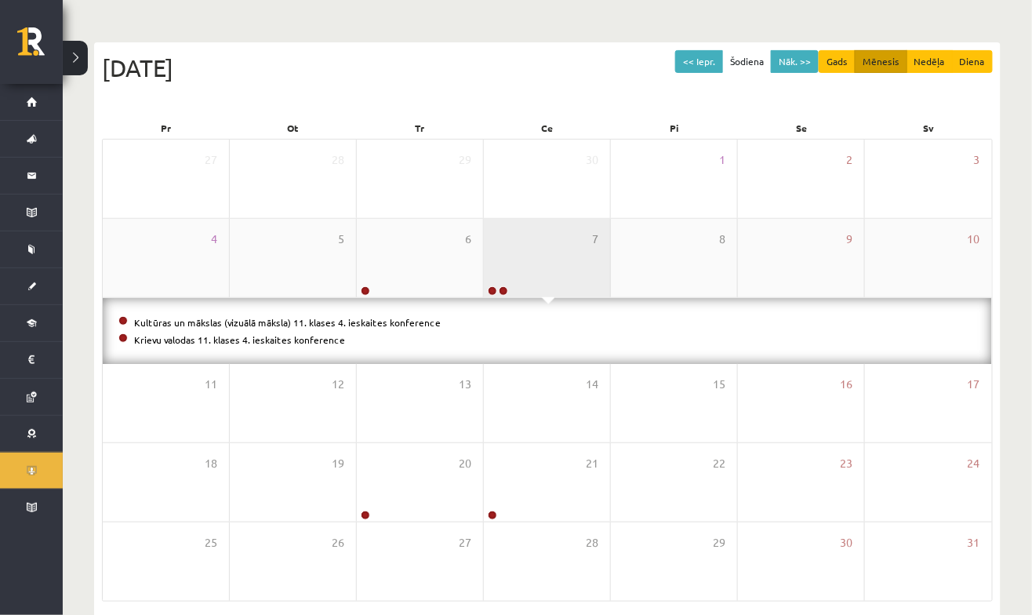
click at [582, 264] on div "7" at bounding box center [547, 258] width 126 height 78
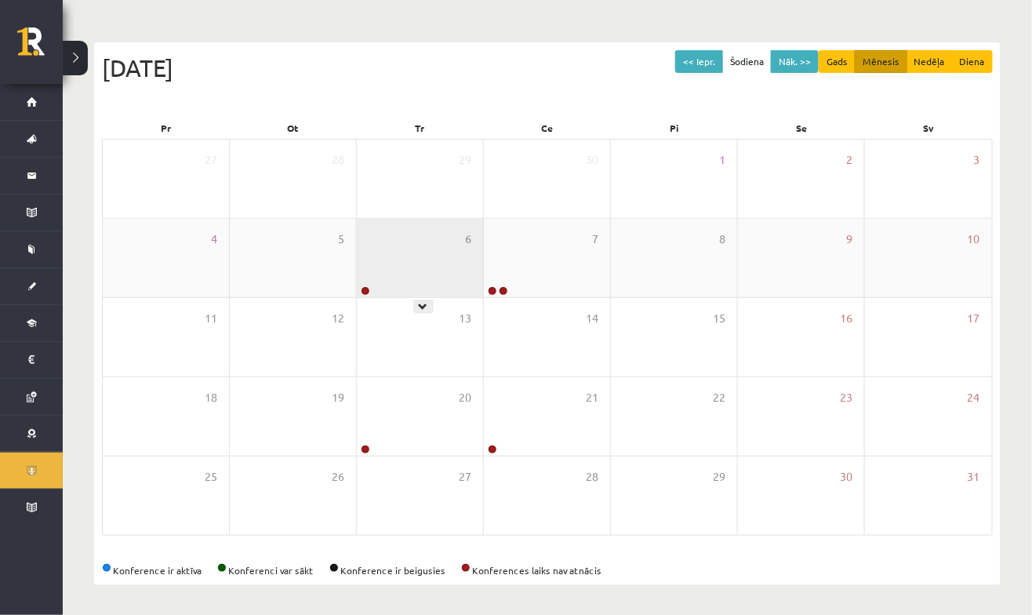
click at [433, 260] on div "6" at bounding box center [420, 258] width 126 height 78
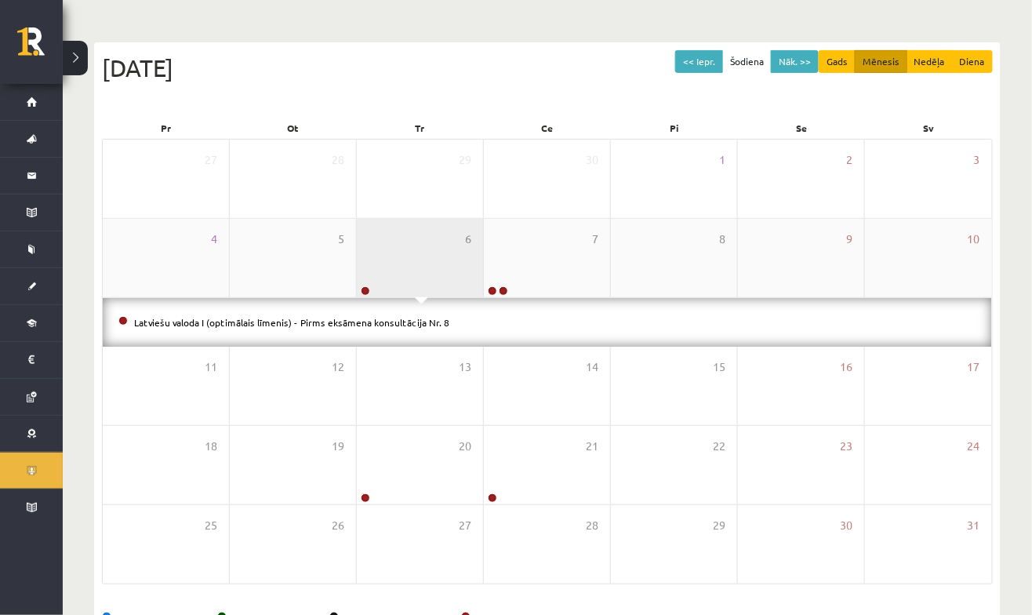
click at [446, 247] on div "6" at bounding box center [420, 258] width 126 height 78
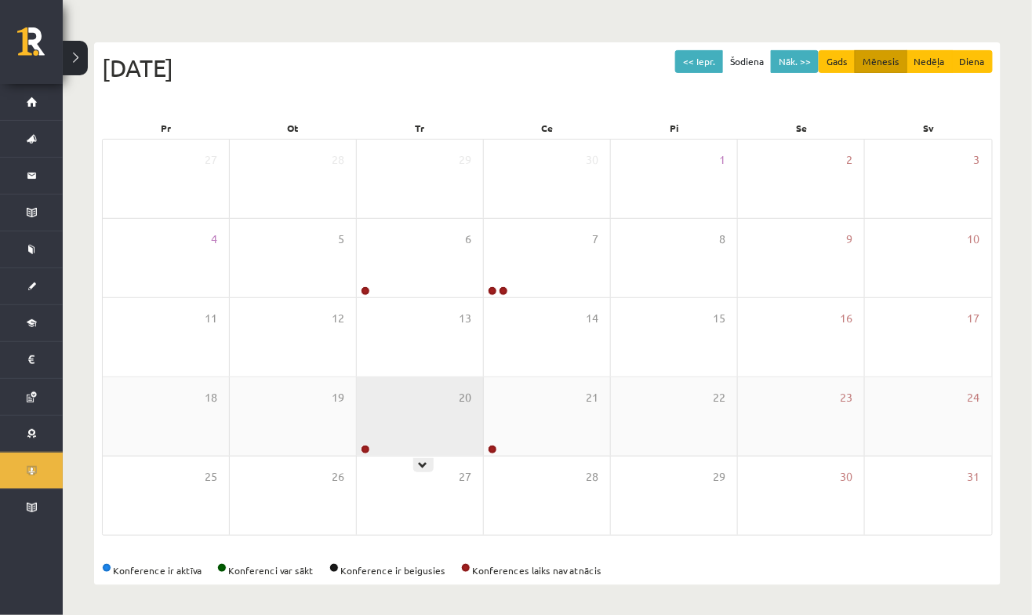
click at [421, 405] on div "20" at bounding box center [420, 416] width 126 height 78
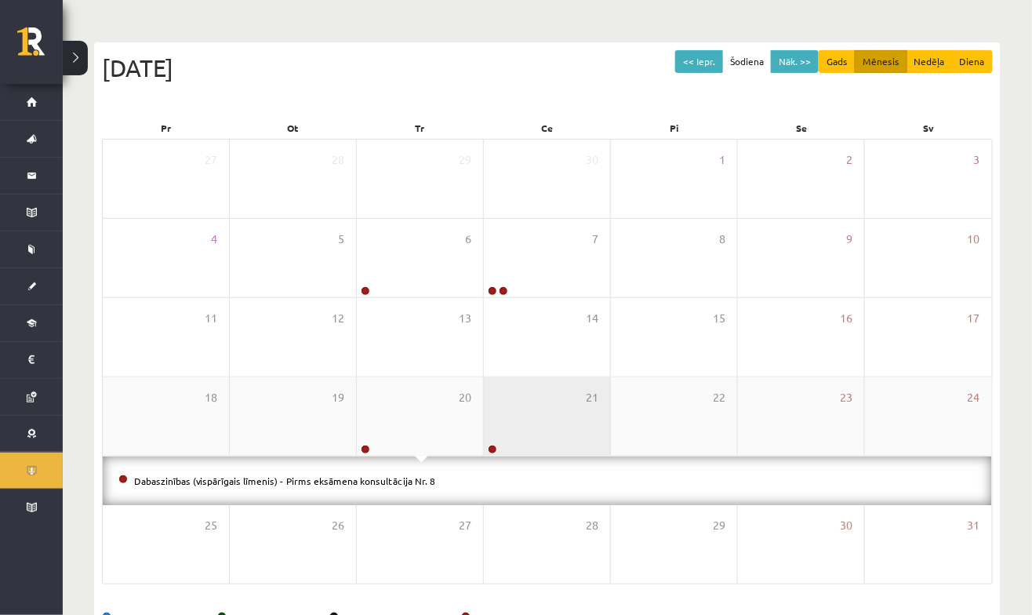
click at [446, 410] on div "20" at bounding box center [420, 416] width 126 height 78
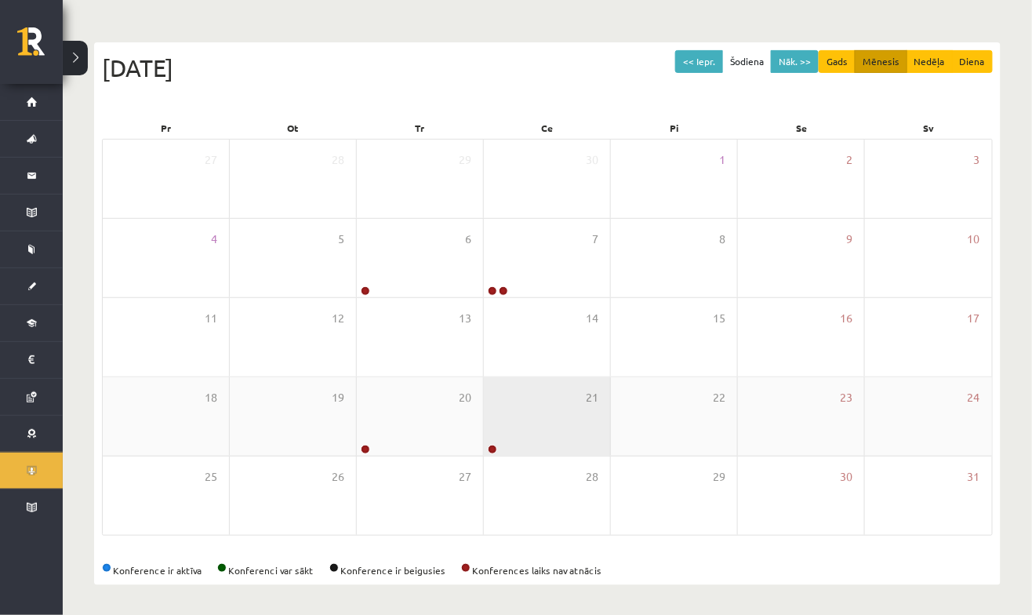
click at [599, 410] on div "21" at bounding box center [547, 416] width 126 height 78
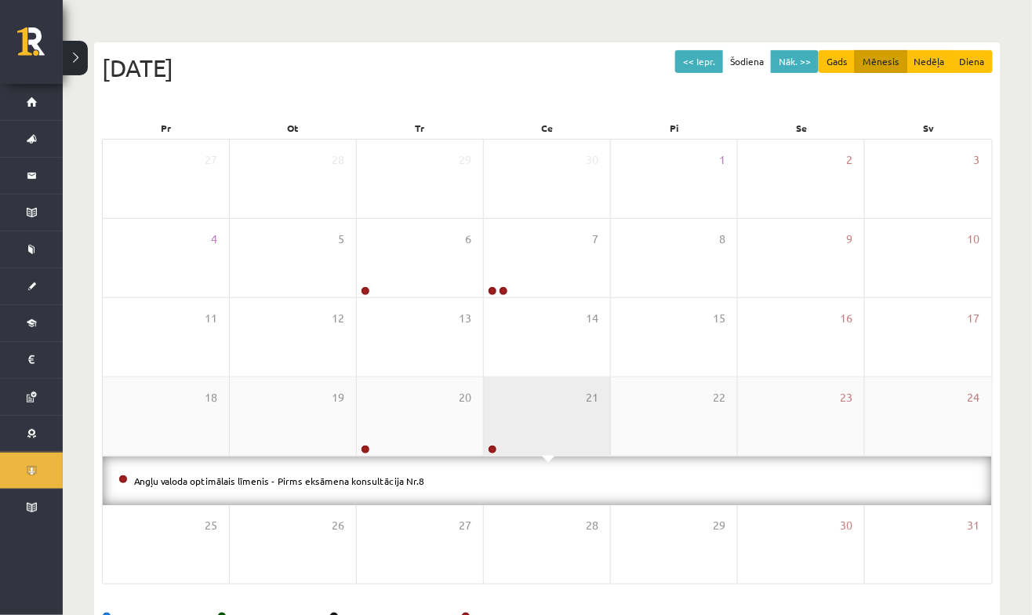
click at [574, 416] on div "21" at bounding box center [547, 416] width 126 height 78
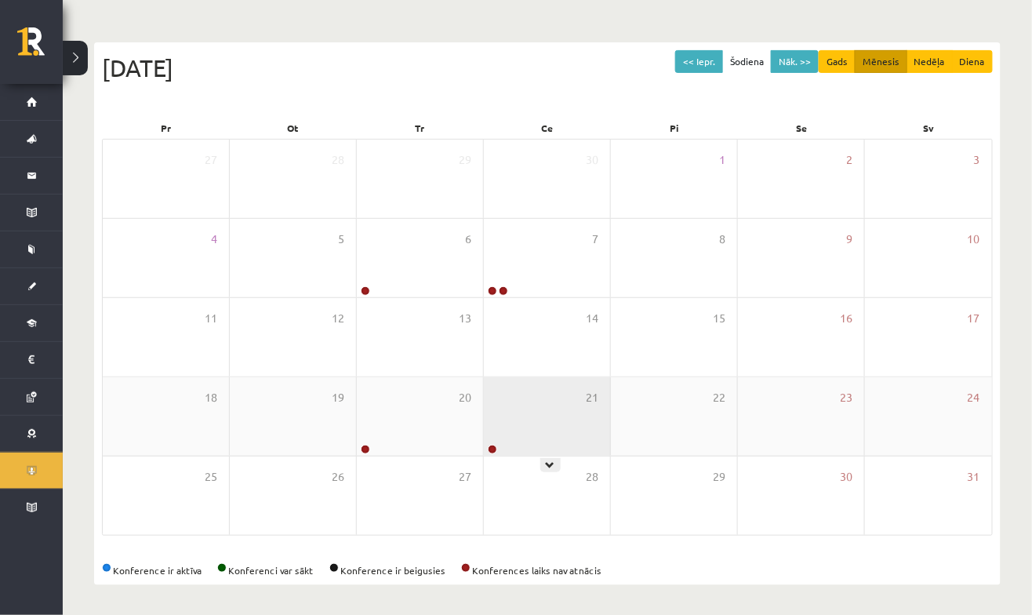
click at [574, 410] on div "21" at bounding box center [547, 416] width 126 height 78
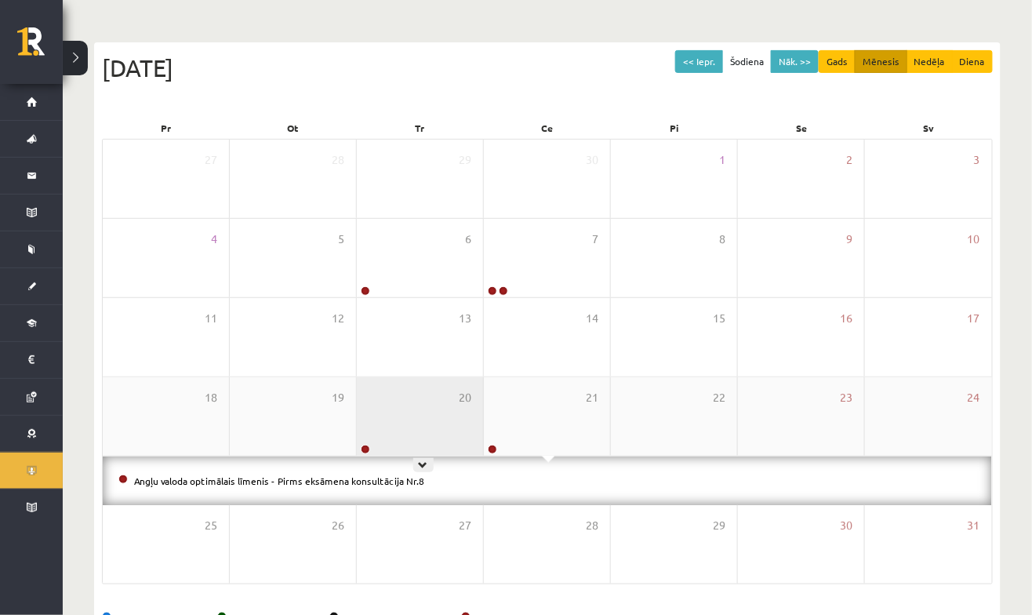
click at [424, 417] on div "20" at bounding box center [420, 416] width 126 height 78
click at [445, 416] on div "20" at bounding box center [420, 416] width 126 height 78
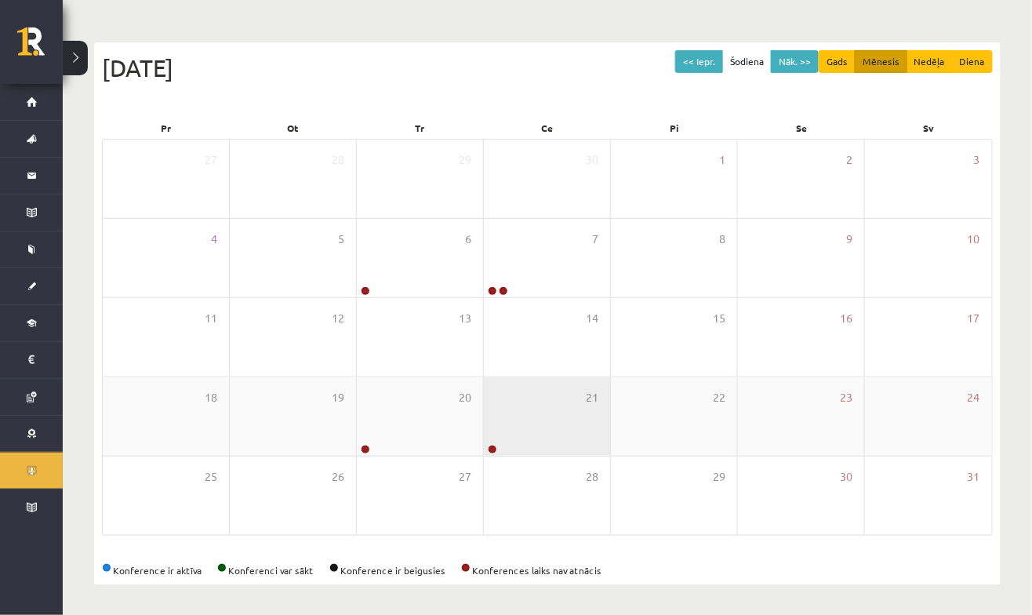
click at [566, 413] on div "21" at bounding box center [547, 416] width 126 height 78
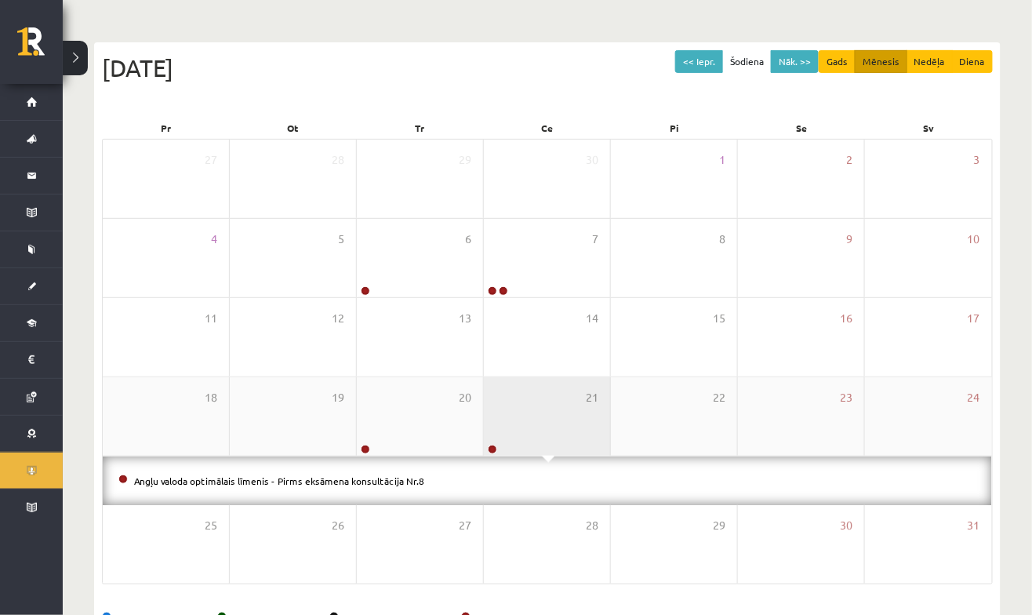
click at [571, 417] on div "21" at bounding box center [547, 416] width 126 height 78
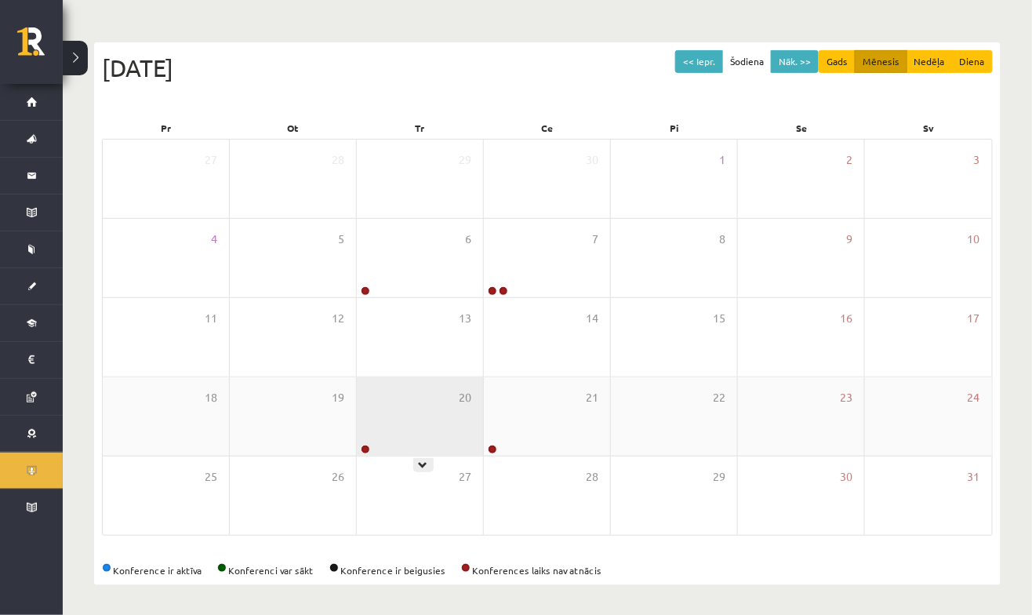
click at [429, 404] on div "20" at bounding box center [420, 416] width 126 height 78
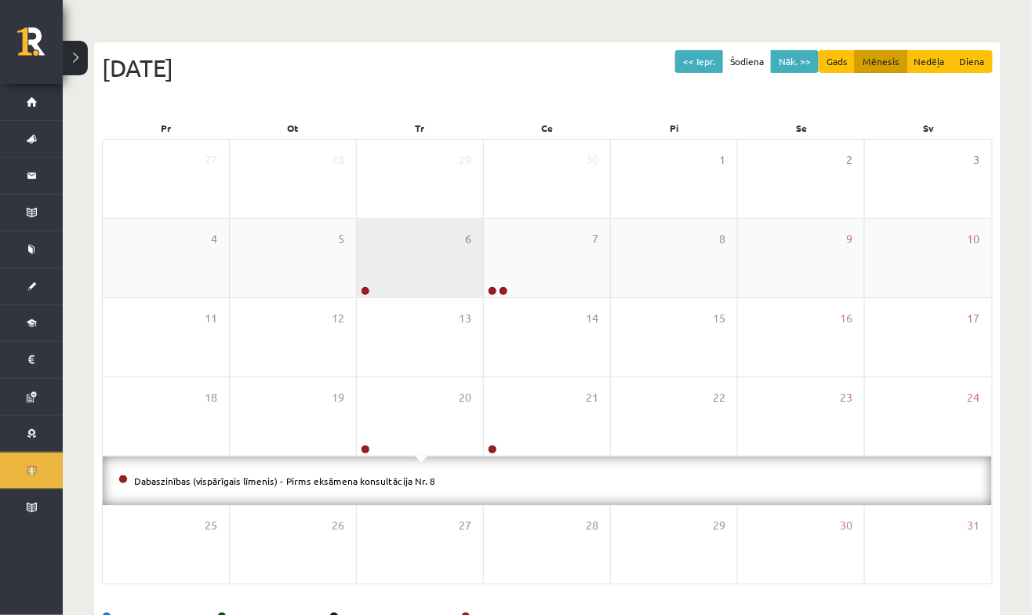
click at [430, 244] on div "6" at bounding box center [420, 258] width 126 height 78
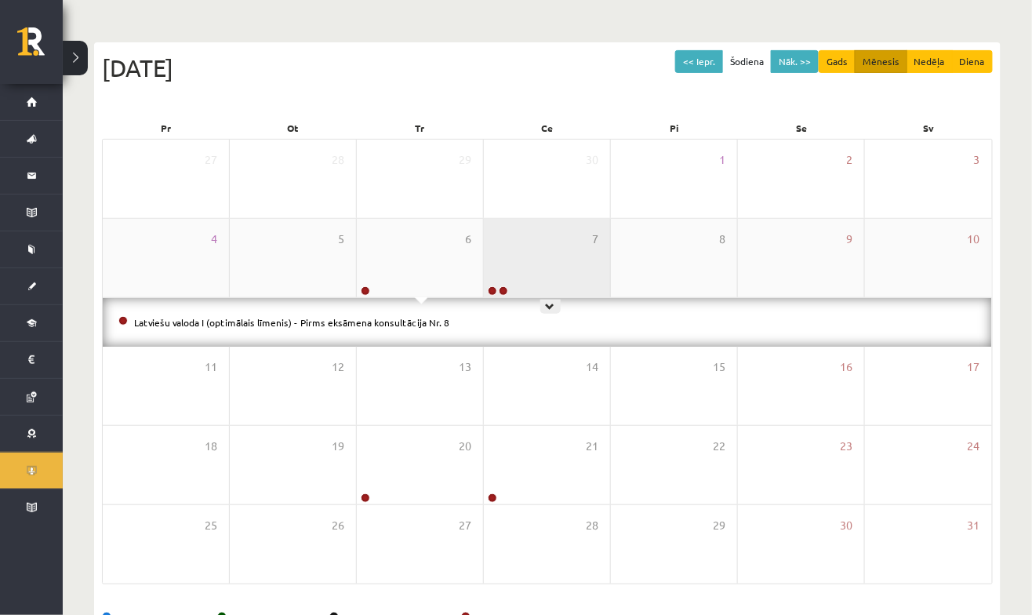
click at [560, 258] on div "7" at bounding box center [547, 258] width 126 height 78
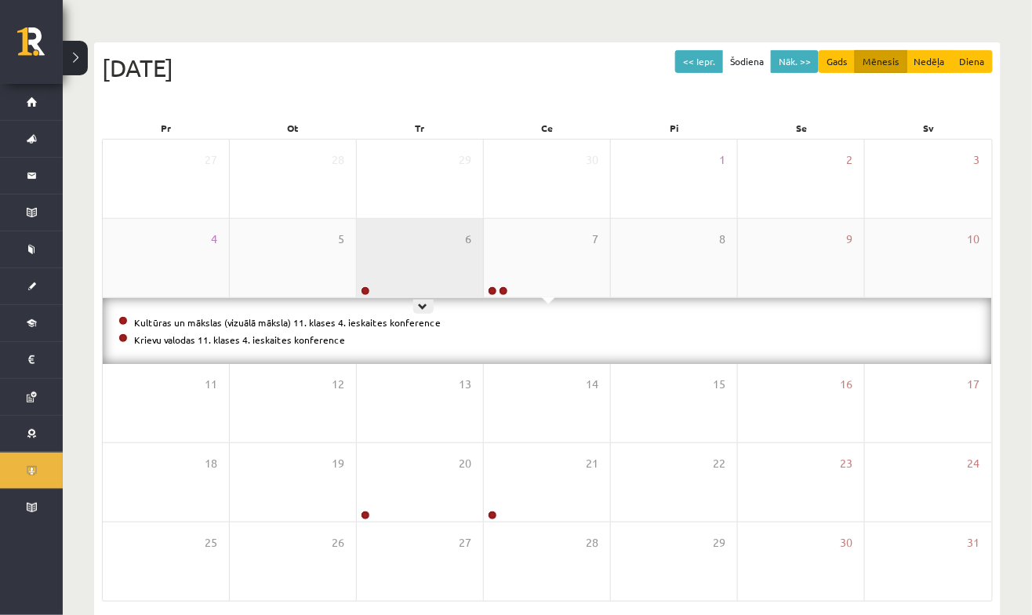
click at [410, 257] on div "6" at bounding box center [420, 258] width 126 height 78
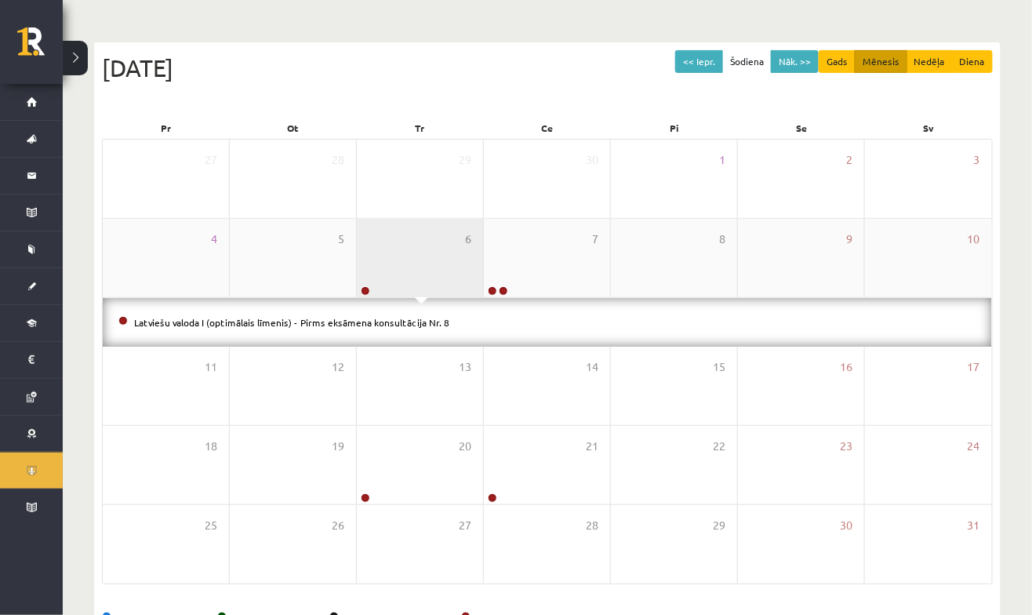
click at [431, 249] on div "6" at bounding box center [420, 258] width 126 height 78
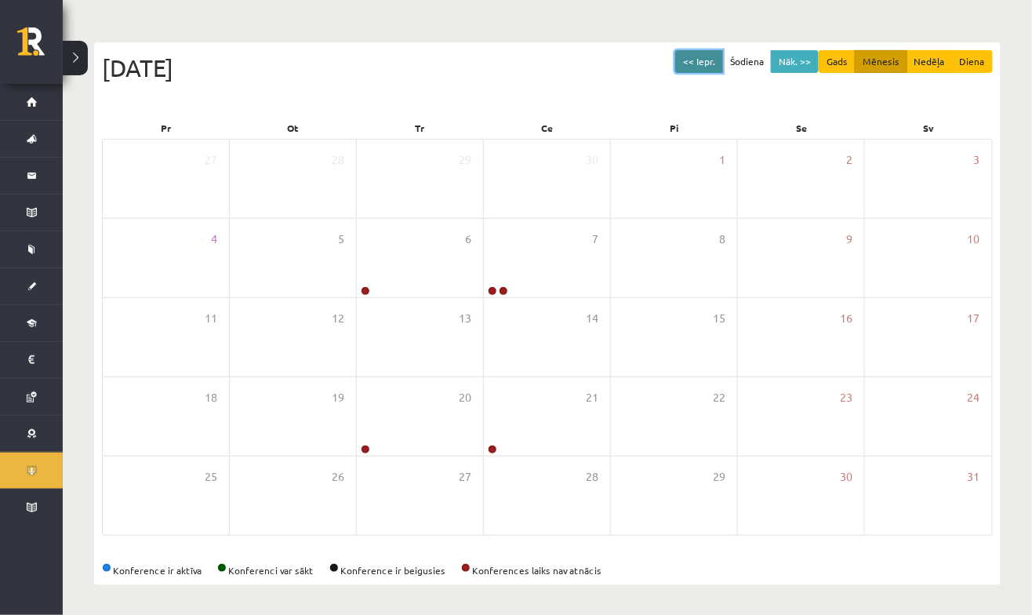
click at [716, 54] on button "<< Iepr." at bounding box center [700, 61] width 48 height 23
click at [715, 65] on button "<< Iepr." at bounding box center [700, 61] width 48 height 23
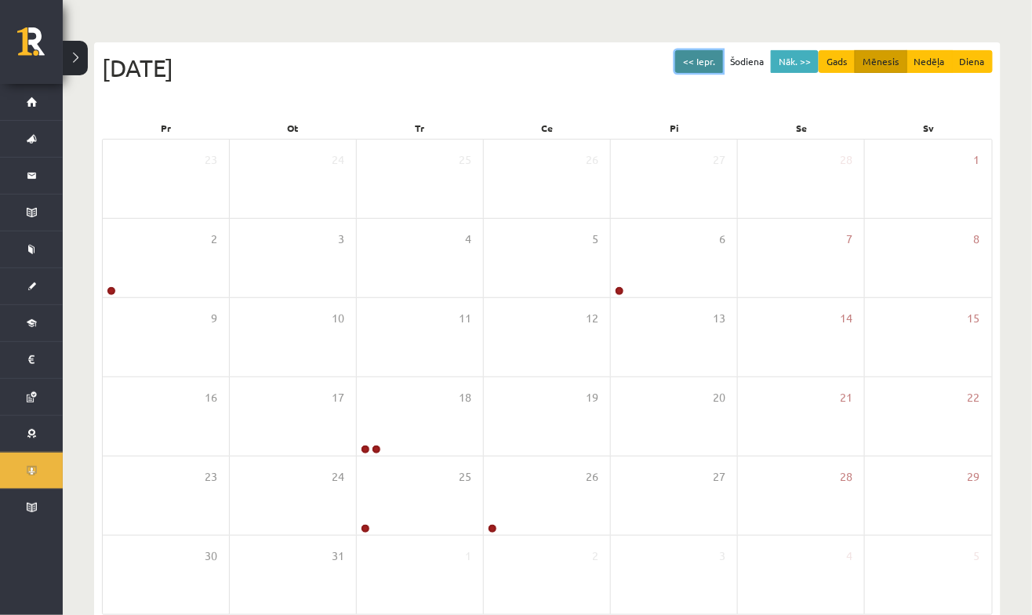
click at [709, 67] on button "<< Iepr." at bounding box center [700, 61] width 48 height 23
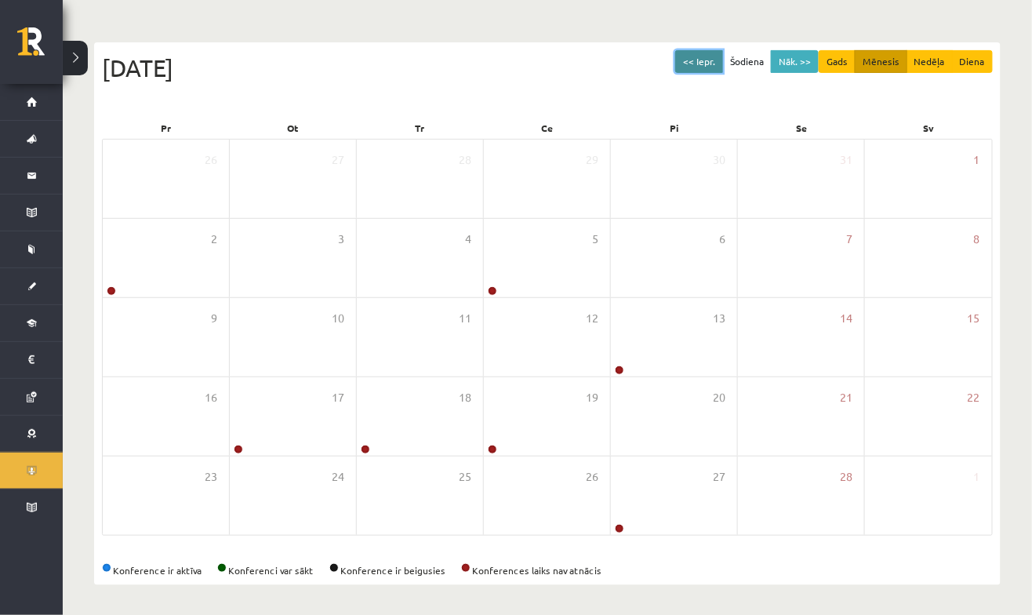
click at [709, 66] on button "<< Iepr." at bounding box center [700, 61] width 48 height 23
click at [804, 69] on button "Nāk. >>" at bounding box center [795, 61] width 48 height 23
click at [712, 64] on button "<< Iepr." at bounding box center [700, 61] width 48 height 23
click at [719, 56] on button "<< Iepr." at bounding box center [700, 61] width 48 height 23
click at [723, 60] on button "<< Iepr." at bounding box center [700, 61] width 48 height 23
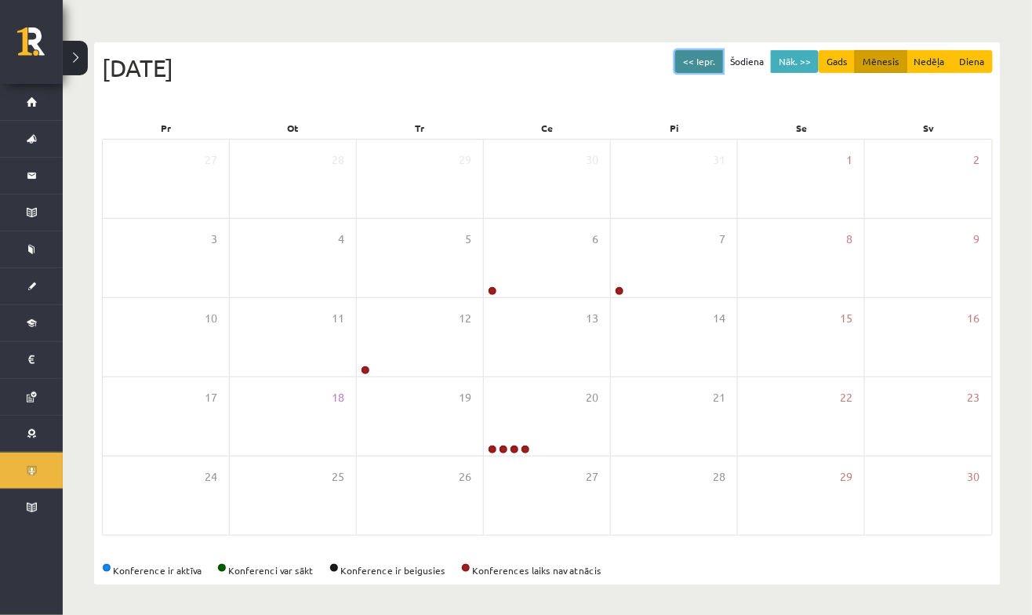
click at [723, 67] on button "<< Iepr." at bounding box center [700, 61] width 48 height 23
click at [735, 71] on button "Šodiena" at bounding box center [747, 61] width 49 height 23
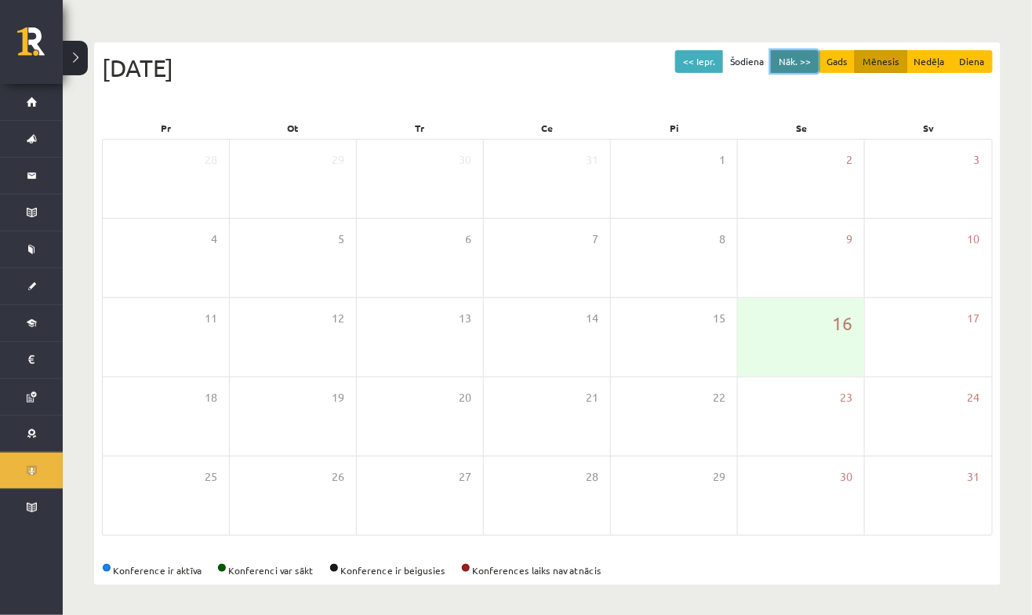
click at [800, 57] on button "Nāk. >>" at bounding box center [795, 61] width 48 height 23
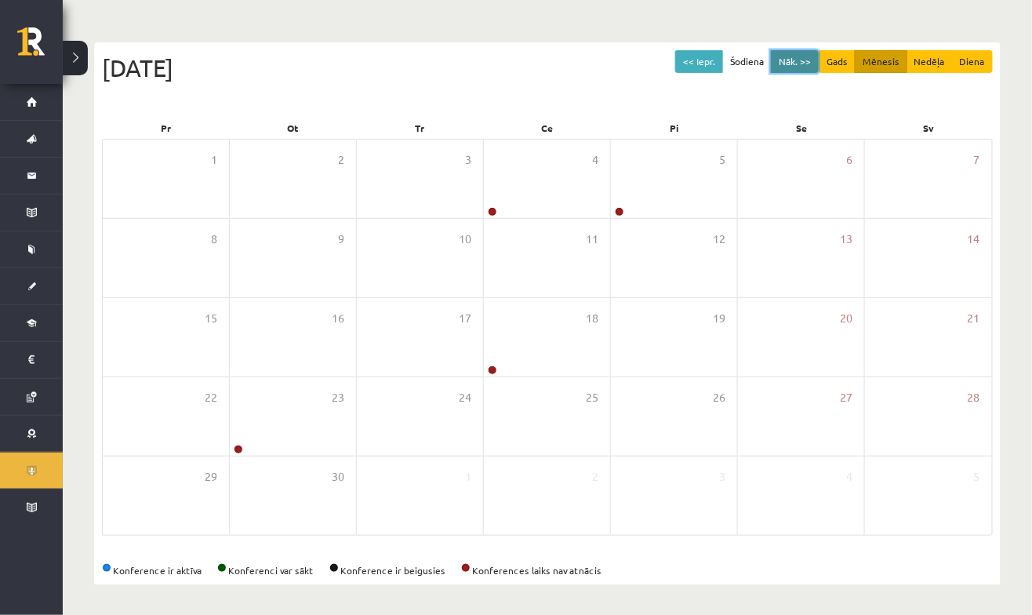
click at [807, 61] on button "Nāk. >>" at bounding box center [795, 61] width 48 height 23
click at [798, 64] on button "Nāk. >>" at bounding box center [795, 61] width 48 height 23
click at [802, 69] on button "Nāk. >>" at bounding box center [795, 61] width 48 height 23
click at [803, 56] on button "Nāk. >>" at bounding box center [795, 61] width 48 height 23
click at [807, 61] on button "Nāk. >>" at bounding box center [795, 61] width 48 height 23
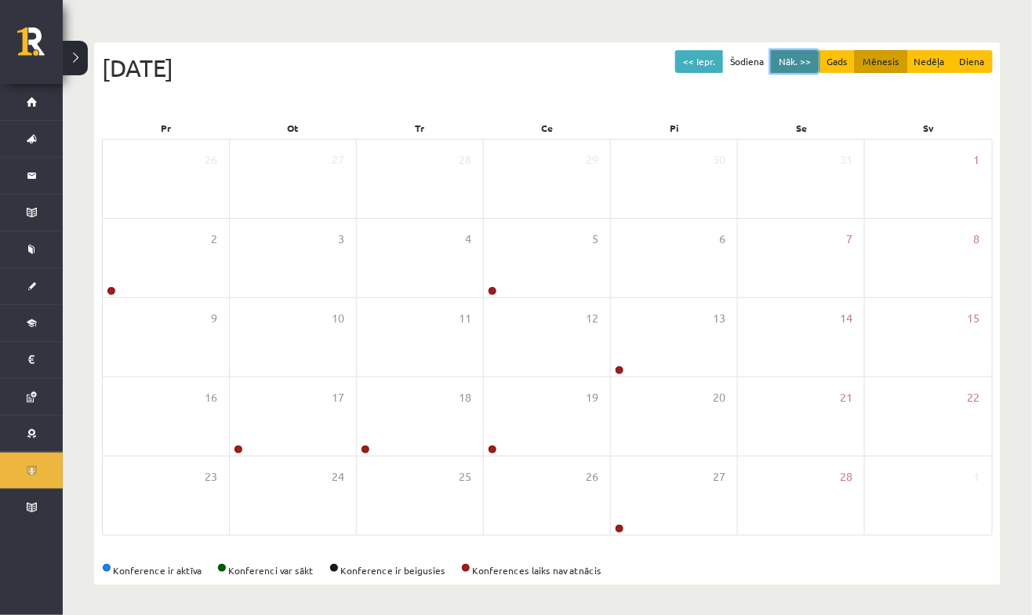
click at [813, 59] on button "Nāk. >>" at bounding box center [795, 61] width 48 height 23
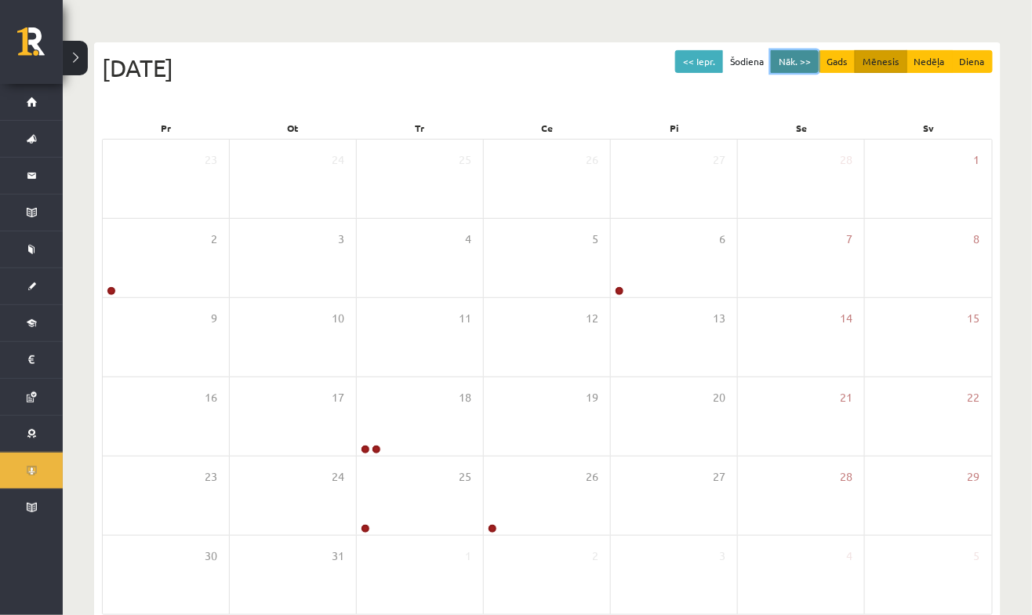
click at [813, 60] on button "Nāk. >>" at bounding box center [795, 61] width 48 height 23
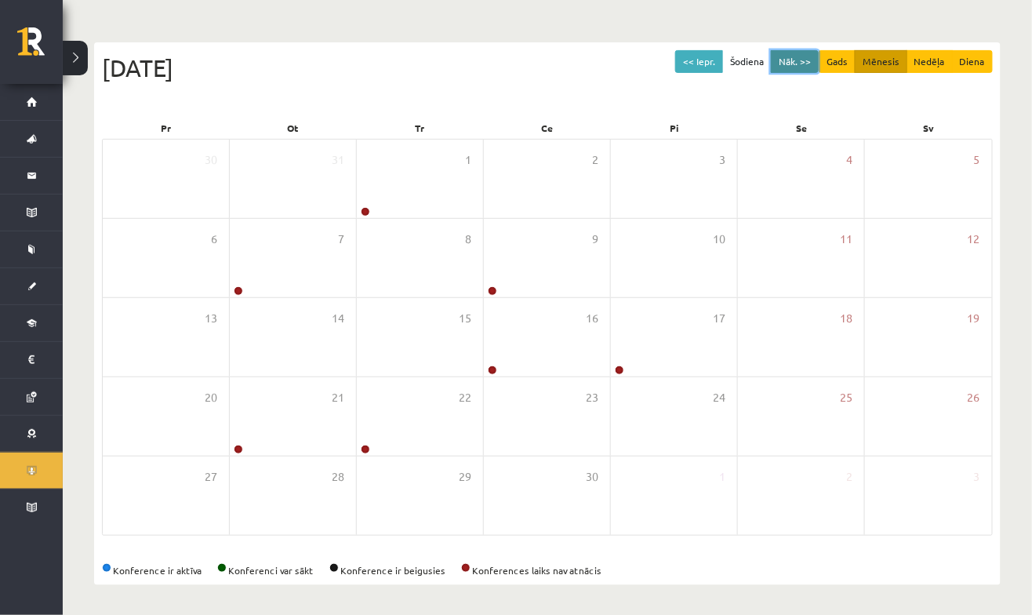
click at [816, 67] on button "Nāk. >>" at bounding box center [795, 61] width 48 height 23
click at [720, 68] on button "<< Iepr." at bounding box center [700, 61] width 48 height 23
click at [719, 67] on button "<< Iepr." at bounding box center [700, 61] width 48 height 23
click at [715, 66] on button "<< Iepr." at bounding box center [700, 61] width 48 height 23
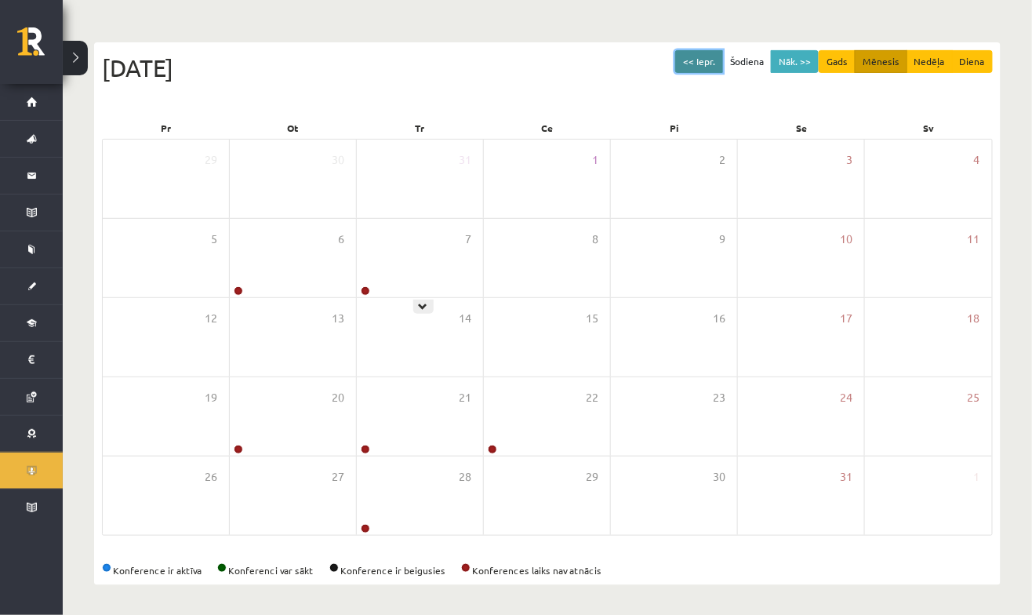
click at [715, 66] on button "<< Iepr." at bounding box center [700, 61] width 48 height 23
click at [722, 71] on button "<< Iepr." at bounding box center [700, 61] width 48 height 23
click at [722, 67] on button "<< Iepr." at bounding box center [700, 61] width 48 height 23
click at [717, 70] on button "<< Iepr." at bounding box center [700, 61] width 48 height 23
click at [734, 67] on button "Šodiena" at bounding box center [747, 61] width 49 height 23
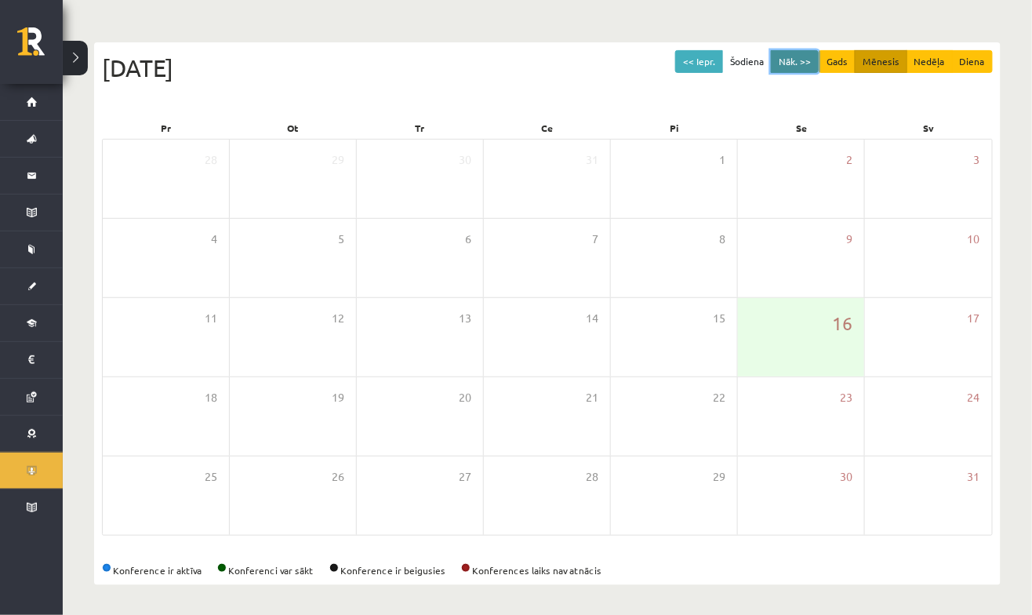
click at [802, 71] on button "Nāk. >>" at bounding box center [795, 61] width 48 height 23
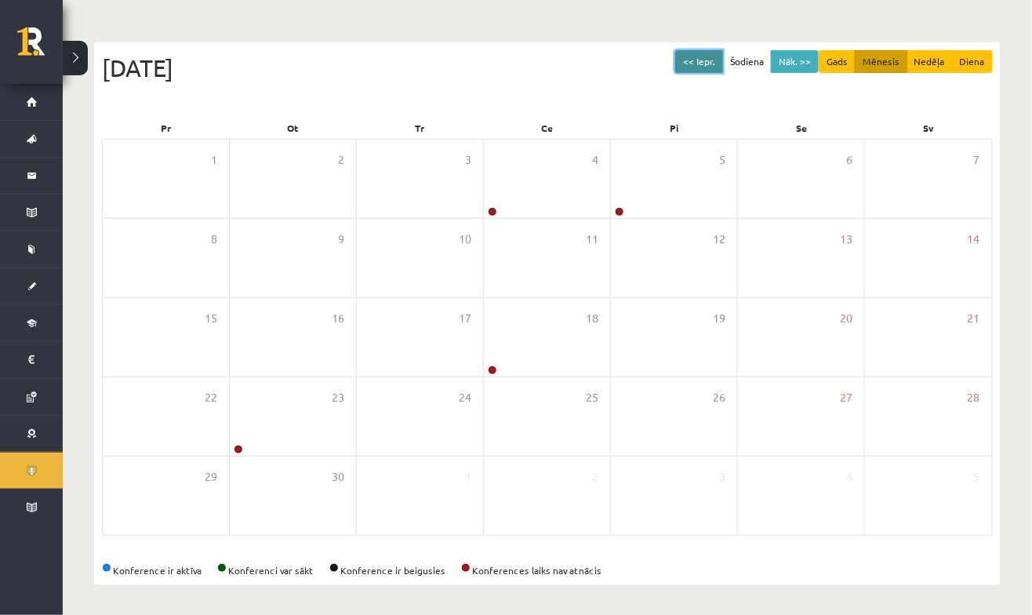
click at [708, 54] on button "<< Iepr." at bounding box center [700, 61] width 48 height 23
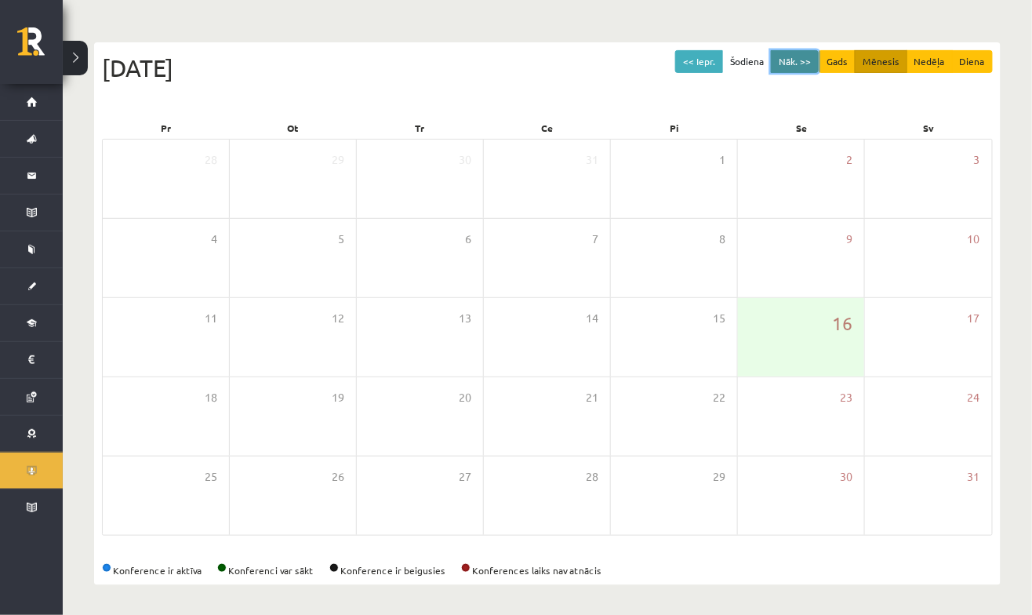
click at [792, 71] on button "Nāk. >>" at bounding box center [795, 61] width 48 height 23
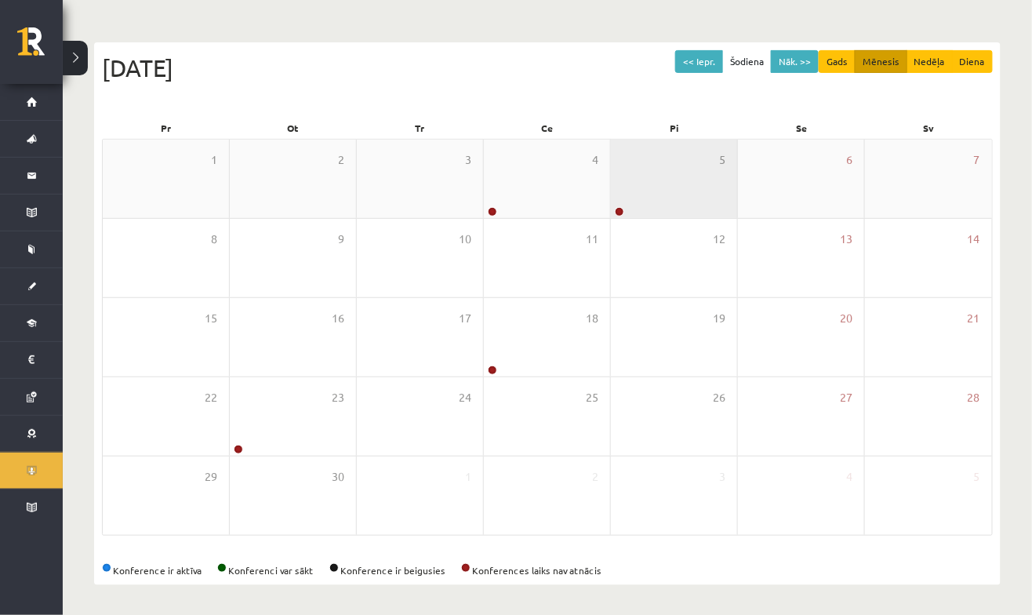
click at [695, 174] on div "5" at bounding box center [674, 179] width 126 height 78
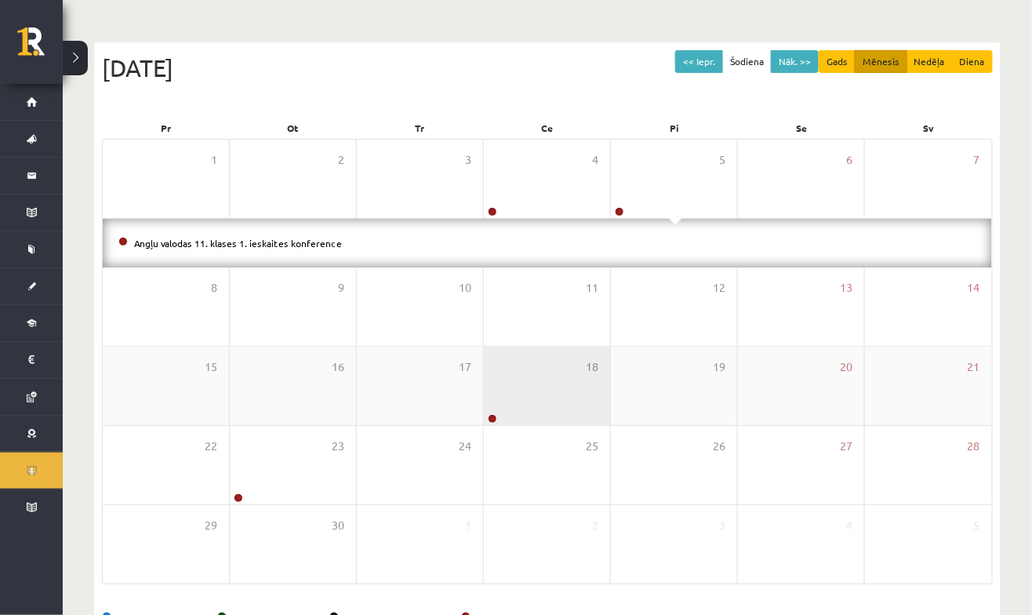
click at [544, 353] on div "18" at bounding box center [547, 386] width 126 height 78
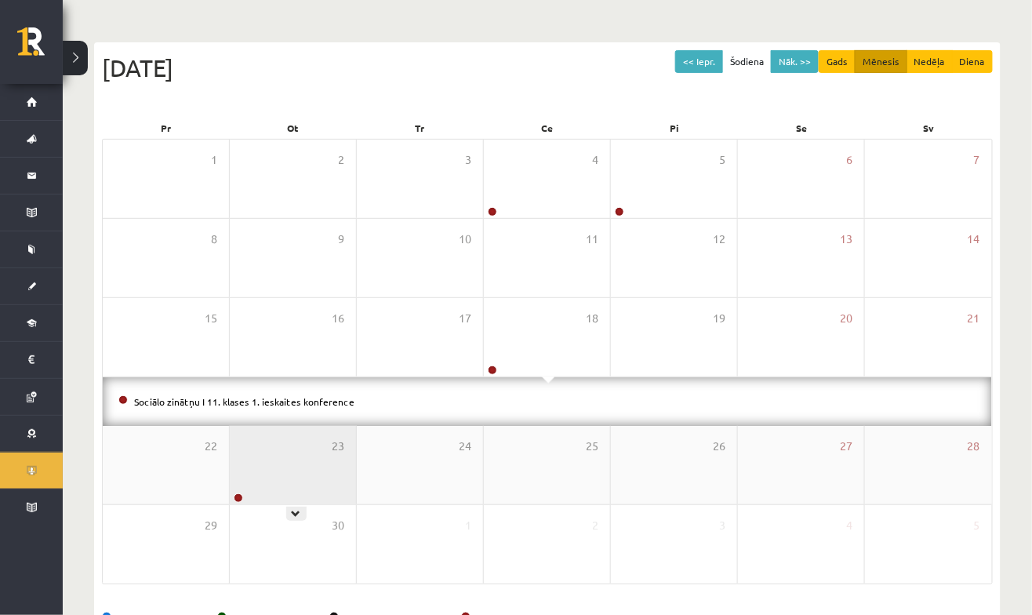
click at [338, 486] on div "23" at bounding box center [293, 465] width 126 height 78
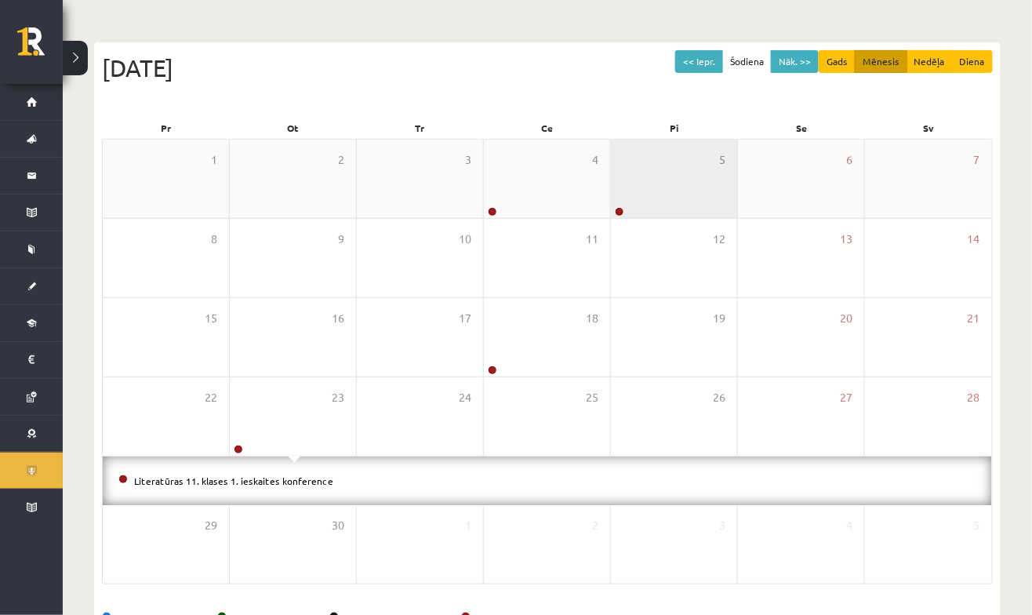
click at [671, 188] on div "5" at bounding box center [674, 179] width 126 height 78
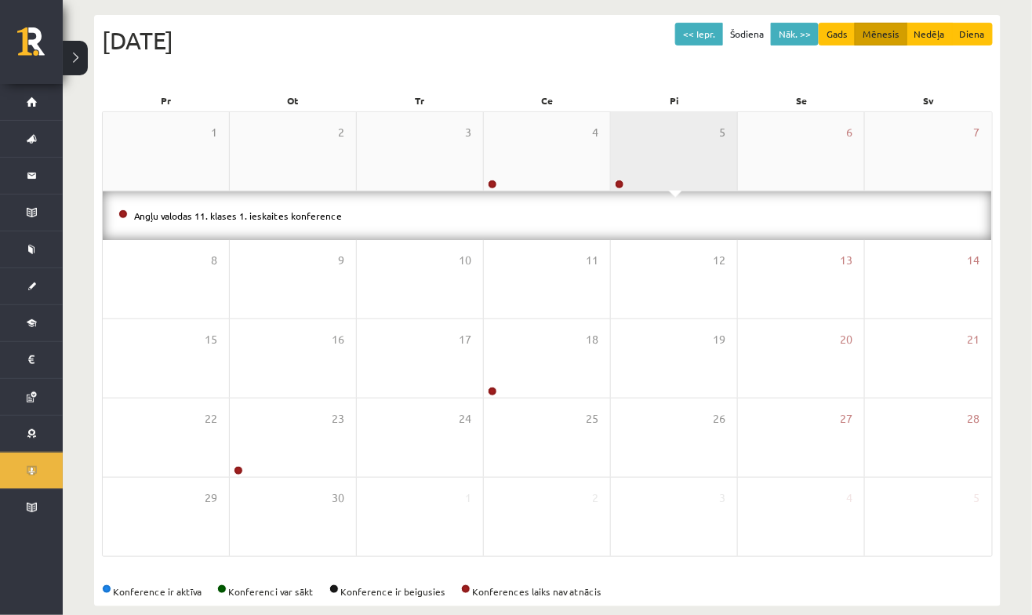
scroll to position [180, 0]
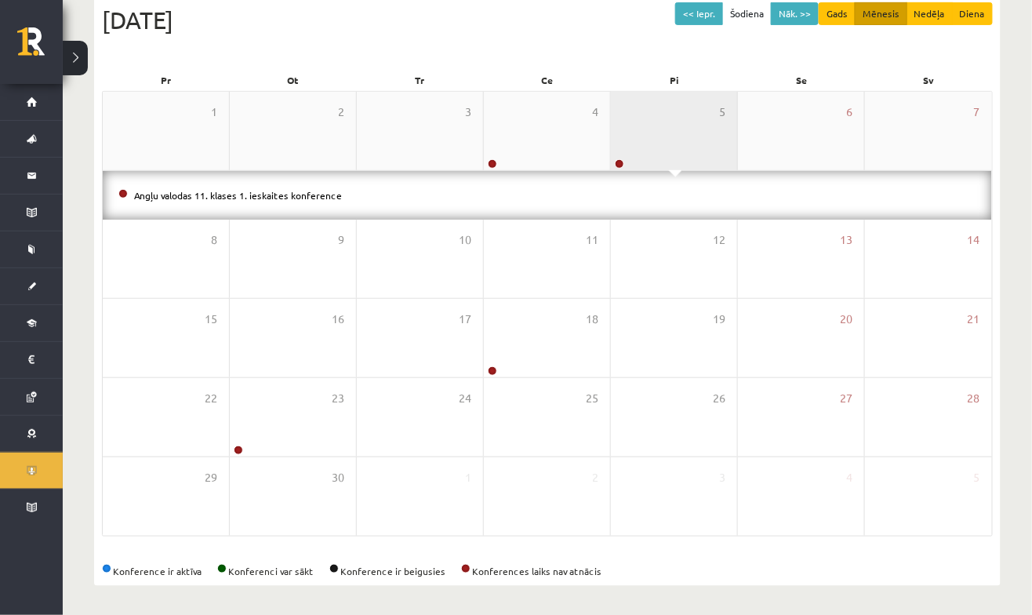
click at [660, 140] on div "5" at bounding box center [674, 131] width 126 height 78
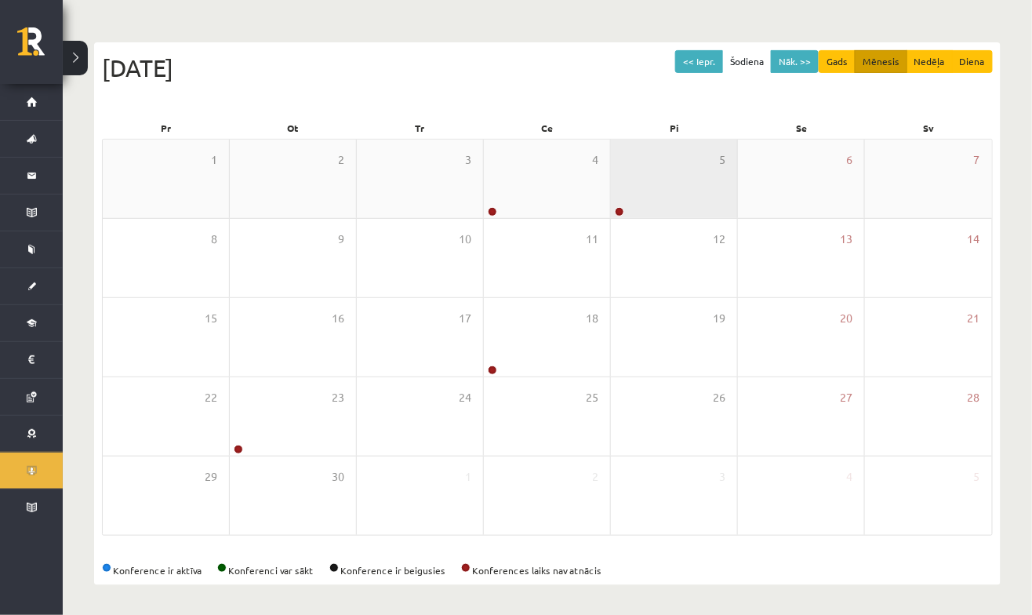
click at [679, 195] on div "5" at bounding box center [674, 179] width 126 height 78
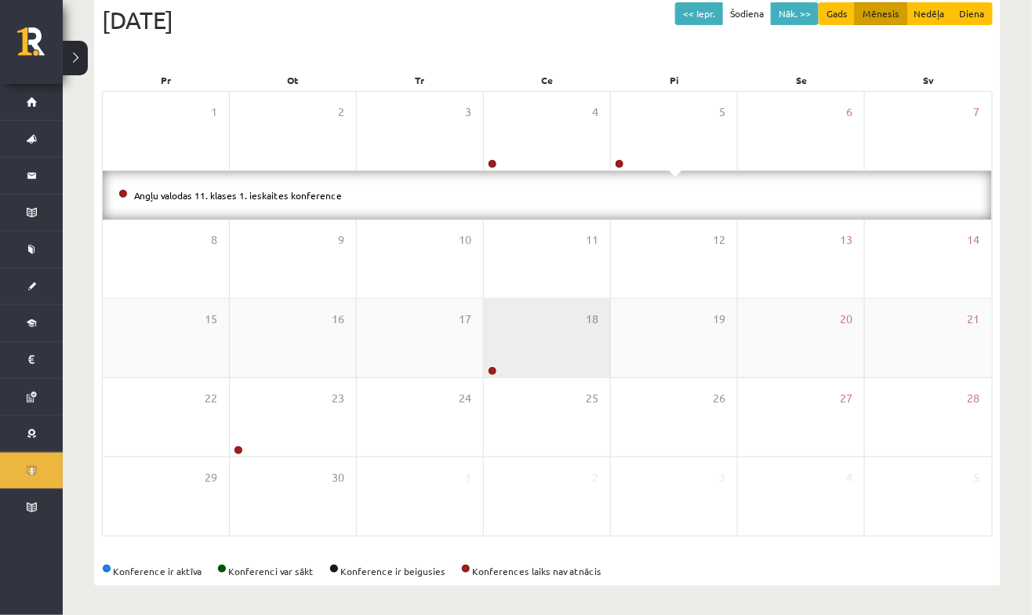
click at [569, 354] on div "18" at bounding box center [547, 338] width 126 height 78
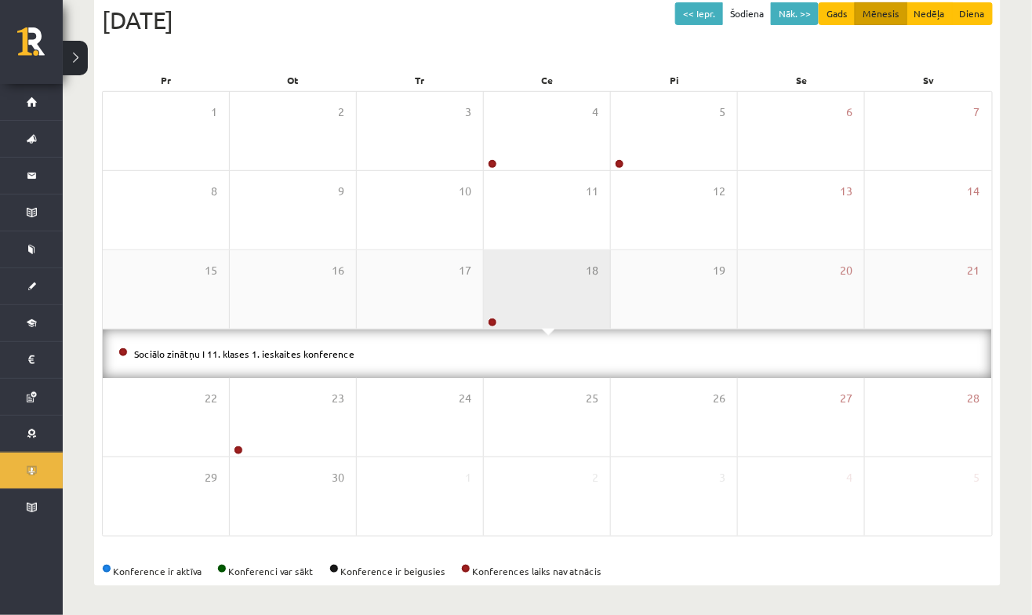
click at [581, 308] on div "18" at bounding box center [547, 289] width 126 height 78
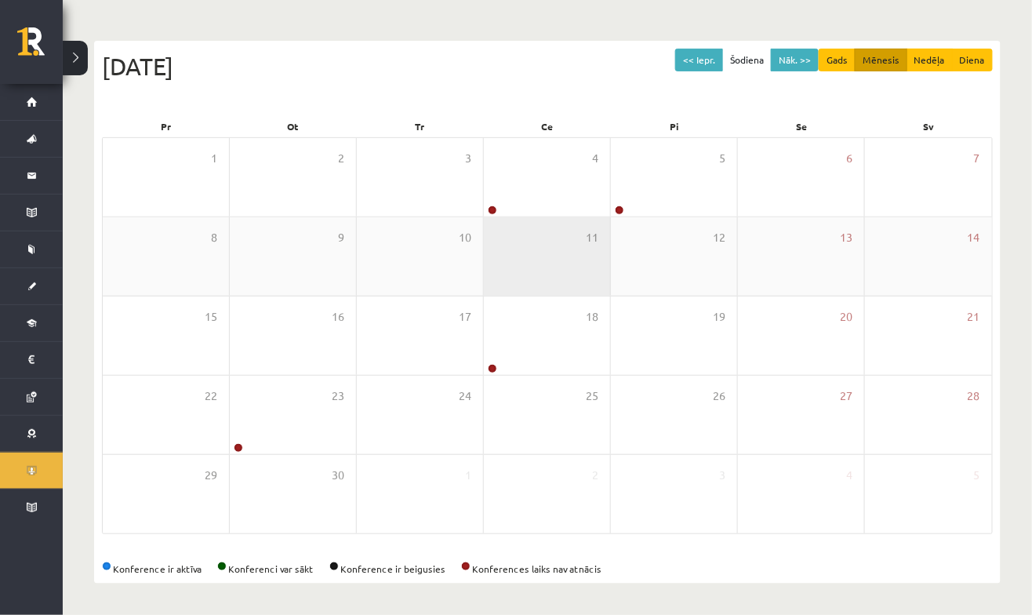
scroll to position [133, 0]
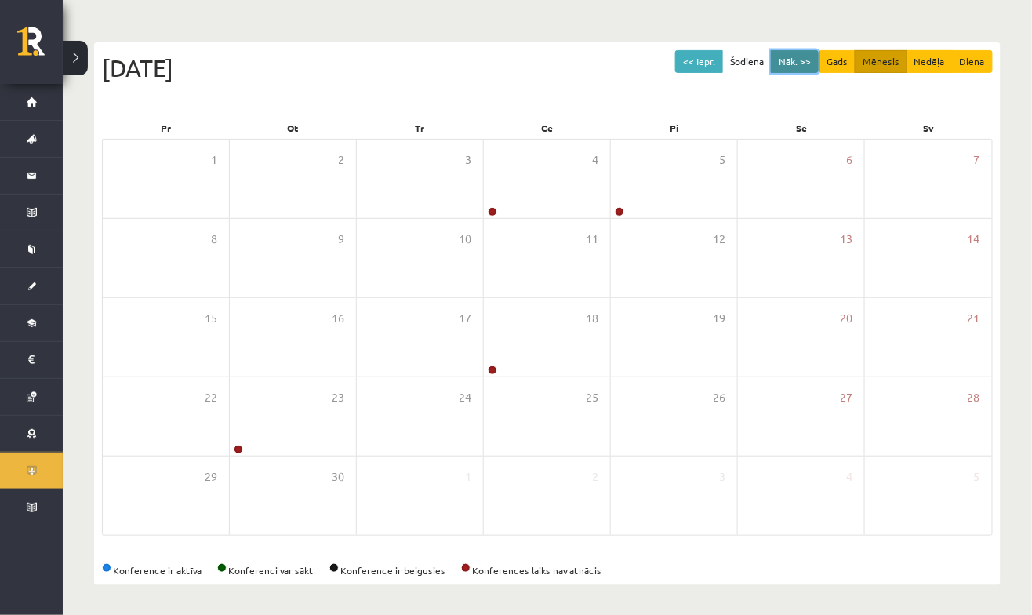
click at [812, 67] on button "Nāk. >>" at bounding box center [795, 61] width 48 height 23
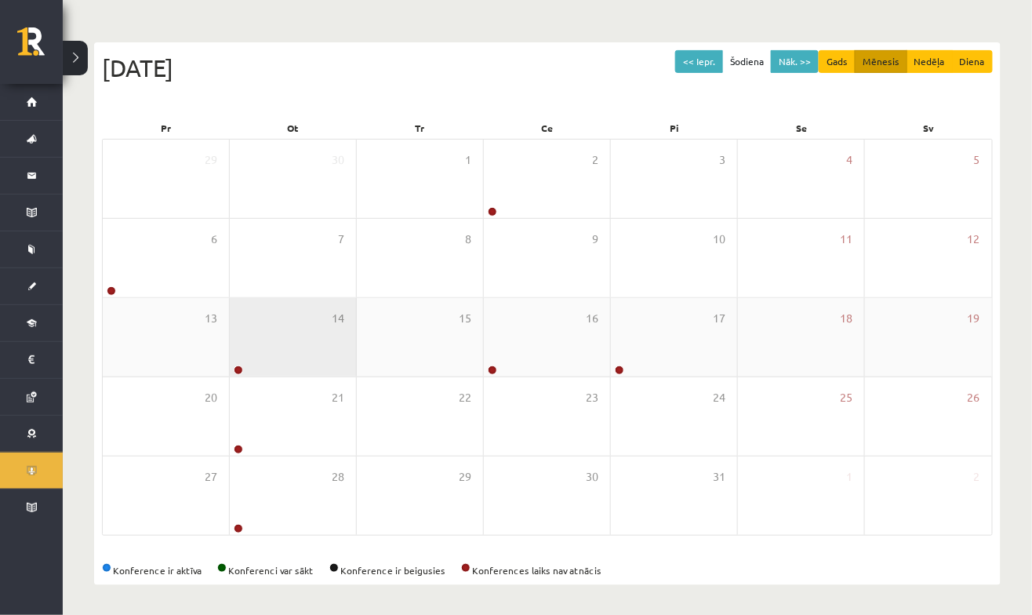
click at [295, 361] on div "14" at bounding box center [293, 337] width 126 height 78
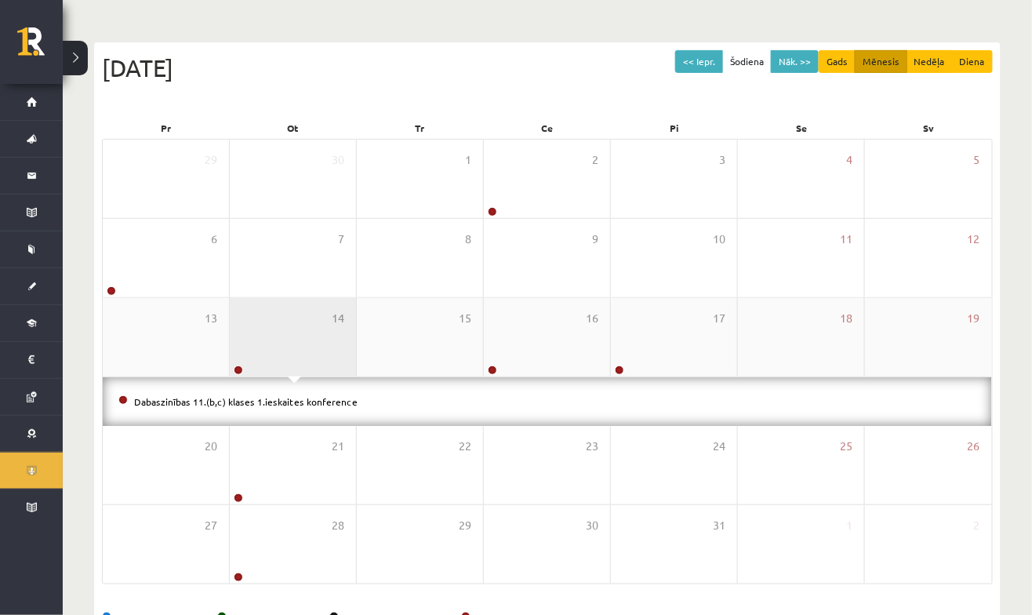
click at [321, 353] on div "14" at bounding box center [293, 337] width 126 height 78
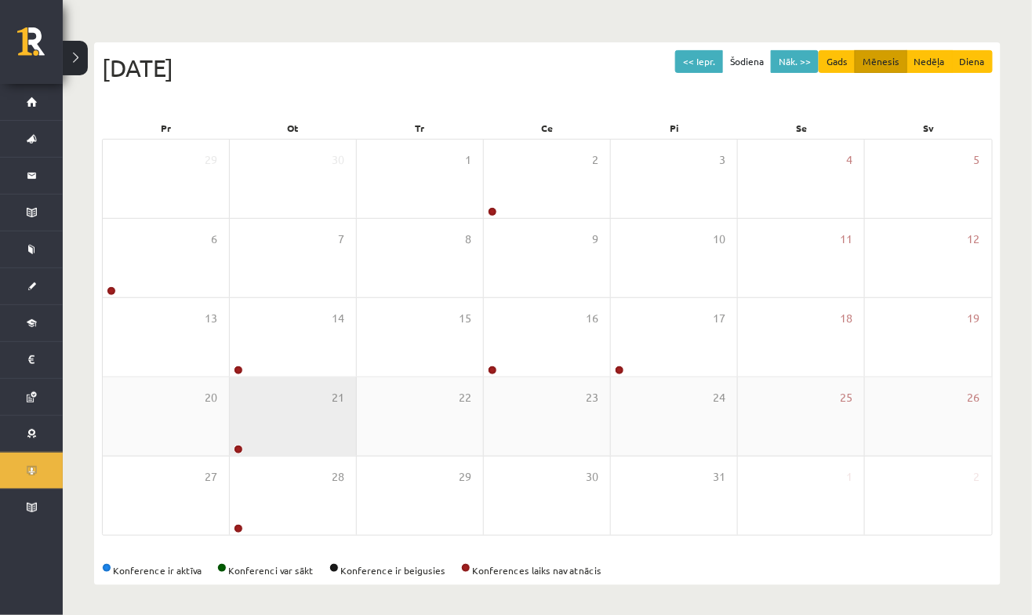
click at [312, 450] on div "21" at bounding box center [293, 416] width 126 height 78
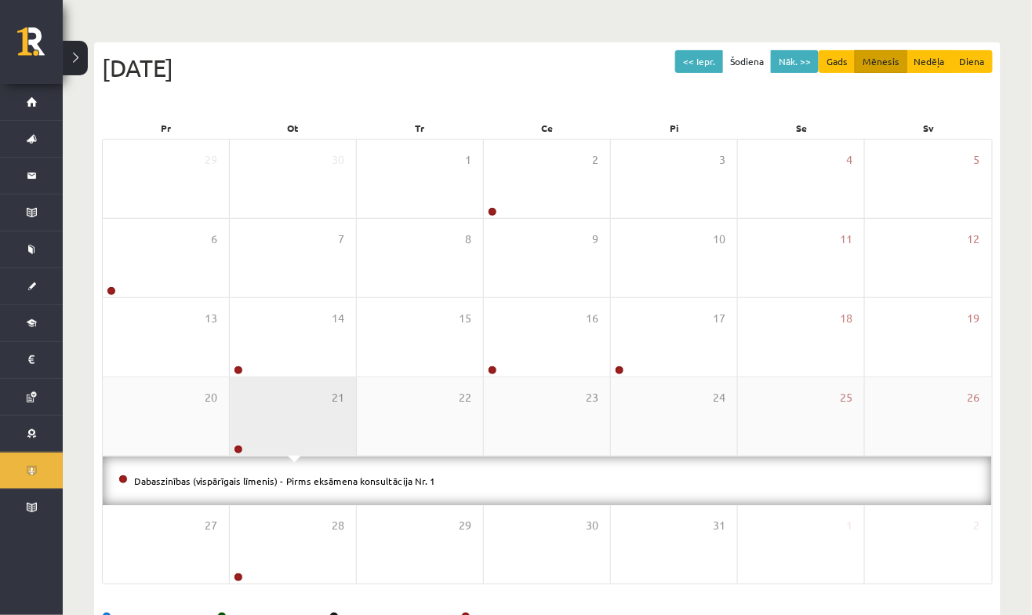
click at [304, 435] on div "21" at bounding box center [293, 416] width 126 height 78
